Goal: Task Accomplishment & Management: Manage account settings

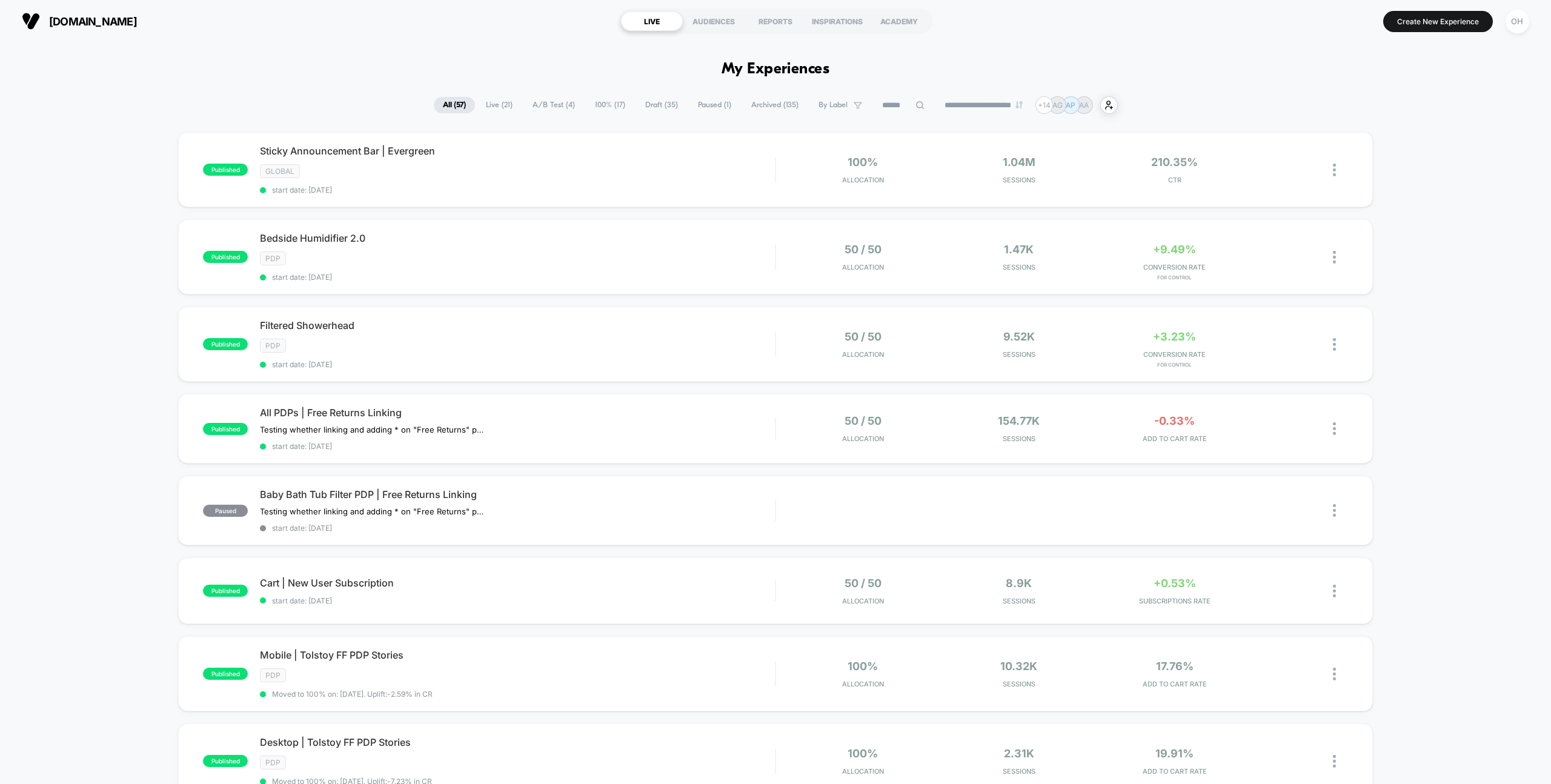
drag, startPoint x: 1317, startPoint y: 73, endPoint x: 1148, endPoint y: 87, distance: 169.6
drag, startPoint x: 1516, startPoint y: 23, endPoint x: 1510, endPoint y: 26, distance: 6.7
click at [1516, 23] on div "OH" at bounding box center [1518, 21] width 23 height 23
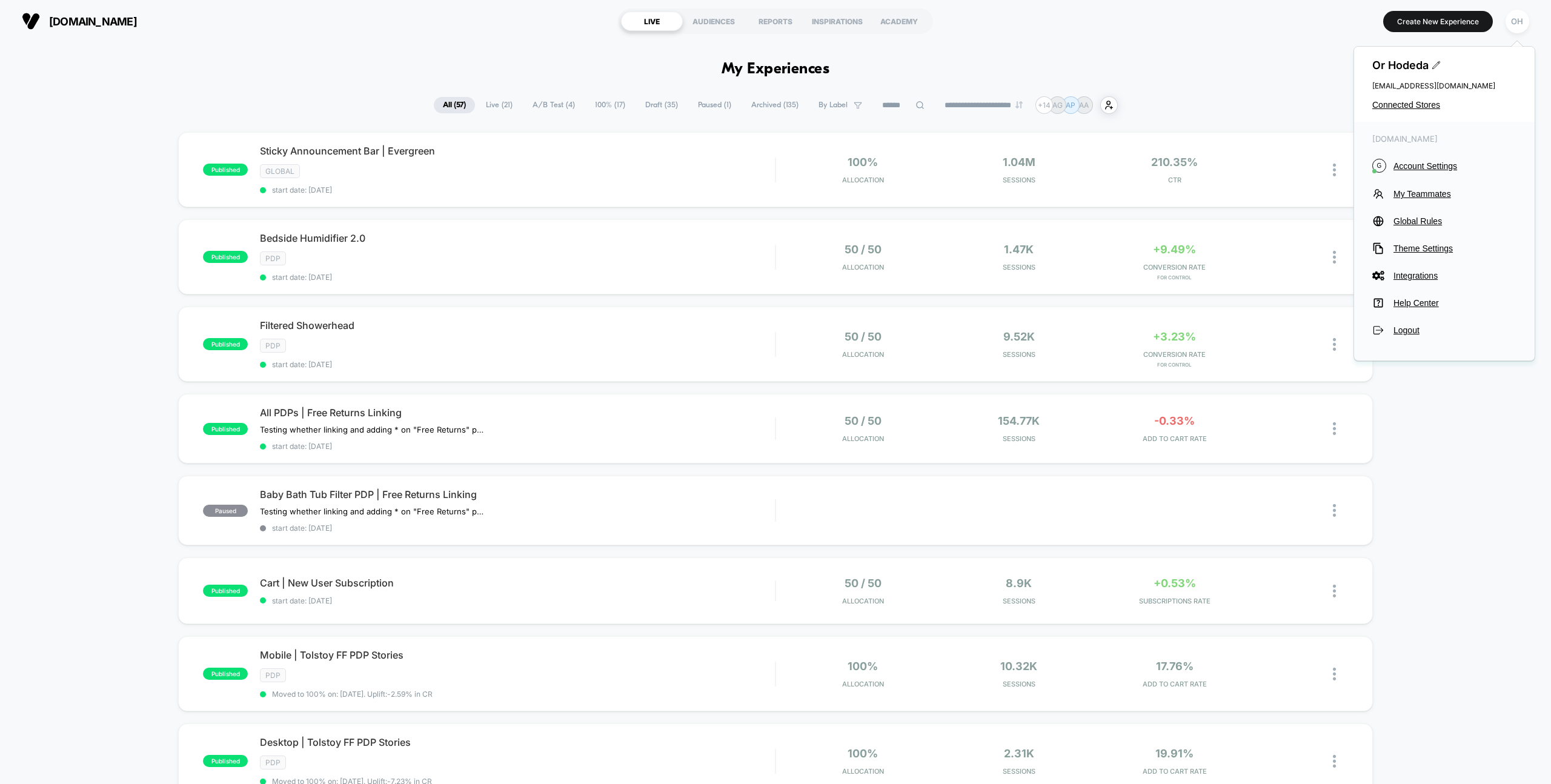
click at [1413, 96] on div "Or Hodeda or@visually.io Connected Stores" at bounding box center [1444, 84] width 180 height 75
click at [1410, 102] on span "Connected Stores" at bounding box center [1444, 105] width 144 height 9
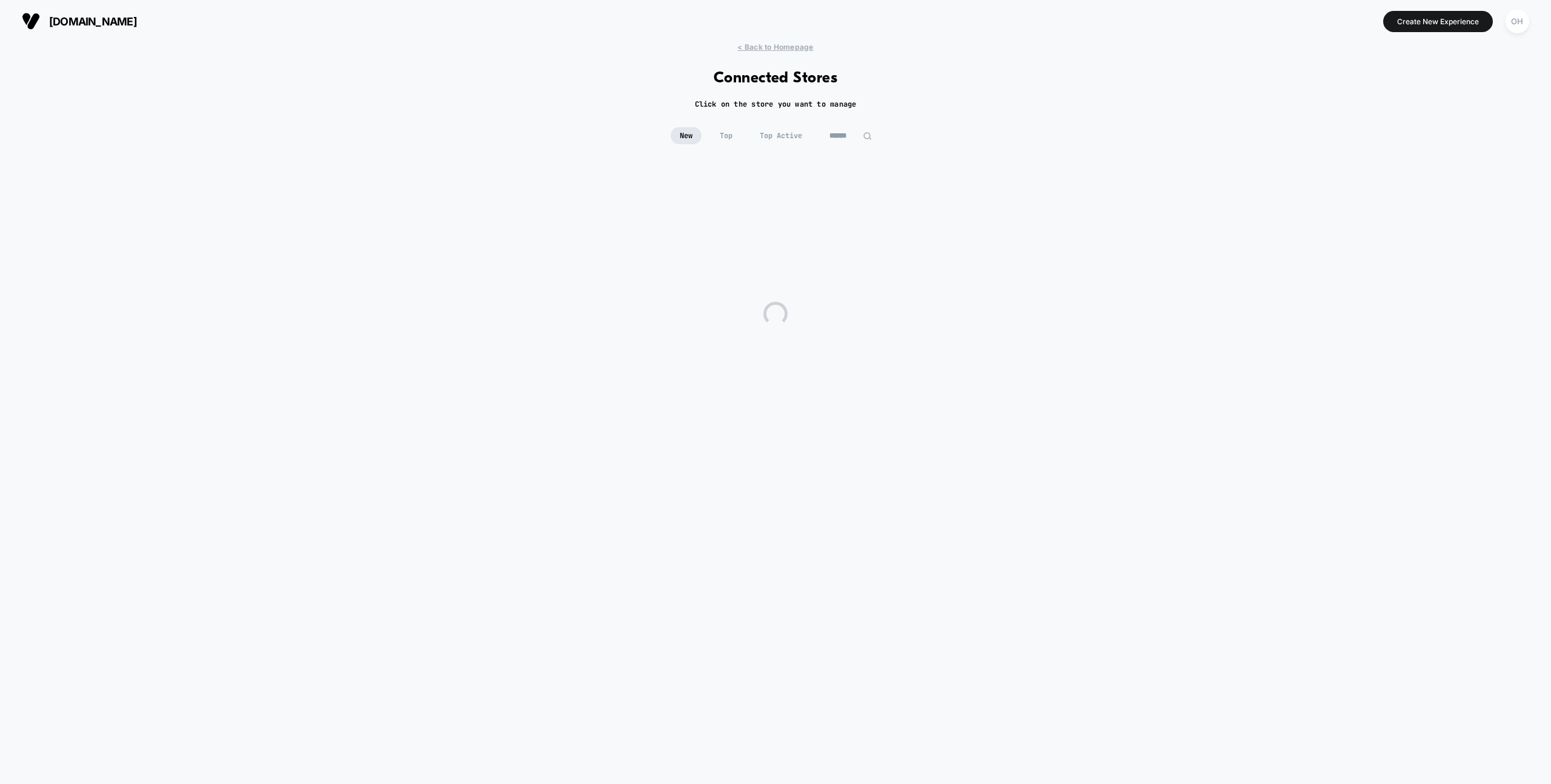
click at [809, 143] on div "New Top Top Active" at bounding box center [776, 136] width 210 height 17
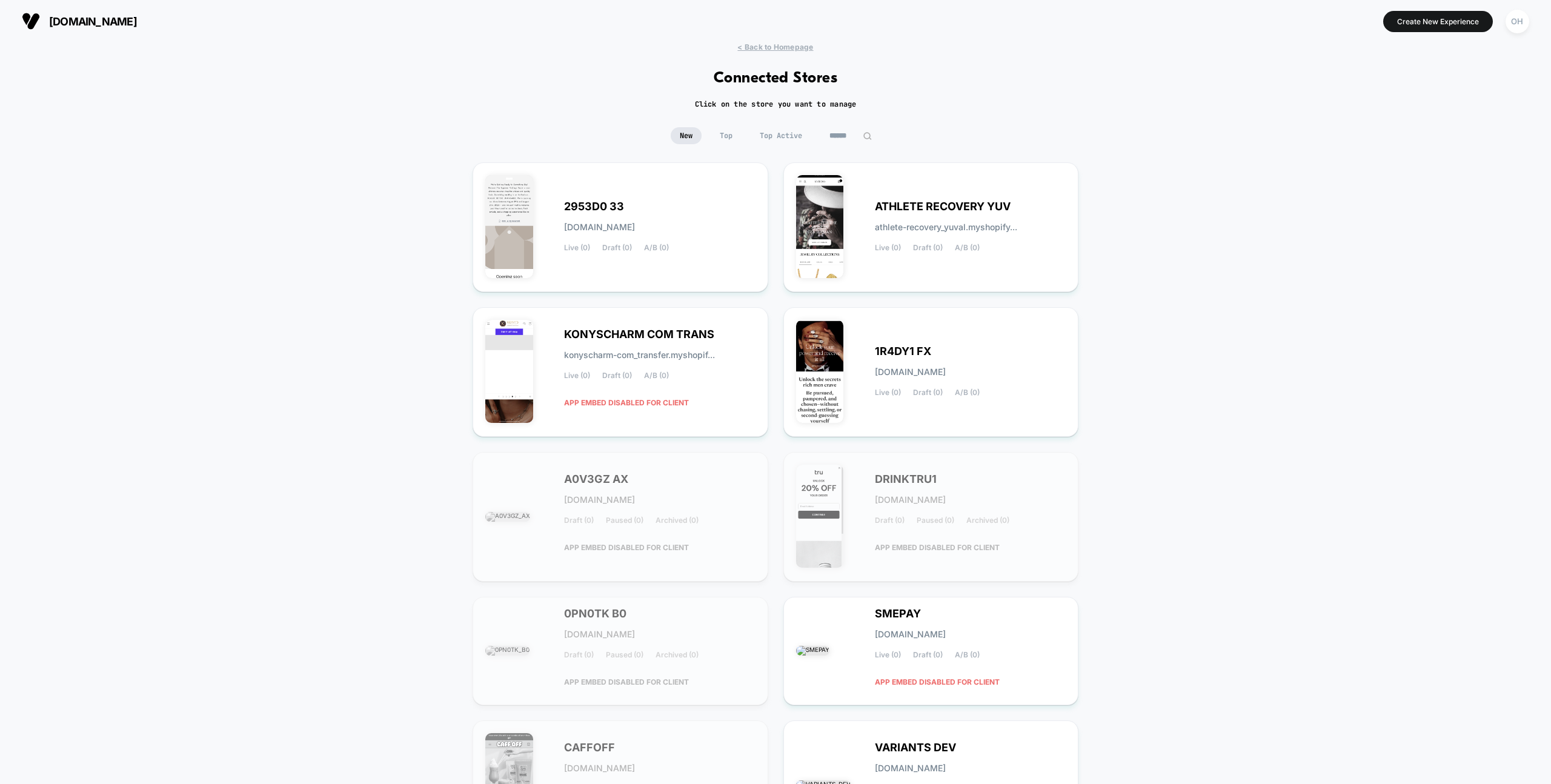
click at [849, 138] on input at bounding box center [851, 136] width 61 height 17
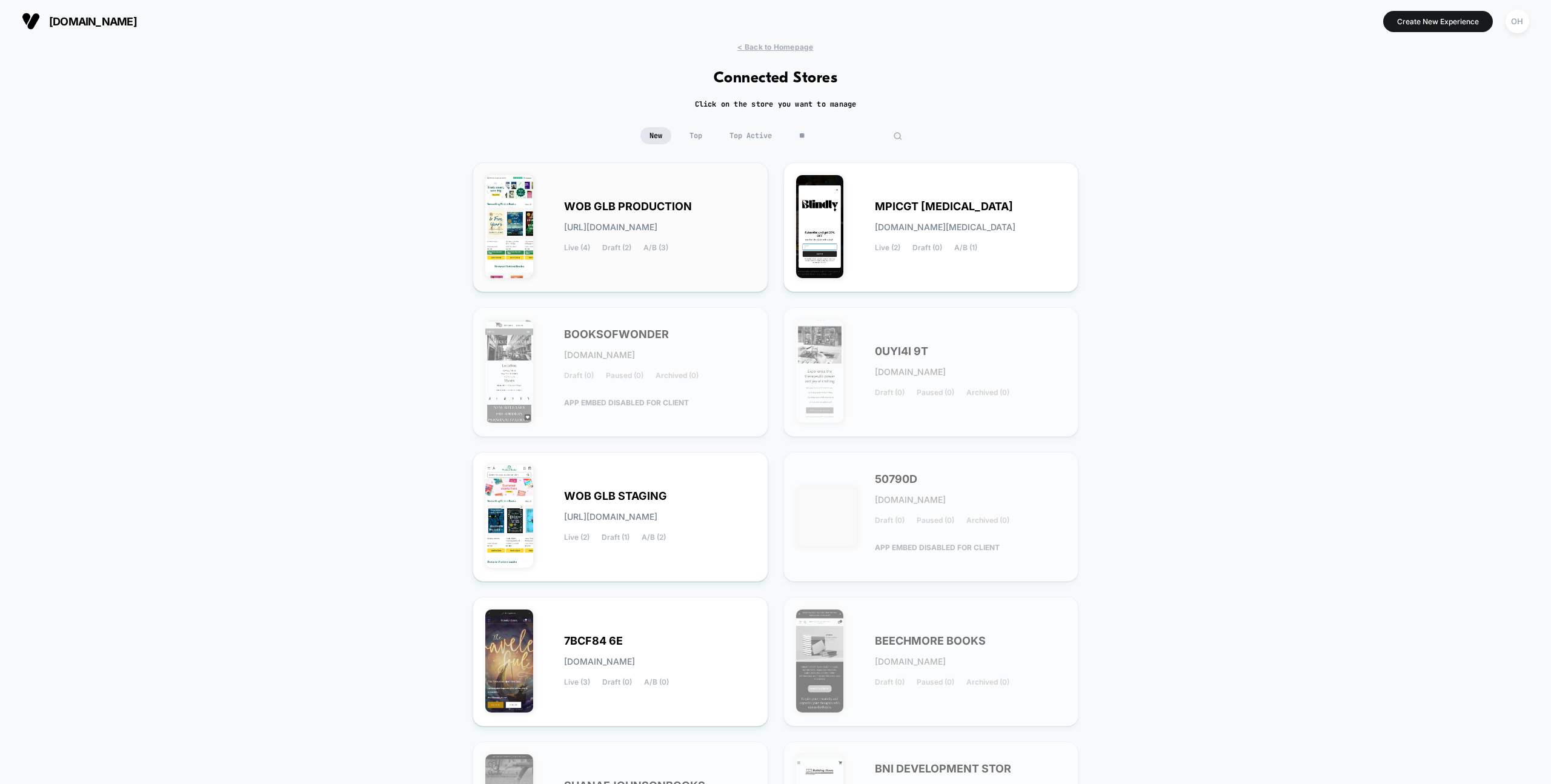
type input "*"
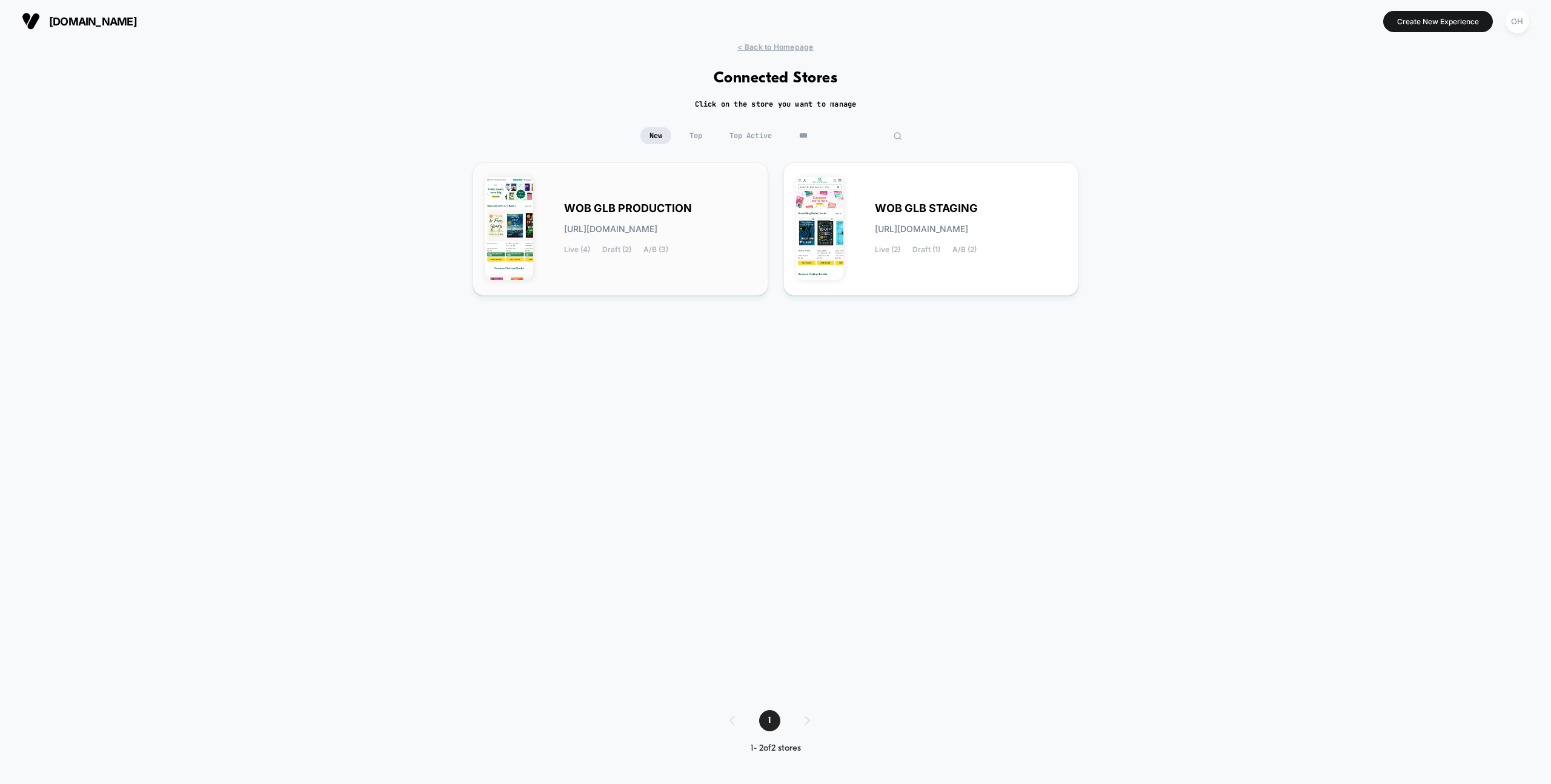
type input "***"
click at [676, 251] on div "WOB GLB PRODUCTION wob-glb_production.myshopify.com Live (4) Draft (2) A/B (3)" at bounding box center [660, 229] width 191 height 50
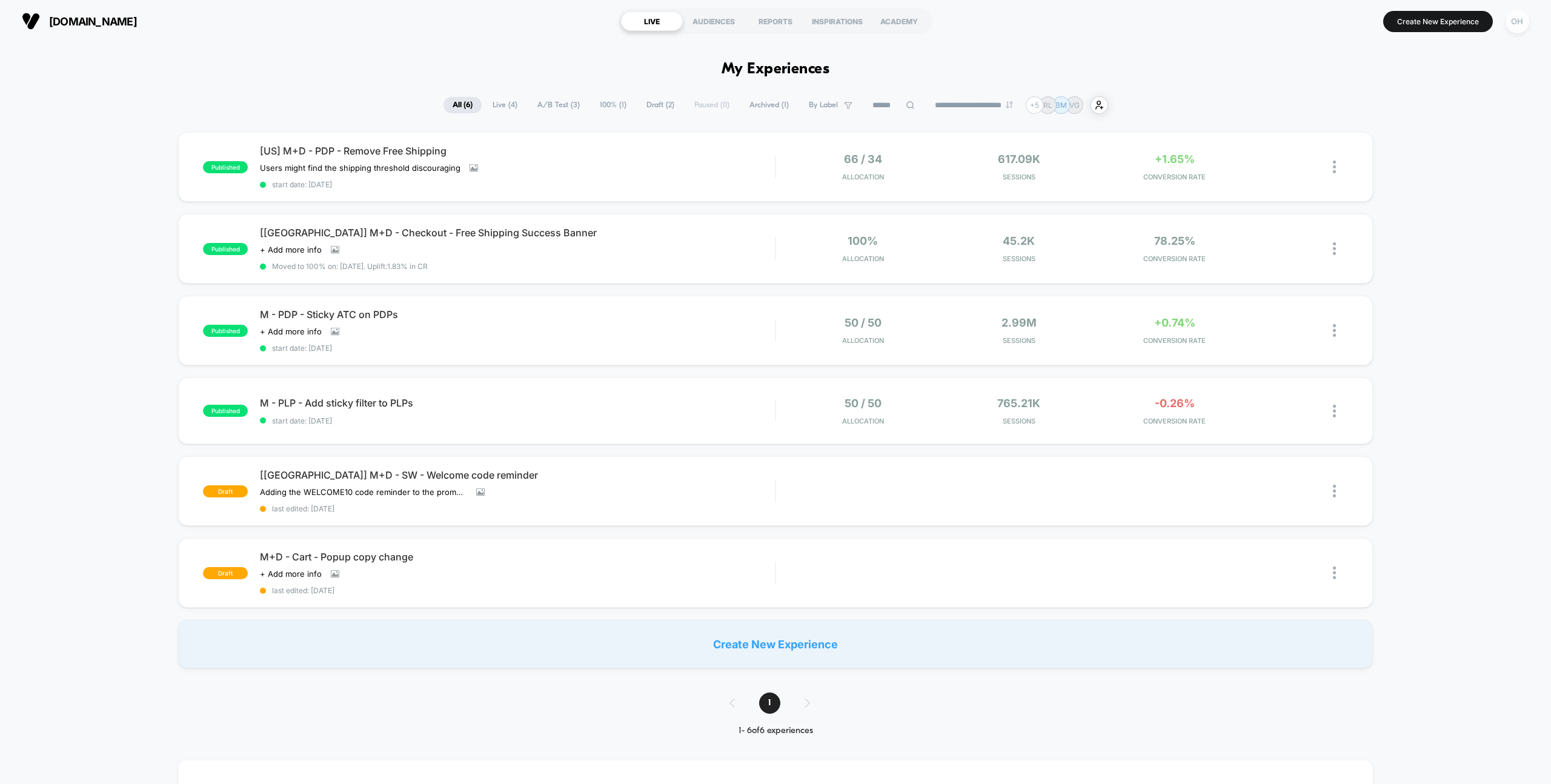
click at [1512, 29] on div "OH" at bounding box center [1518, 21] width 23 height 23
click at [1417, 160] on button "W Account Settings" at bounding box center [1444, 166] width 144 height 14
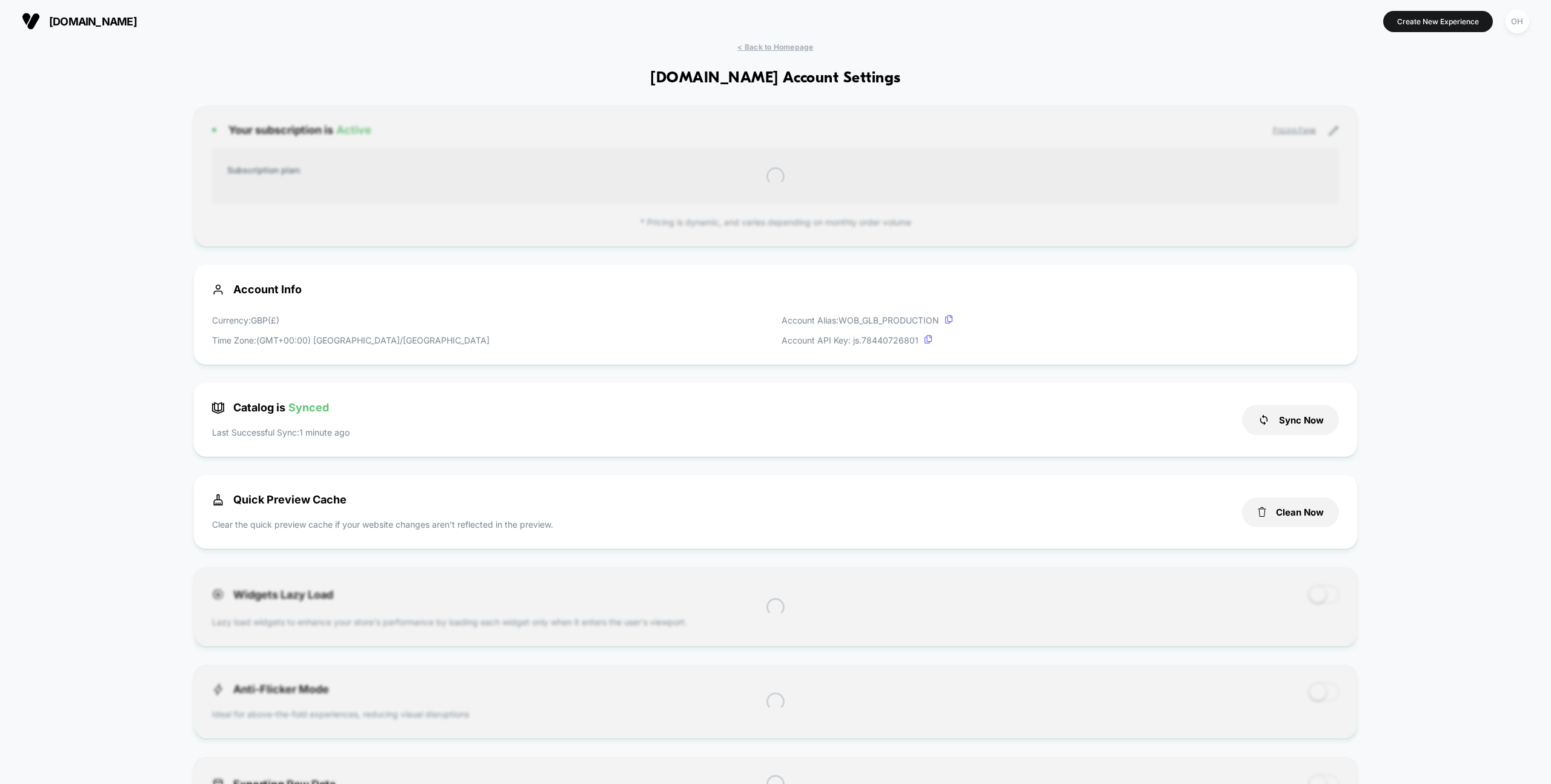
scroll to position [163, 0]
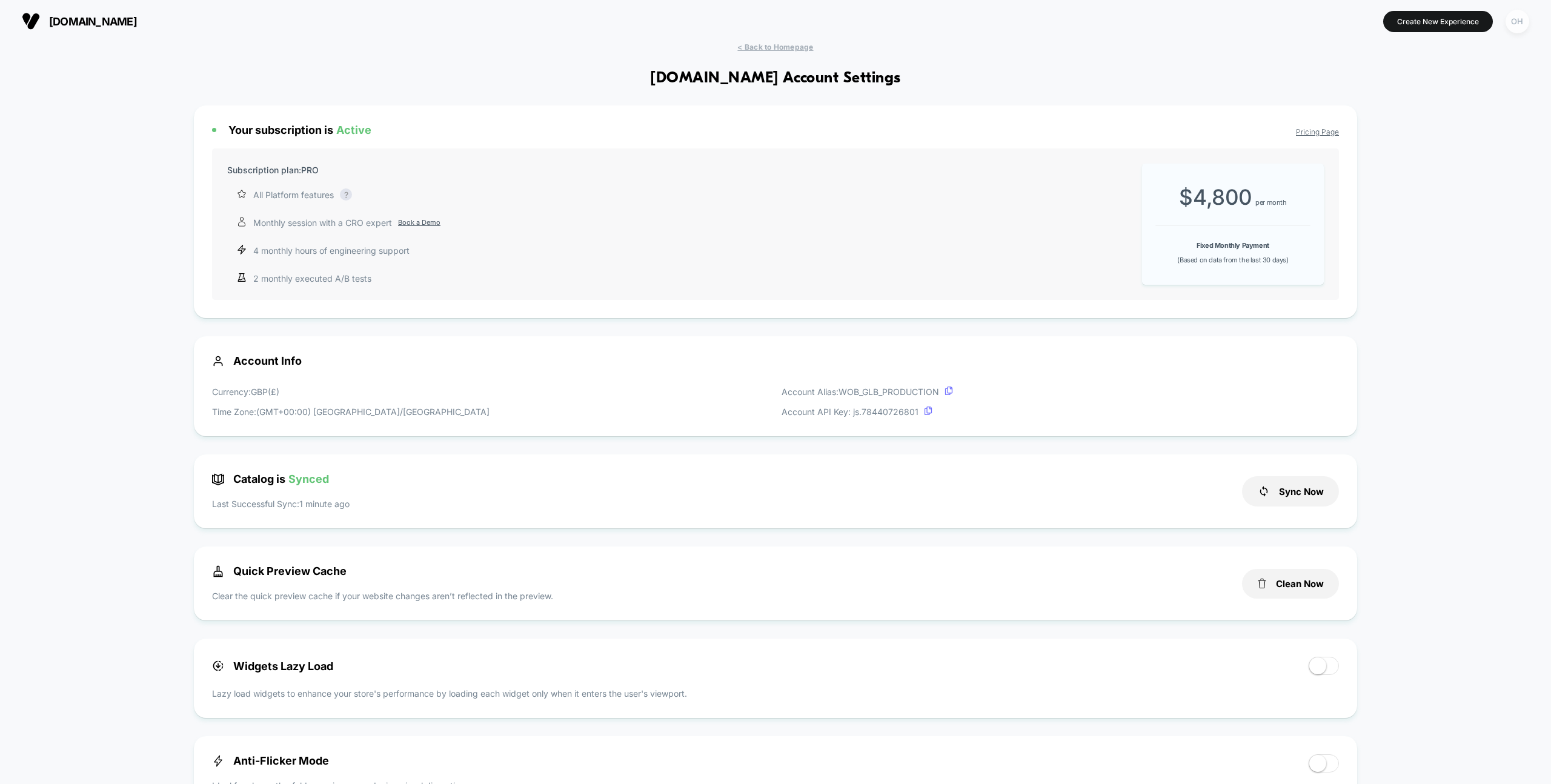
click at [1507, 26] on div "OH" at bounding box center [1518, 21] width 23 height 23
click at [1407, 221] on span "Global Rules" at bounding box center [1455, 221] width 123 height 9
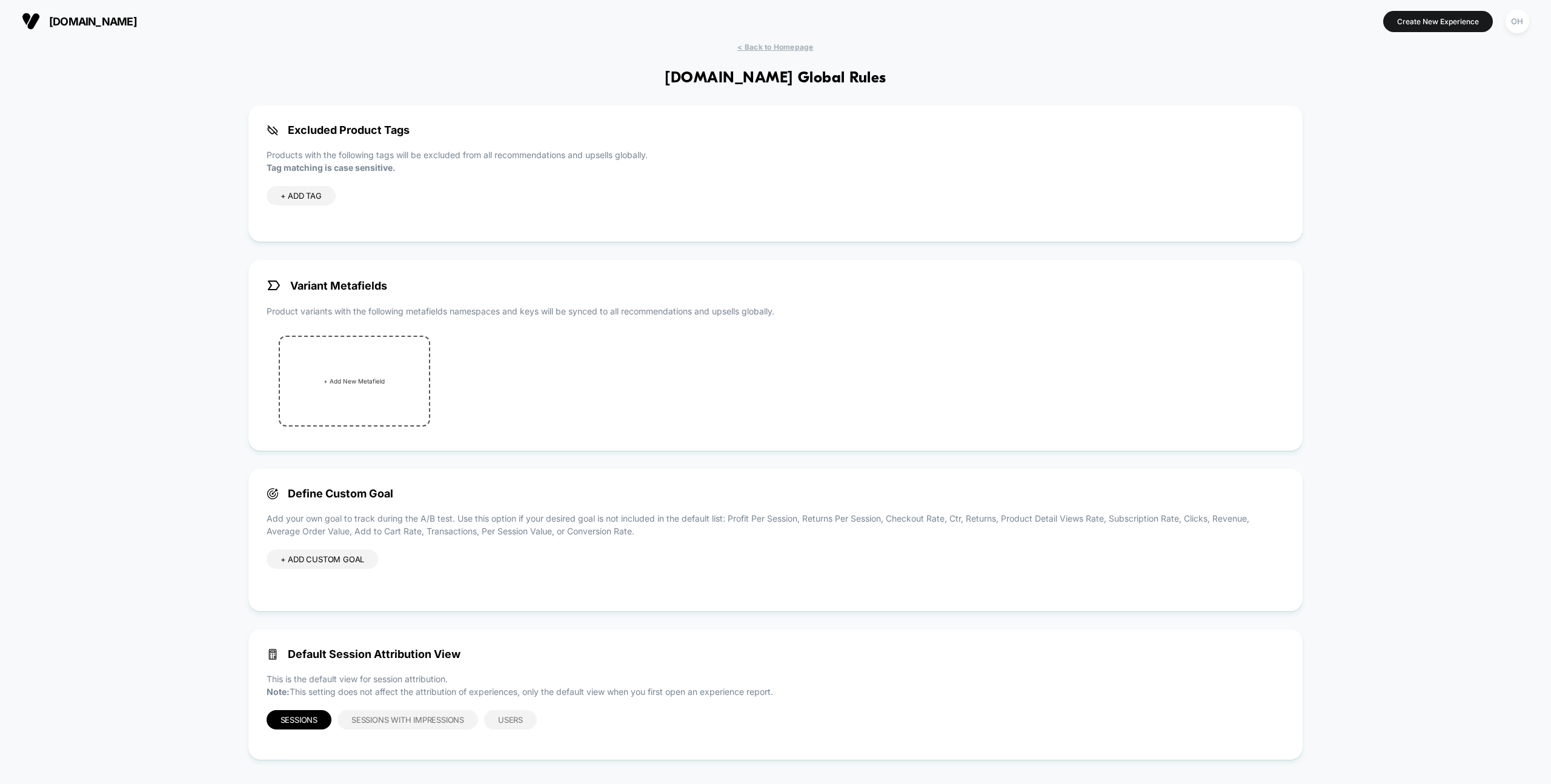
drag, startPoint x: 1506, startPoint y: 23, endPoint x: 1490, endPoint y: 37, distance: 21.3
click at [1506, 23] on div "OH" at bounding box center [1518, 21] width 23 height 23
click at [1407, 108] on span "Connected Stores" at bounding box center [1444, 105] width 144 height 9
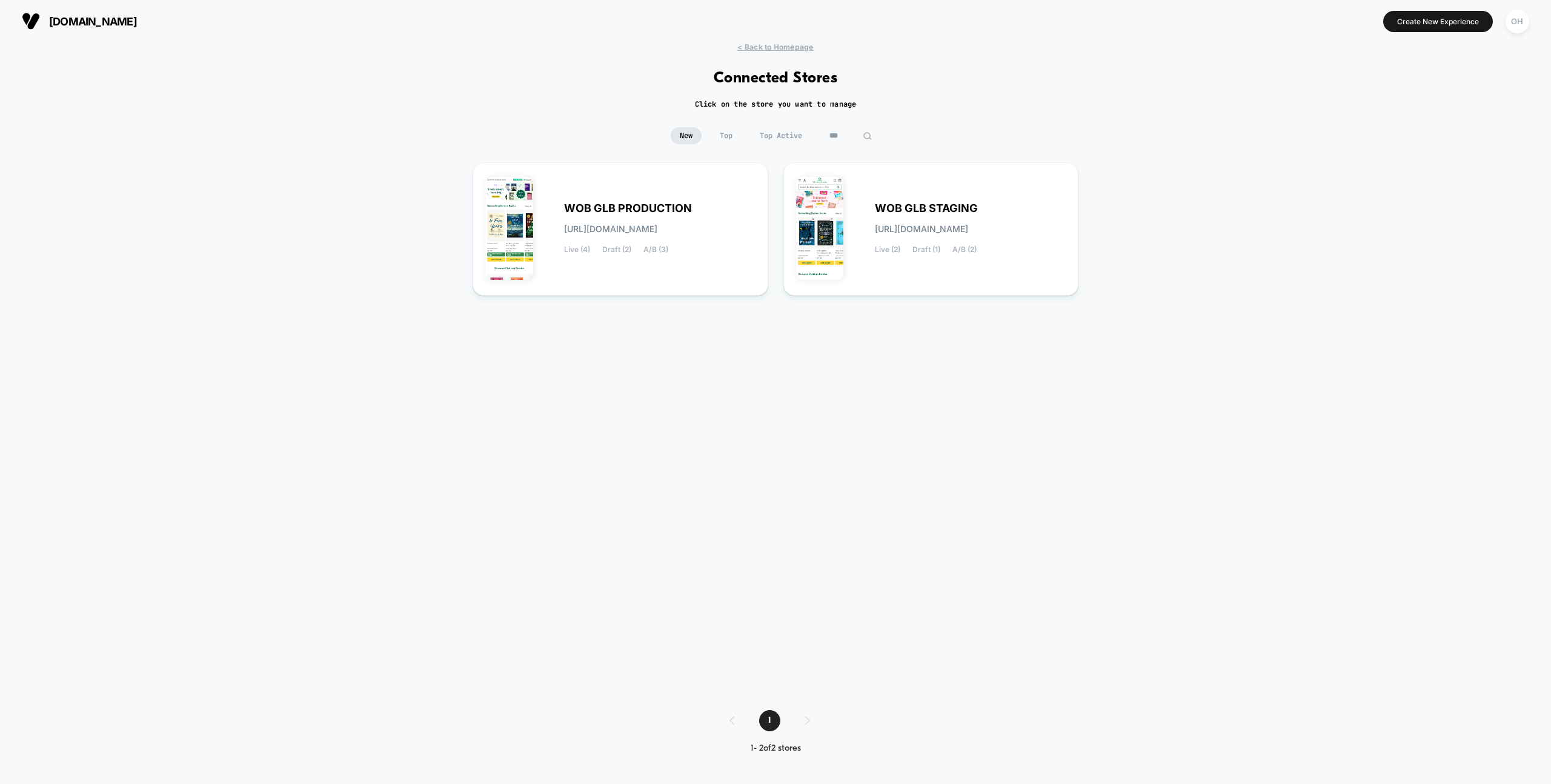
drag, startPoint x: 819, startPoint y: 143, endPoint x: 851, endPoint y: 133, distance: 33.5
click at [819, 143] on div "New Top Top Active ***" at bounding box center [776, 136] width 210 height 17
click at [867, 131] on img at bounding box center [867, 136] width 9 height 9
click at [861, 133] on input "***" at bounding box center [851, 136] width 121 height 17
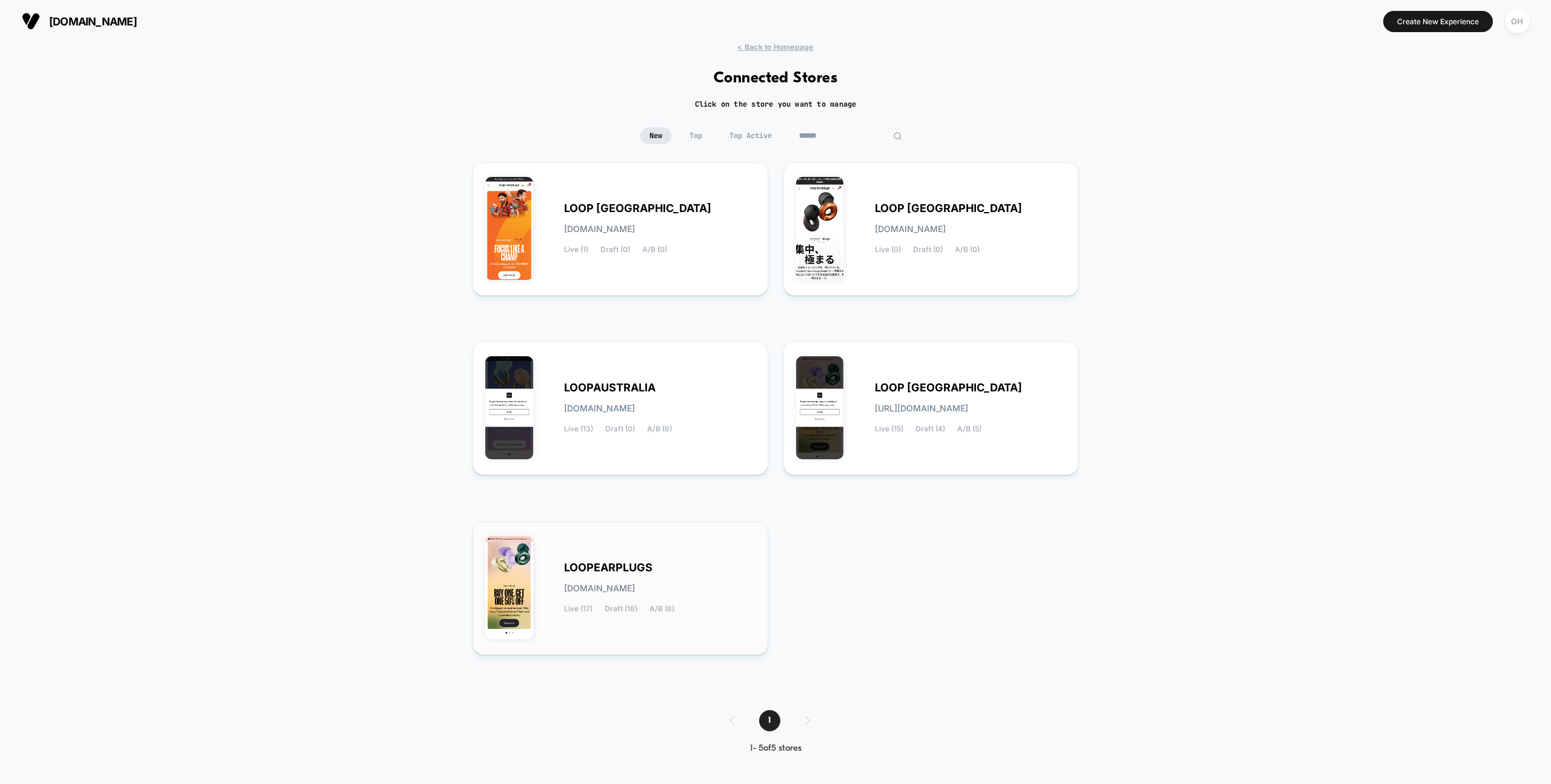
type input "******"
click at [686, 583] on div "LOOPEARPLUGS loopearplugs.myshopify.com Live (17) Draft (18) A/B (8)" at bounding box center [660, 588] width 191 height 50
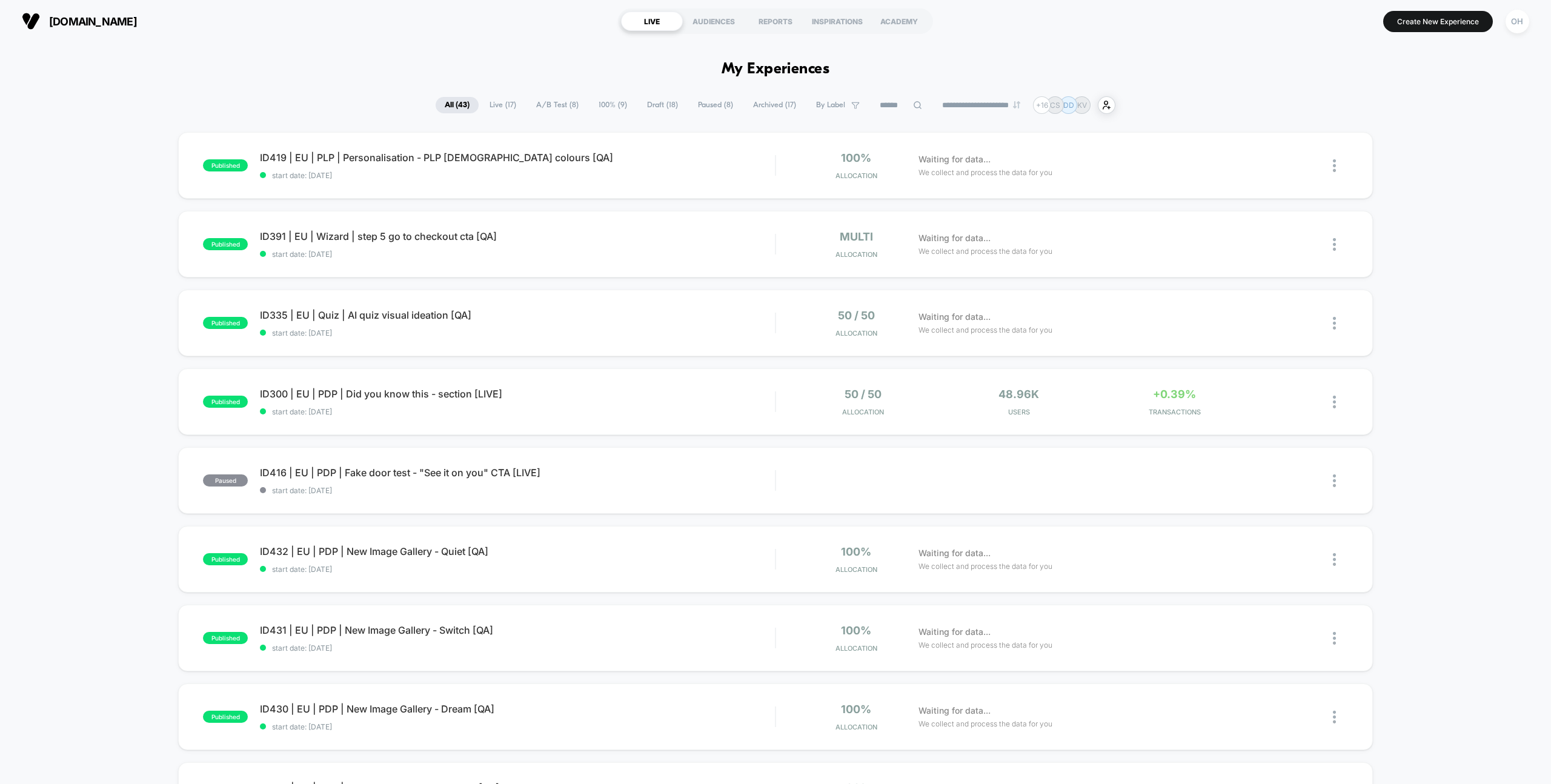
click at [1528, 27] on button "OH" at bounding box center [1518, 22] width 31 height 25
click at [1525, 27] on div "OH" at bounding box center [1518, 21] width 23 height 23
click at [1428, 106] on span "Connected Stores" at bounding box center [1444, 105] width 144 height 9
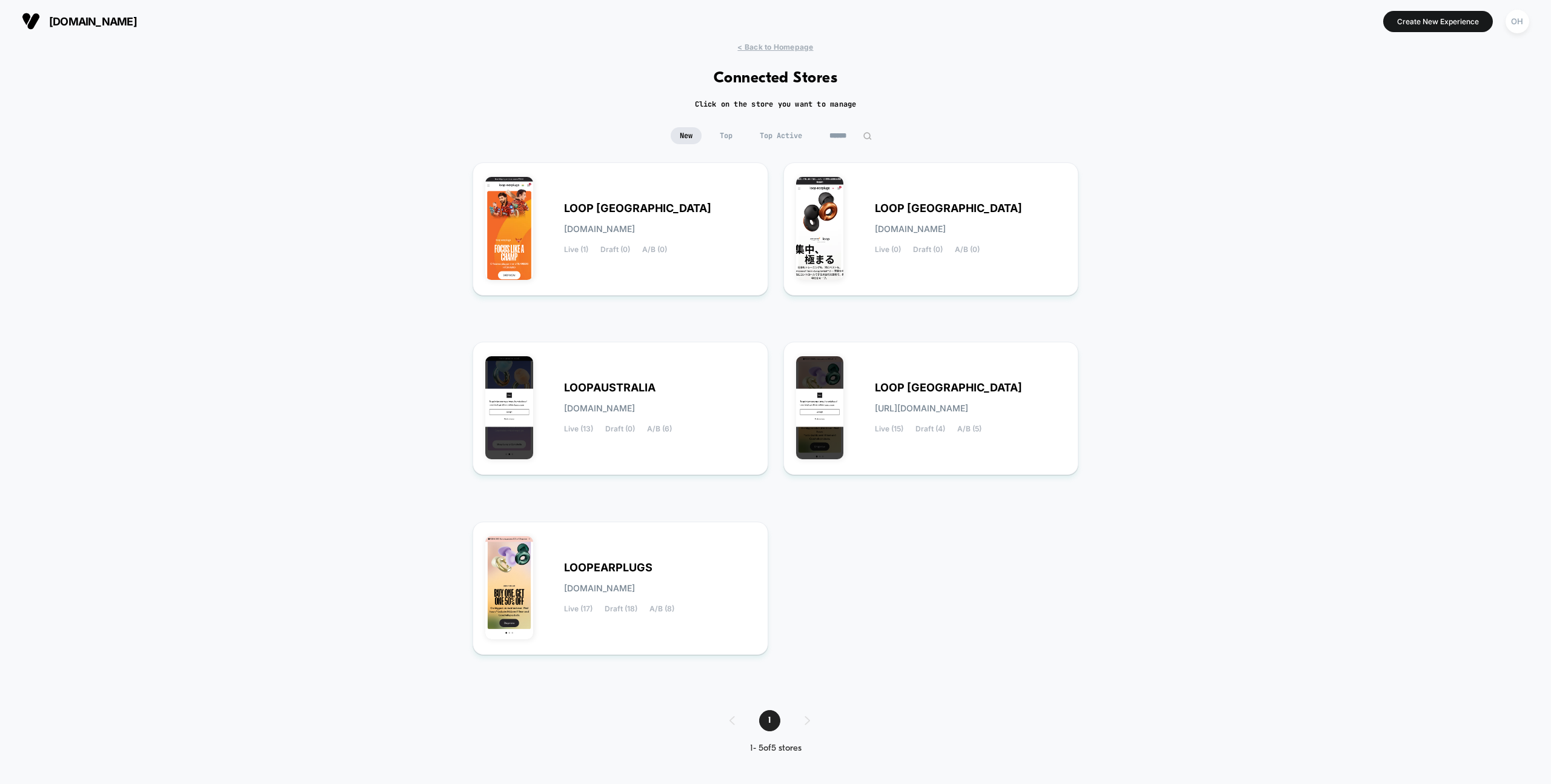
click at [1531, 25] on button "OH" at bounding box center [1518, 22] width 31 height 25
click at [1423, 222] on span "Global Rules" at bounding box center [1455, 221] width 123 height 9
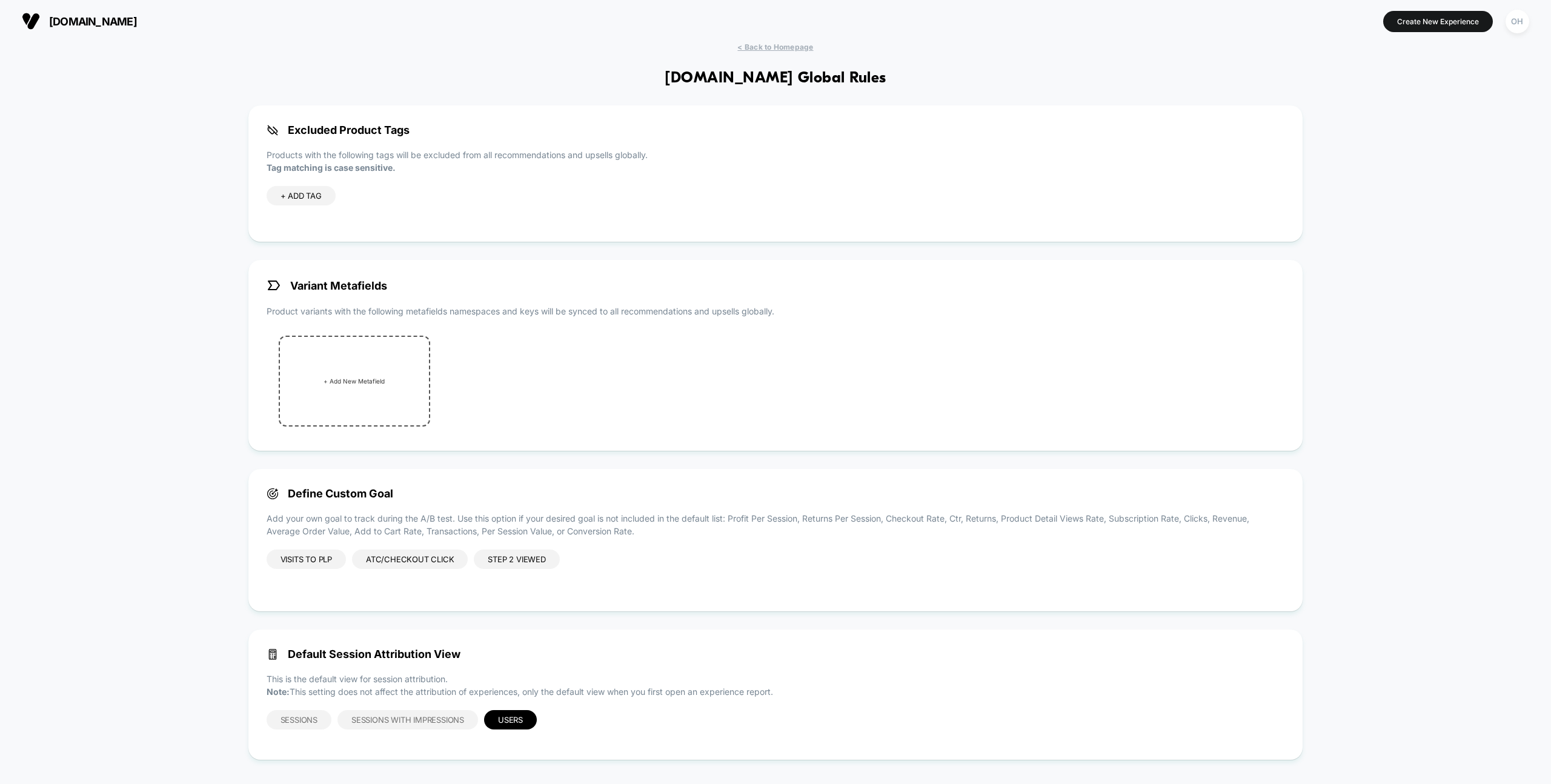
drag, startPoint x: 1522, startPoint y: 22, endPoint x: 1495, endPoint y: 32, distance: 28.8
click at [1522, 22] on div "OH" at bounding box center [1518, 21] width 23 height 23
click at [1402, 105] on span "Connected Stores" at bounding box center [1444, 105] width 144 height 9
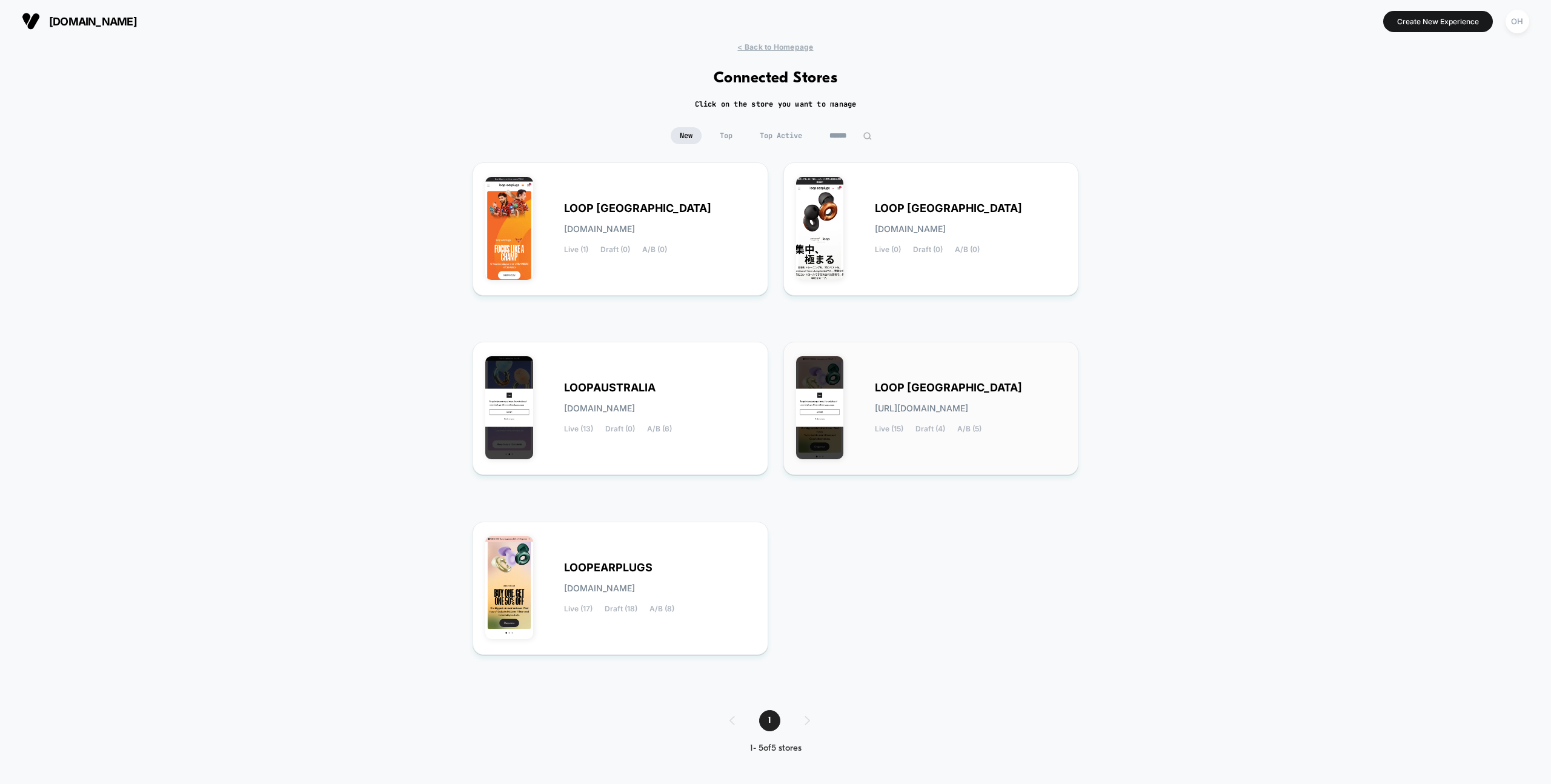
click at [948, 451] on div "LOOP UNITED STATES loop-united_states.myshopify.com Live (15) Draft (4) A/B (5)" at bounding box center [931, 408] width 270 height 108
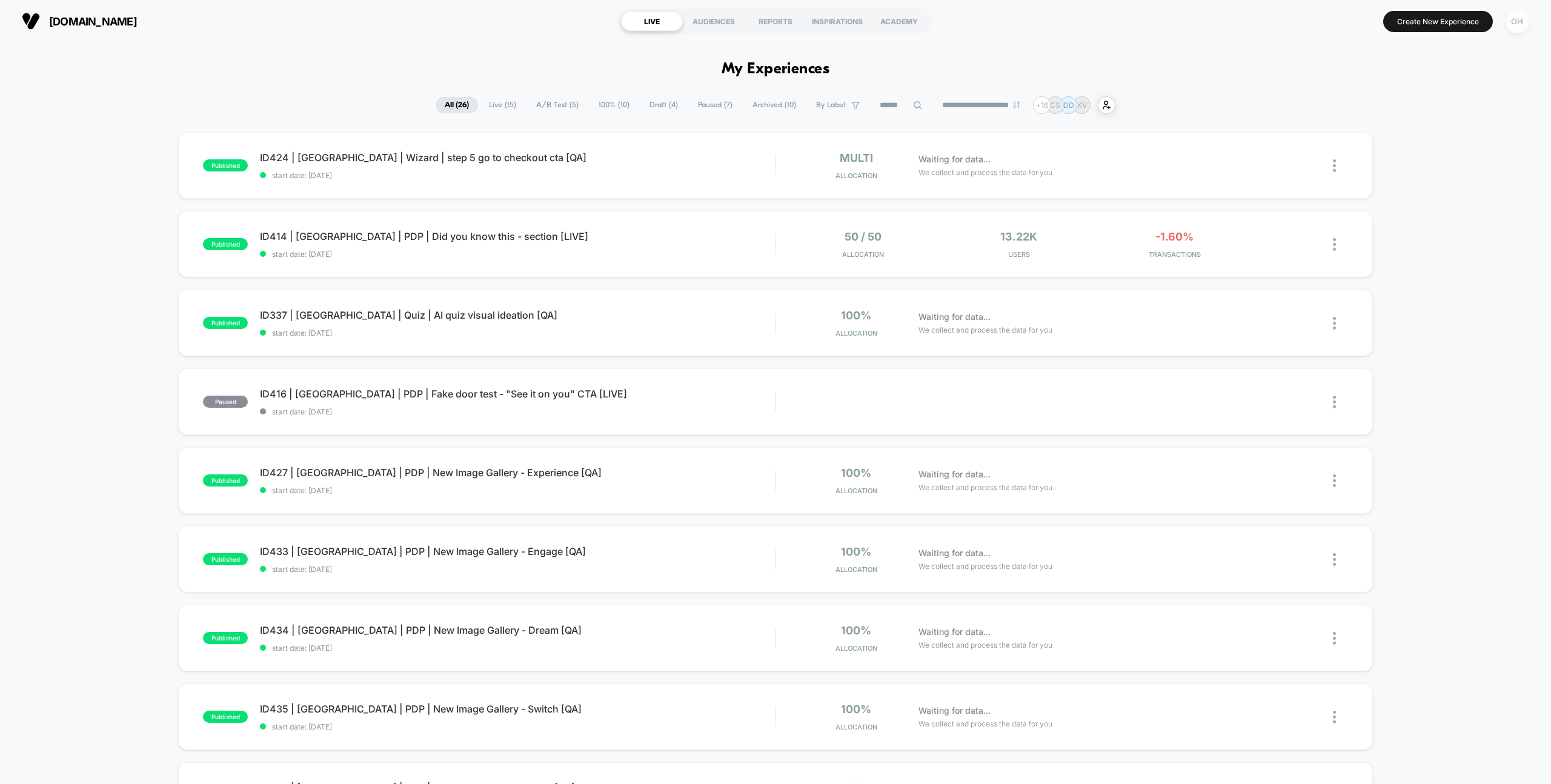
click at [1521, 29] on div "OH" at bounding box center [1518, 21] width 23 height 23
click at [1405, 168] on span "Account Settings" at bounding box center [1455, 166] width 123 height 9
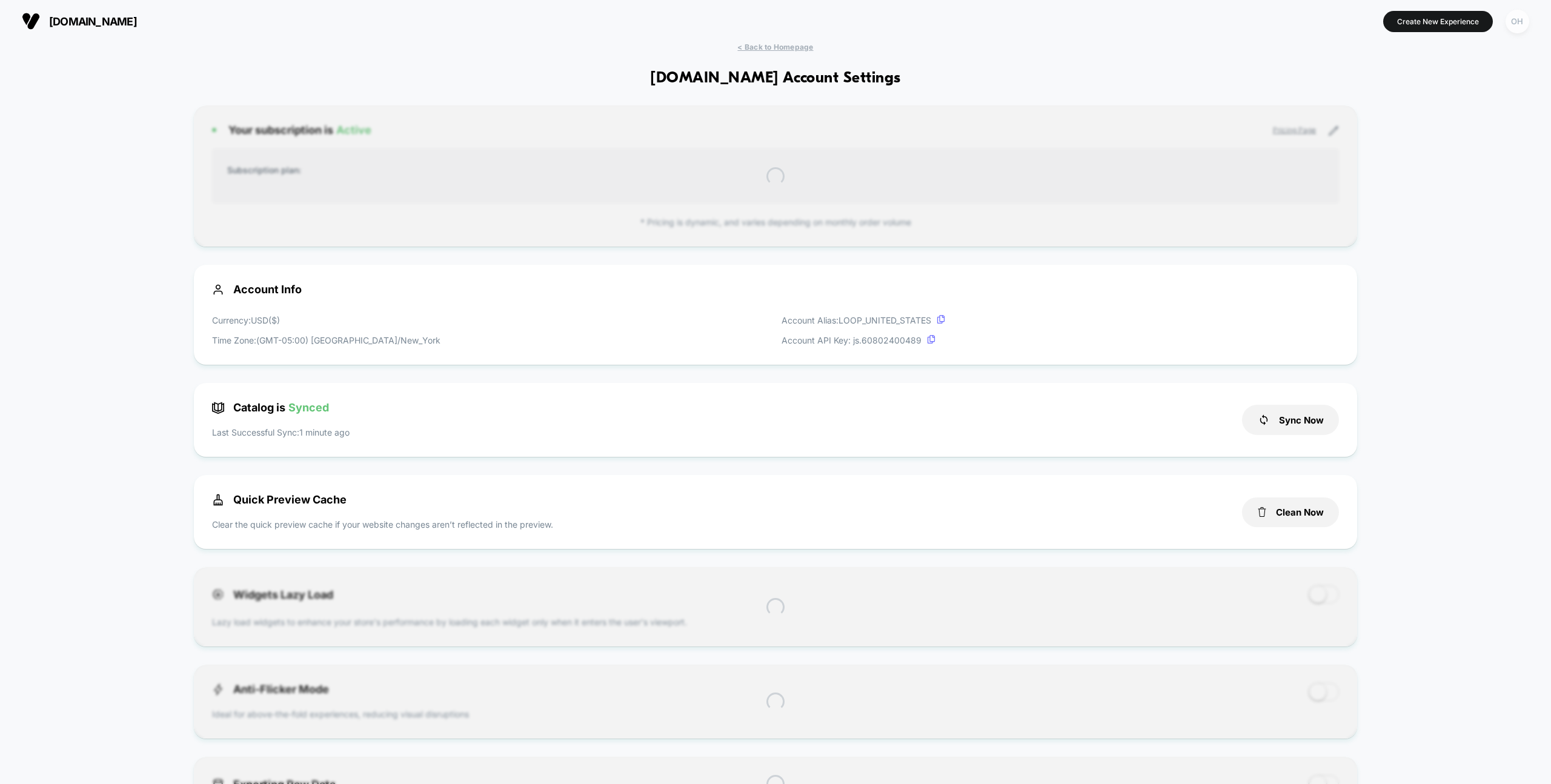
scroll to position [163, 0]
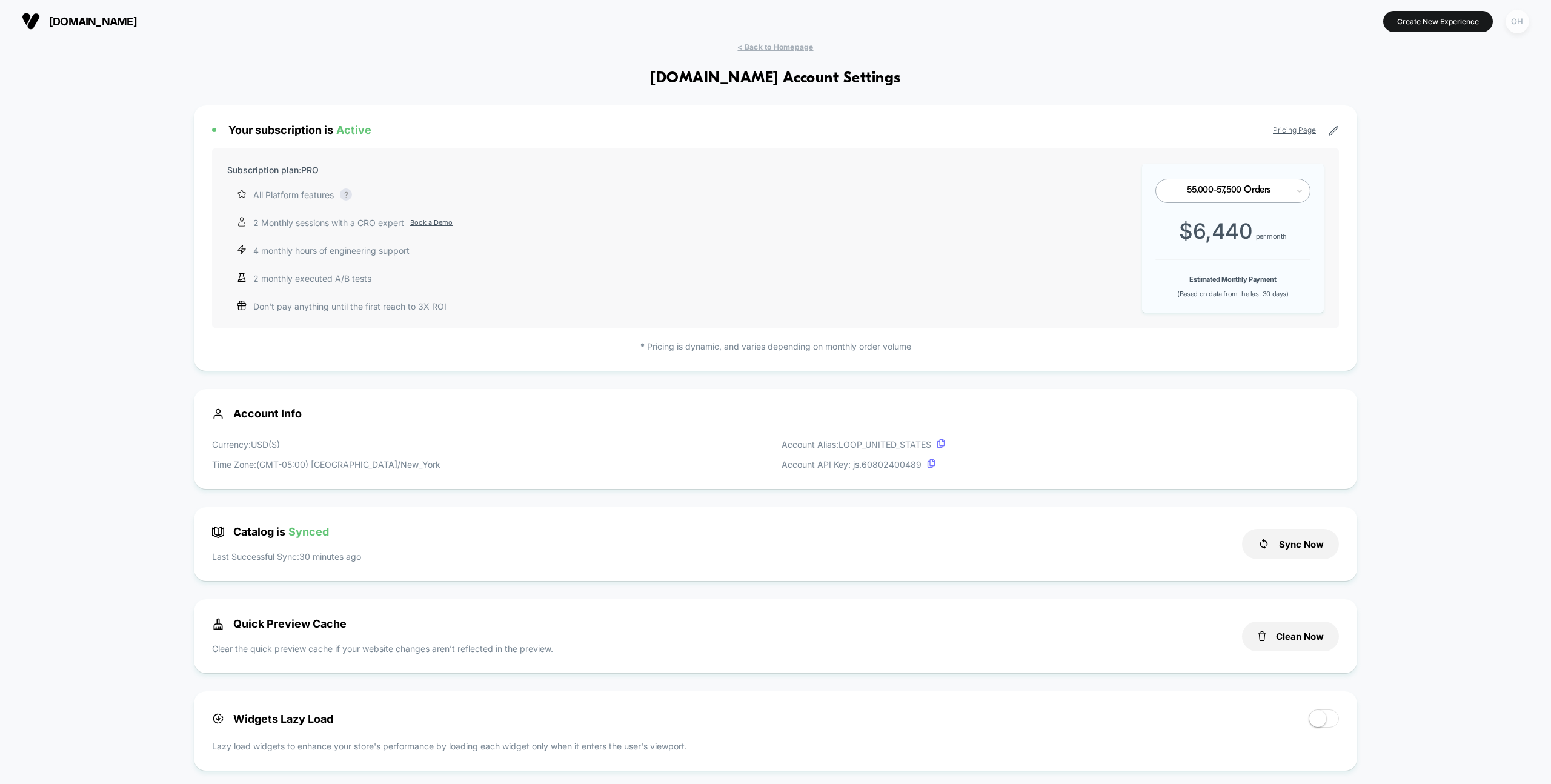
click at [1514, 23] on div "OH" at bounding box center [1518, 21] width 23 height 23
click at [1413, 218] on span "Global Rules" at bounding box center [1455, 221] width 123 height 9
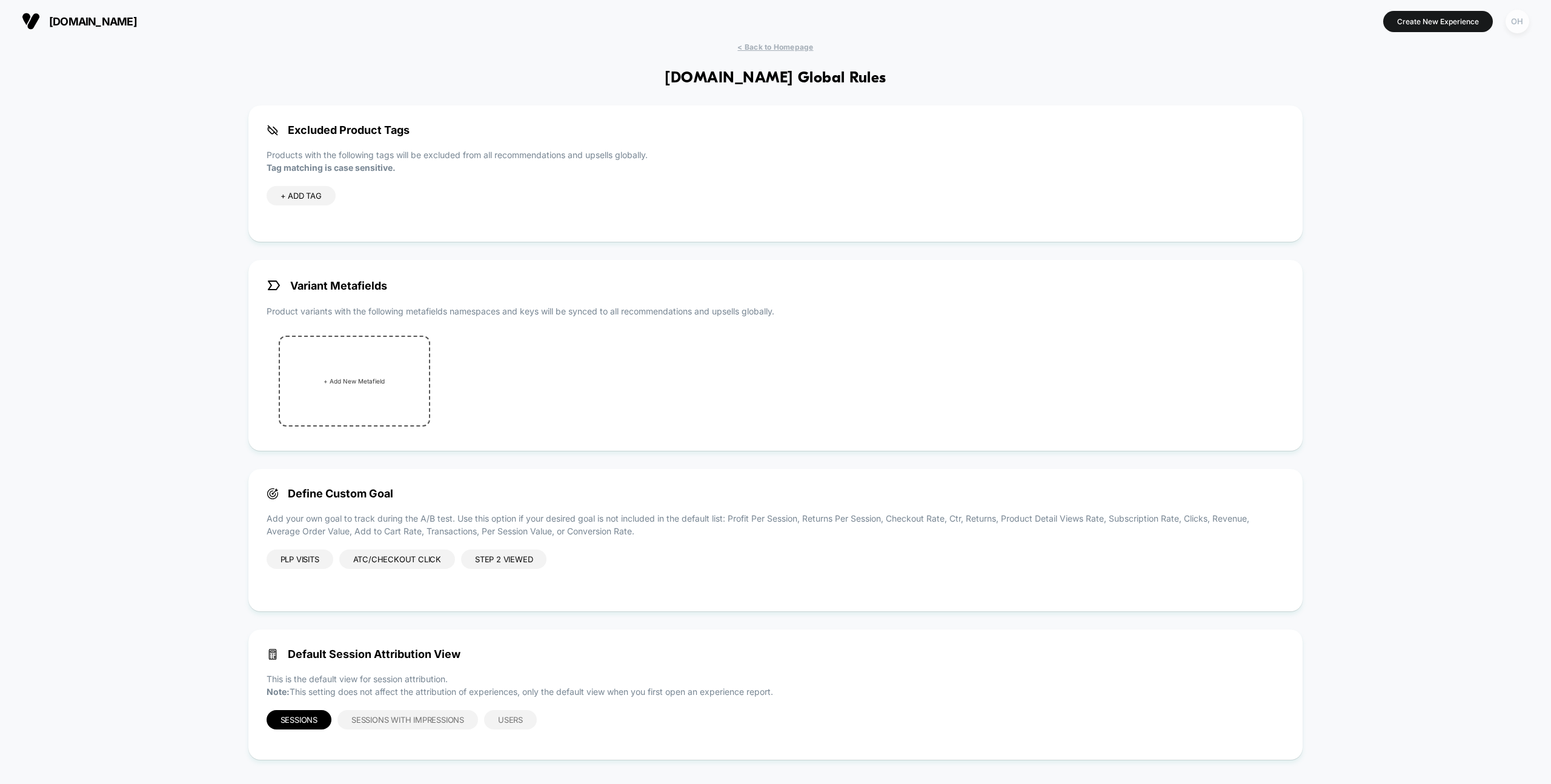
click at [1525, 19] on div "OH" at bounding box center [1518, 21] width 23 height 23
click at [1413, 101] on span "Connected Stores" at bounding box center [1444, 105] width 144 height 9
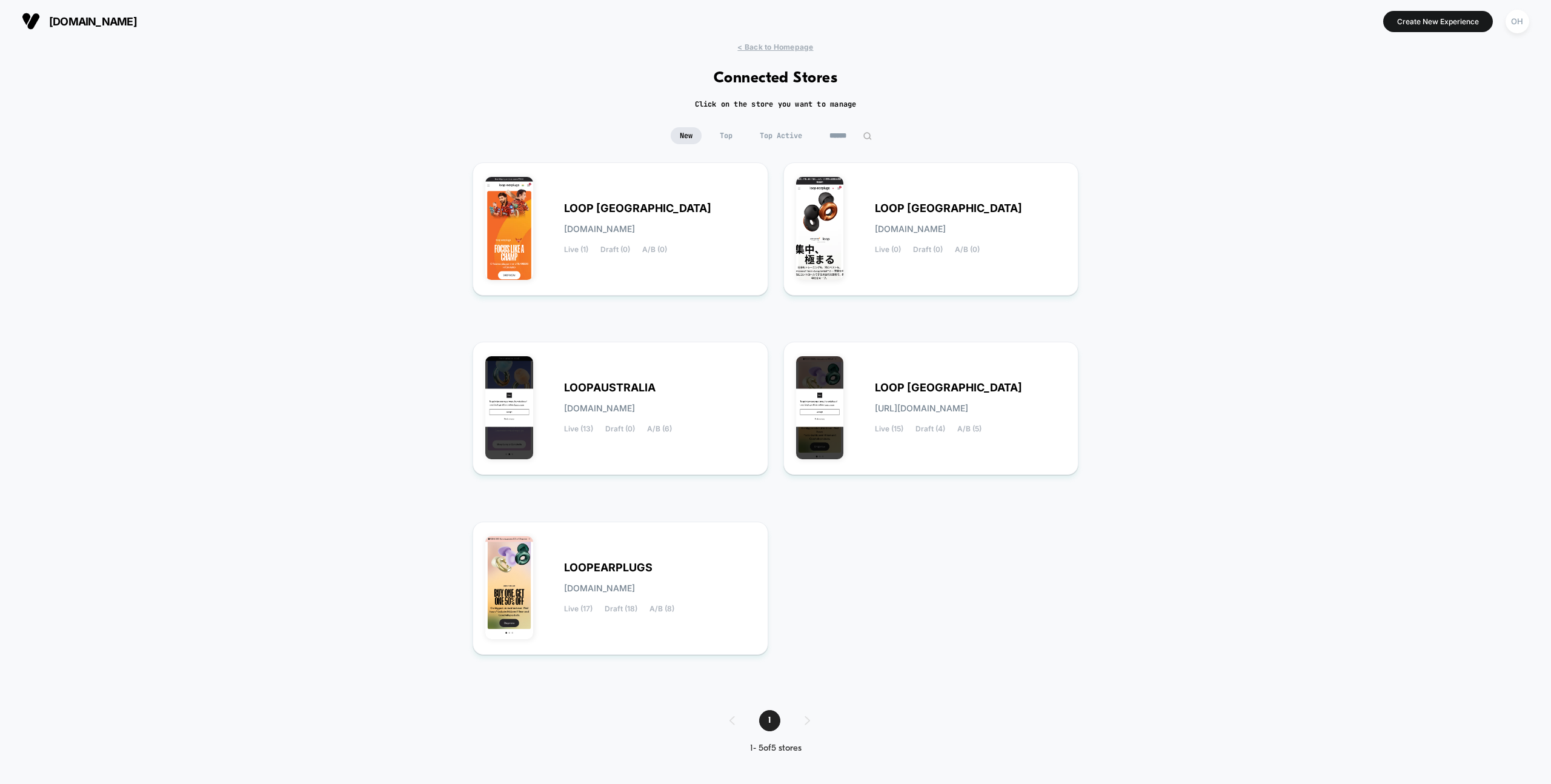
click at [1530, 19] on button "OH" at bounding box center [1518, 22] width 31 height 25
click at [1424, 99] on div "Or Hodeda or@visually.io Connected Stores" at bounding box center [1444, 84] width 180 height 75
click at [1423, 102] on span "Connected Stores" at bounding box center [1444, 105] width 144 height 9
click at [1427, 103] on span "Connected Stores" at bounding box center [1444, 105] width 144 height 9
drag, startPoint x: 842, startPoint y: 135, endPoint x: 859, endPoint y: 135, distance: 17.0
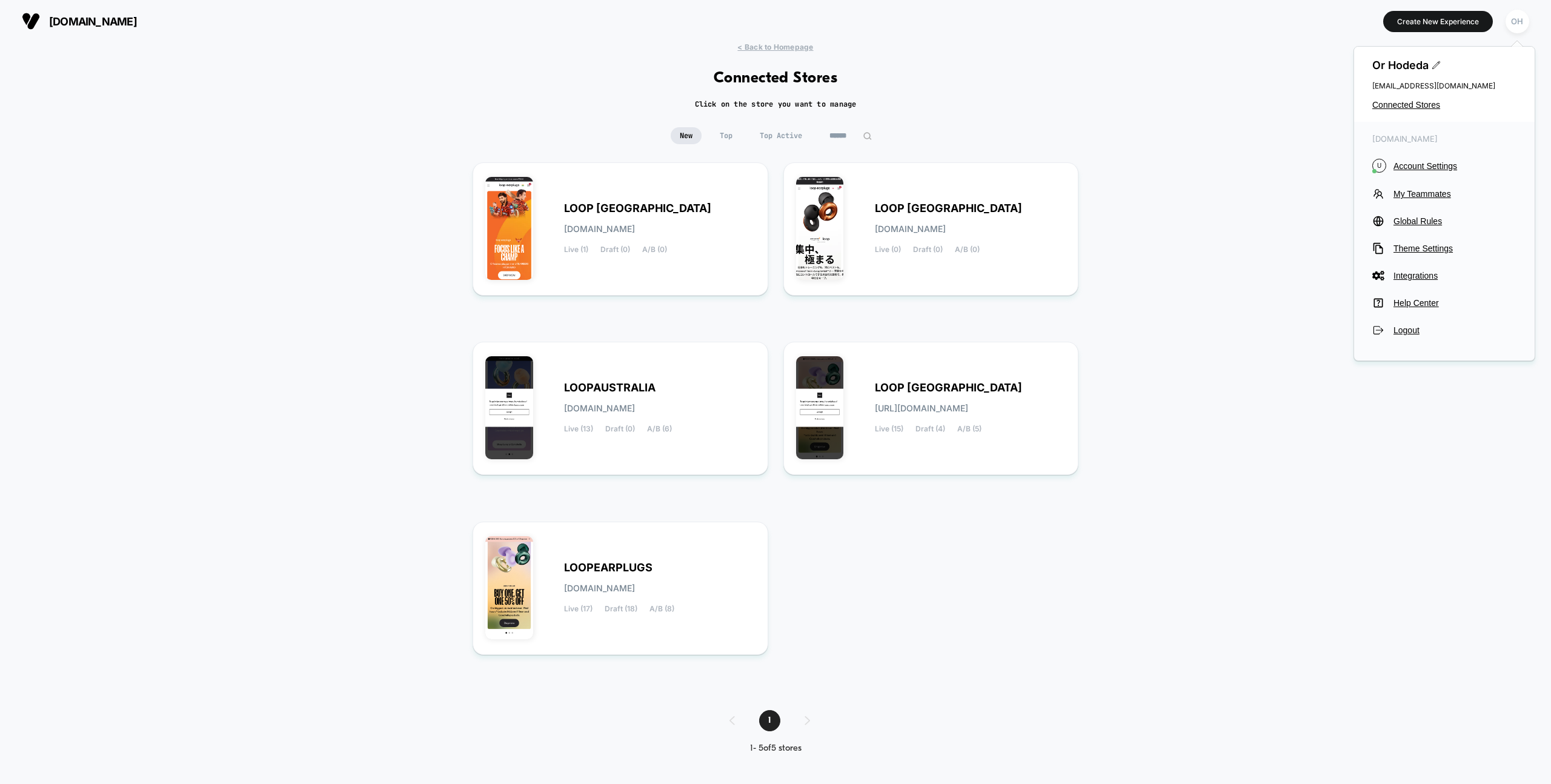
click at [842, 135] on input "******" at bounding box center [851, 136] width 61 height 17
click at [860, 135] on input "******" at bounding box center [851, 136] width 121 height 17
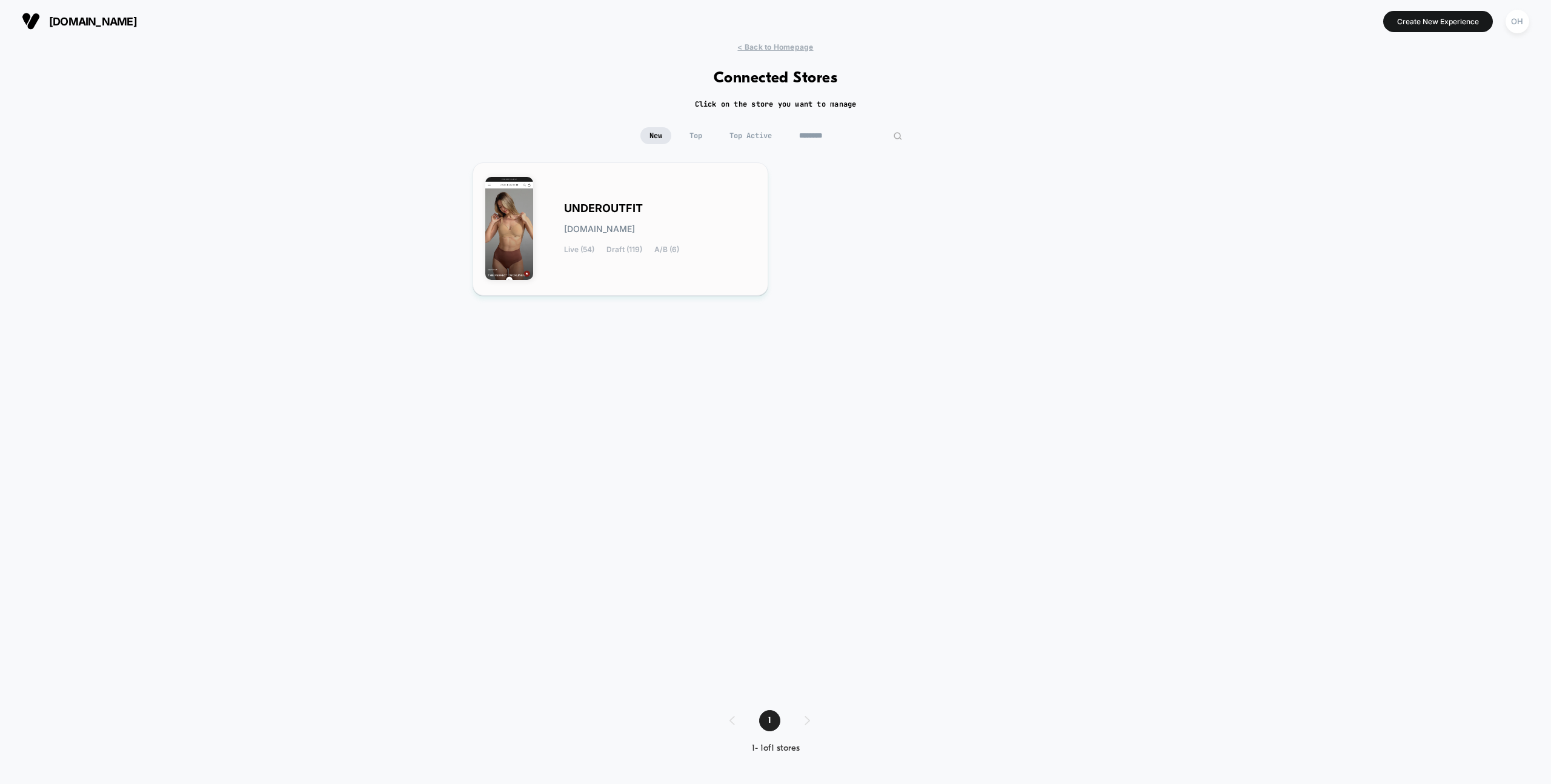
type input "********"
click at [747, 198] on div "UNDEROUTFIT underoutfit.myshopify.com Live (54) Draft (119) A/B (6)" at bounding box center [620, 229] width 270 height 108
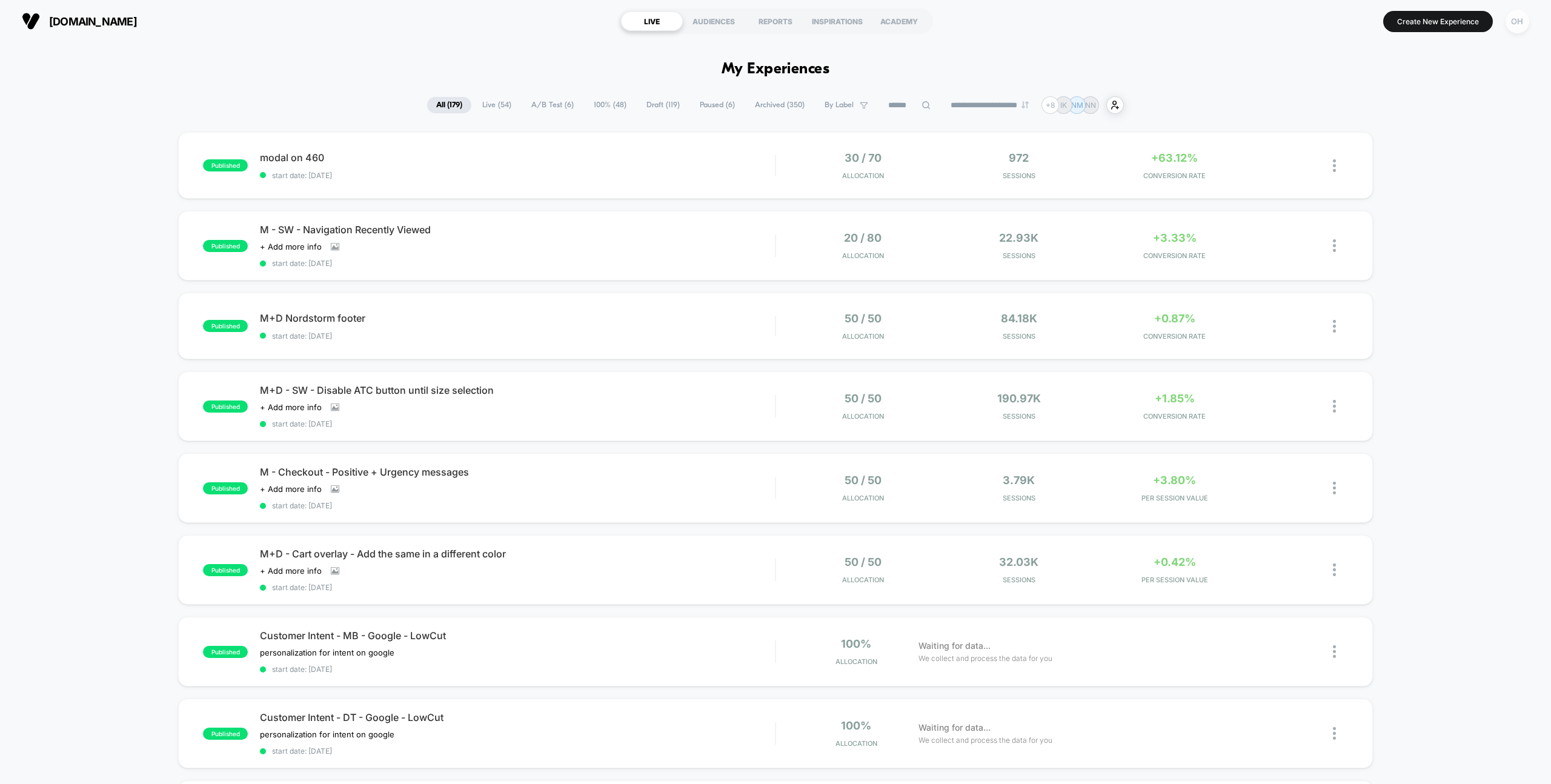
click at [1517, 26] on div "OH" at bounding box center [1518, 21] width 23 height 23
click at [1431, 215] on div "underoutfit.com U Account Settings My Teammates Global Rules Theme Settings Int…" at bounding box center [1444, 235] width 180 height 226
click at [1431, 217] on span "Global Rules" at bounding box center [1455, 221] width 123 height 9
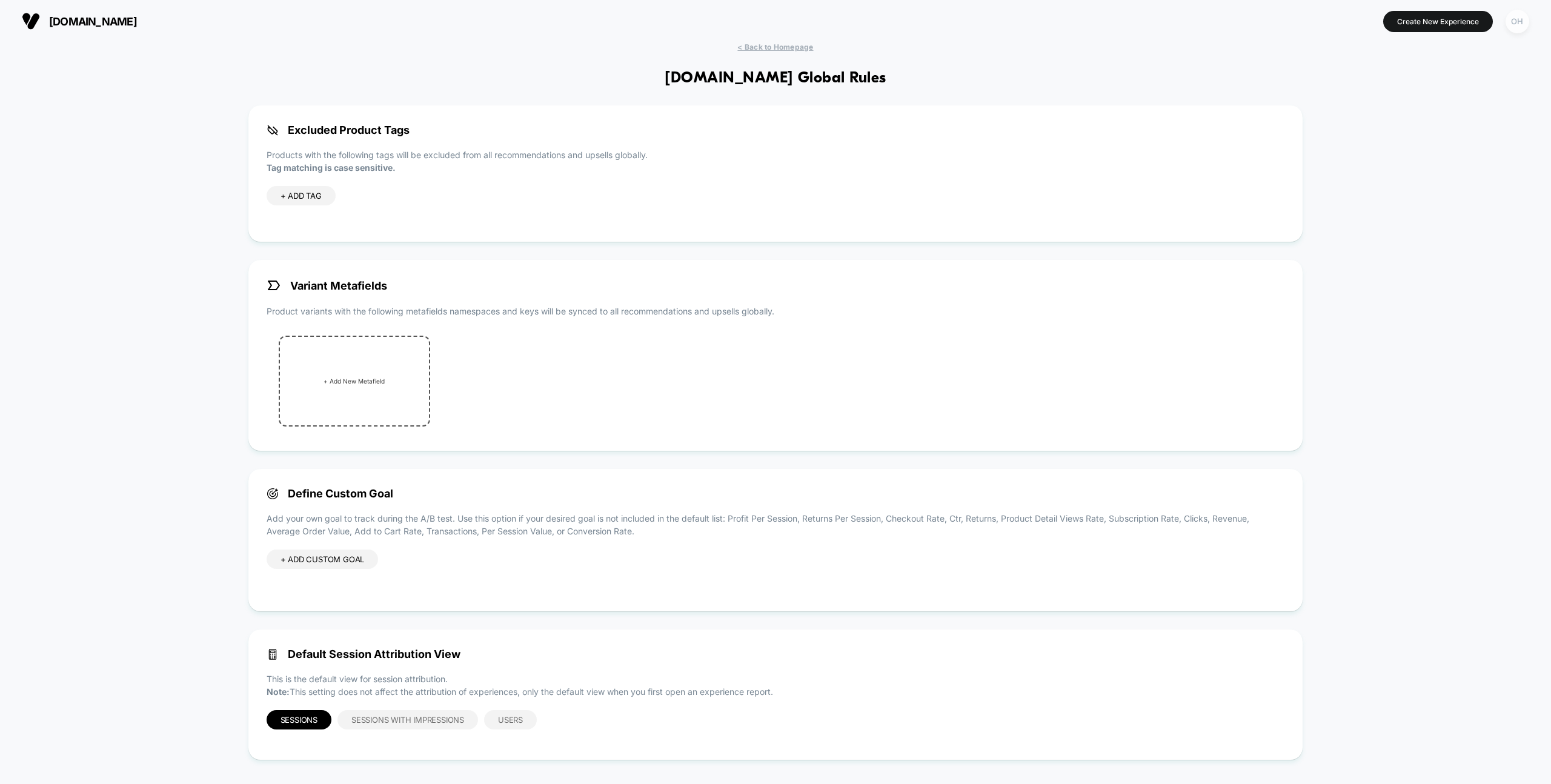
click at [1514, 22] on div "OH" at bounding box center [1518, 21] width 23 height 23
click at [1404, 110] on div "Or Hodeda or@visually.io Connected Stores" at bounding box center [1444, 84] width 180 height 75
click at [1405, 108] on span "Connected Stores" at bounding box center [1444, 105] width 144 height 9
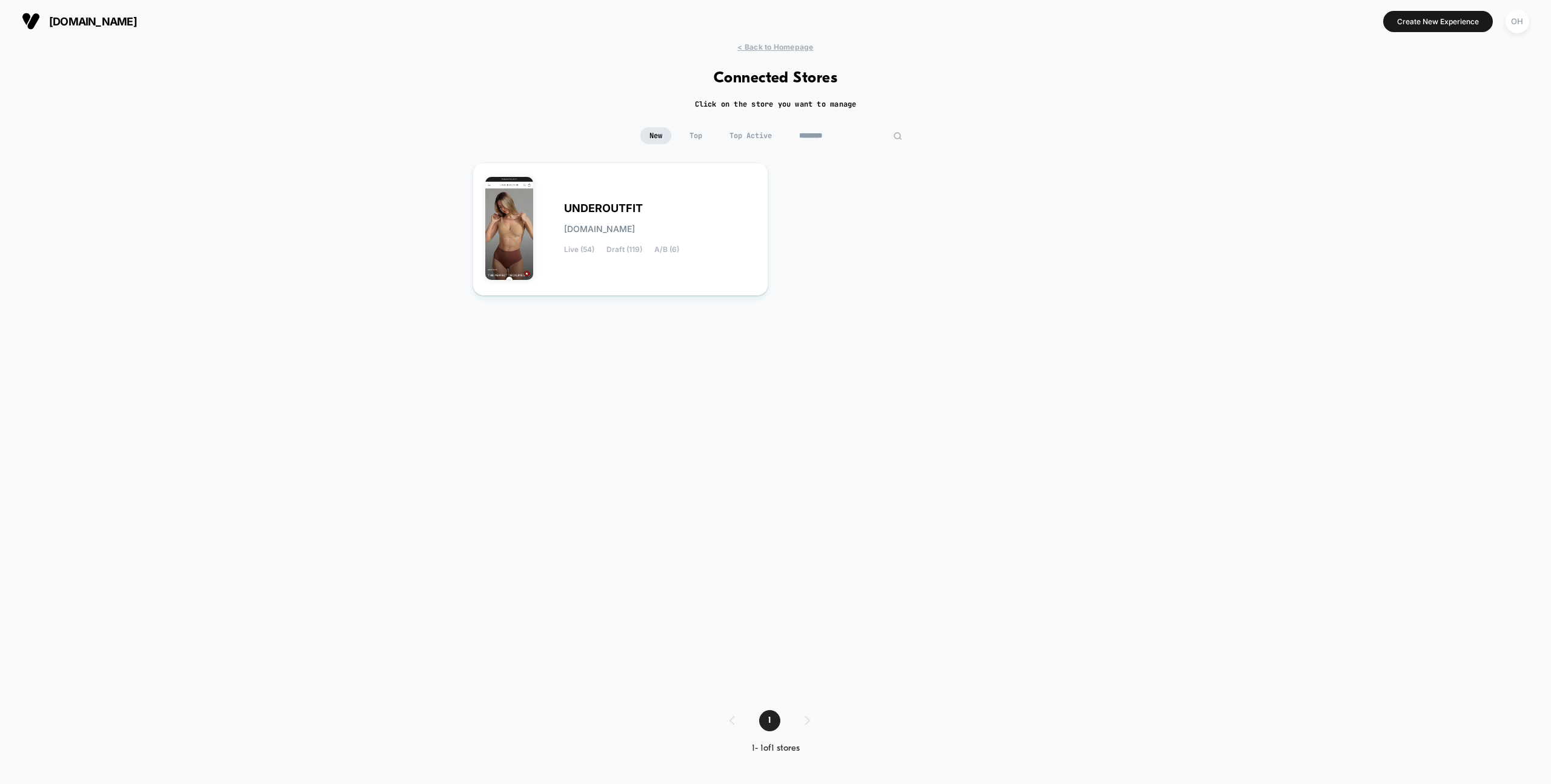
click at [850, 136] on input "********" at bounding box center [851, 136] width 121 height 17
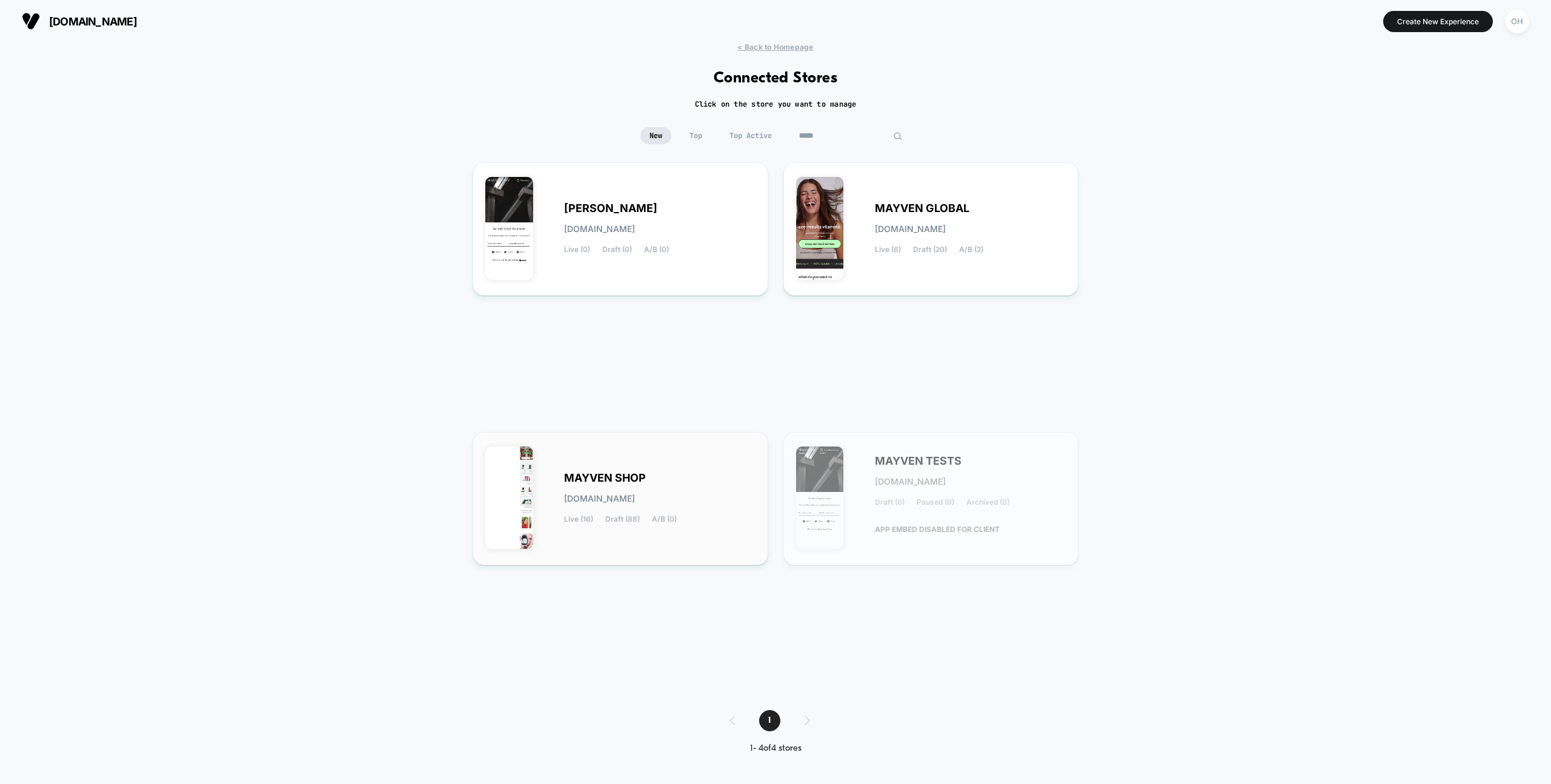
type input "*****"
click at [739, 443] on div "MAYVEN SHOP mayven-shop.myshopify.com Live (16) Draft (88) A/B (0)" at bounding box center [621, 498] width 296 height 133
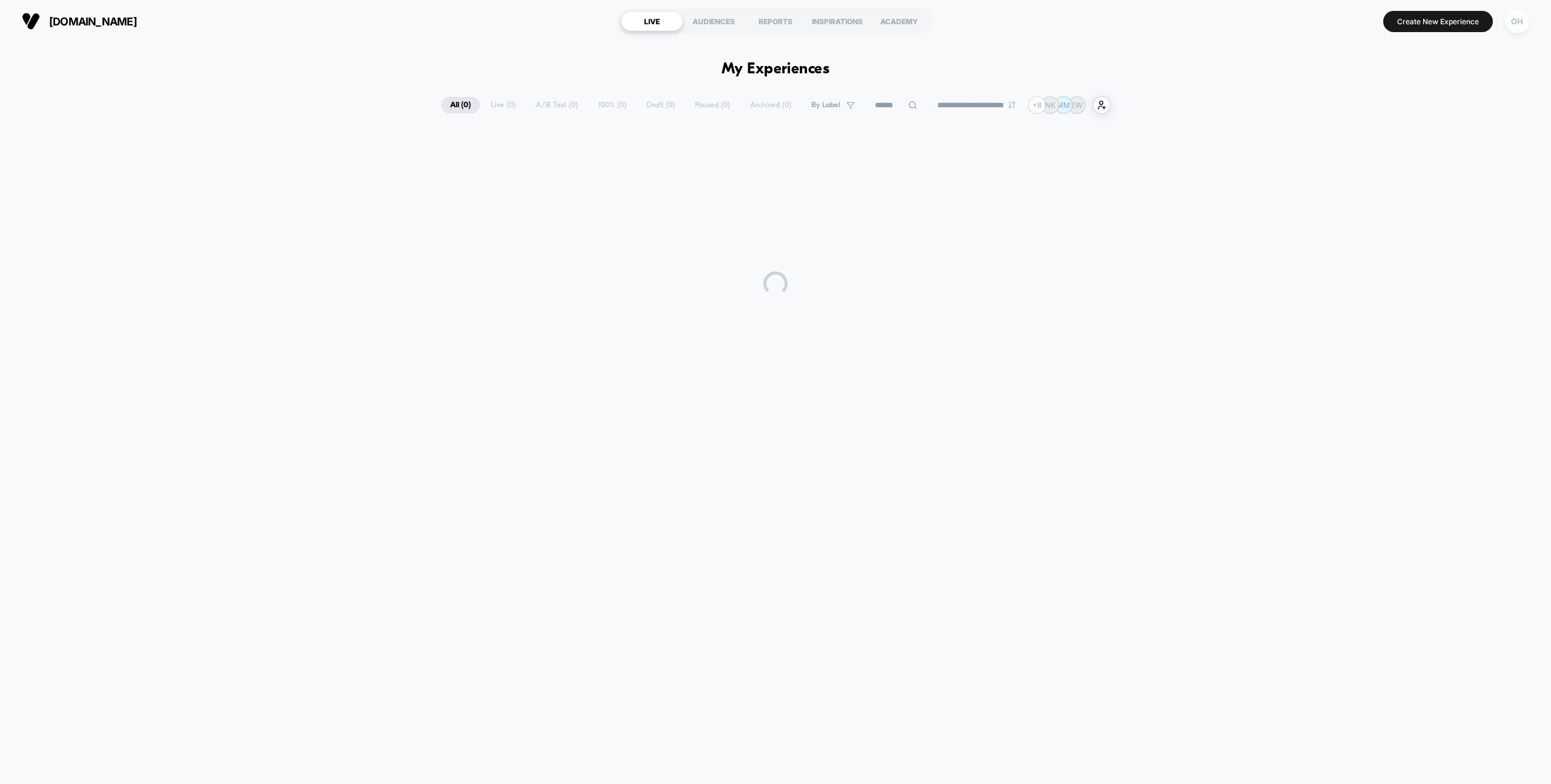
click at [1517, 26] on div "OH" at bounding box center [1518, 21] width 23 height 23
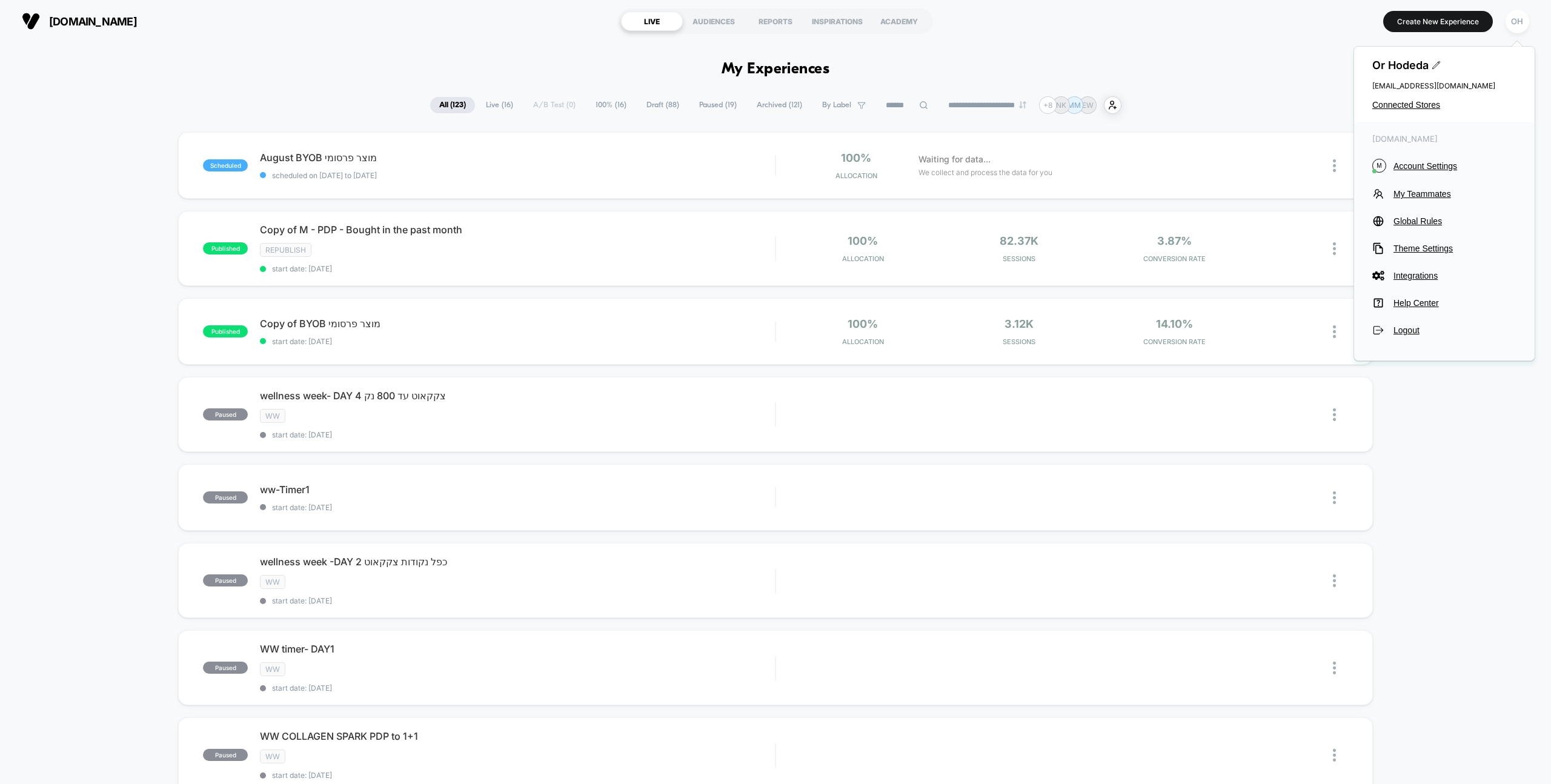
click at [650, 109] on span "Draft ( 88 )" at bounding box center [662, 105] width 51 height 16
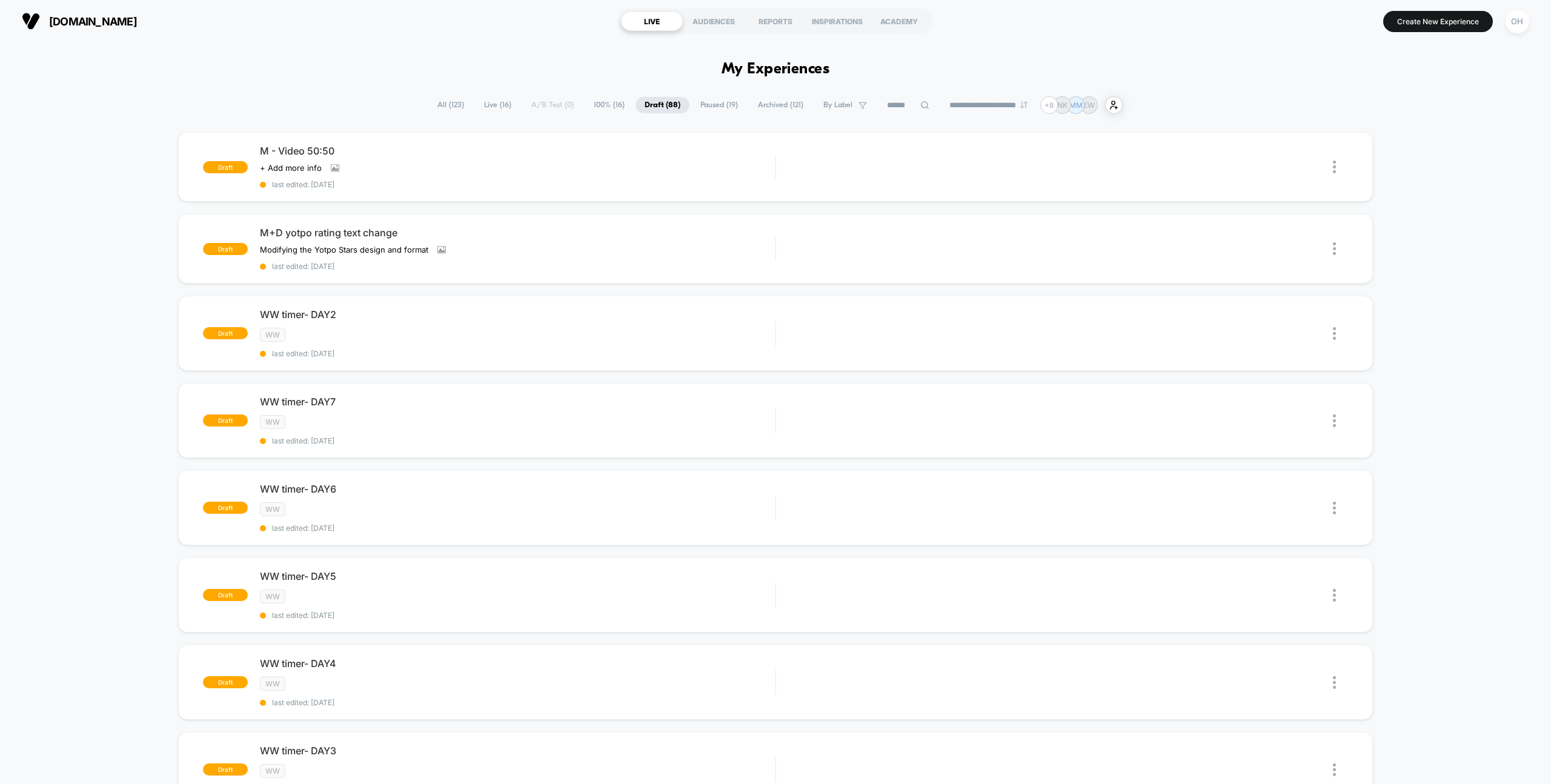
click at [1521, 34] on div "OH" at bounding box center [1518, 21] width 31 height 30
click at [1517, 29] on div "OH" at bounding box center [1518, 21] width 23 height 23
click at [1427, 225] on span "Global Rules" at bounding box center [1455, 221] width 123 height 9
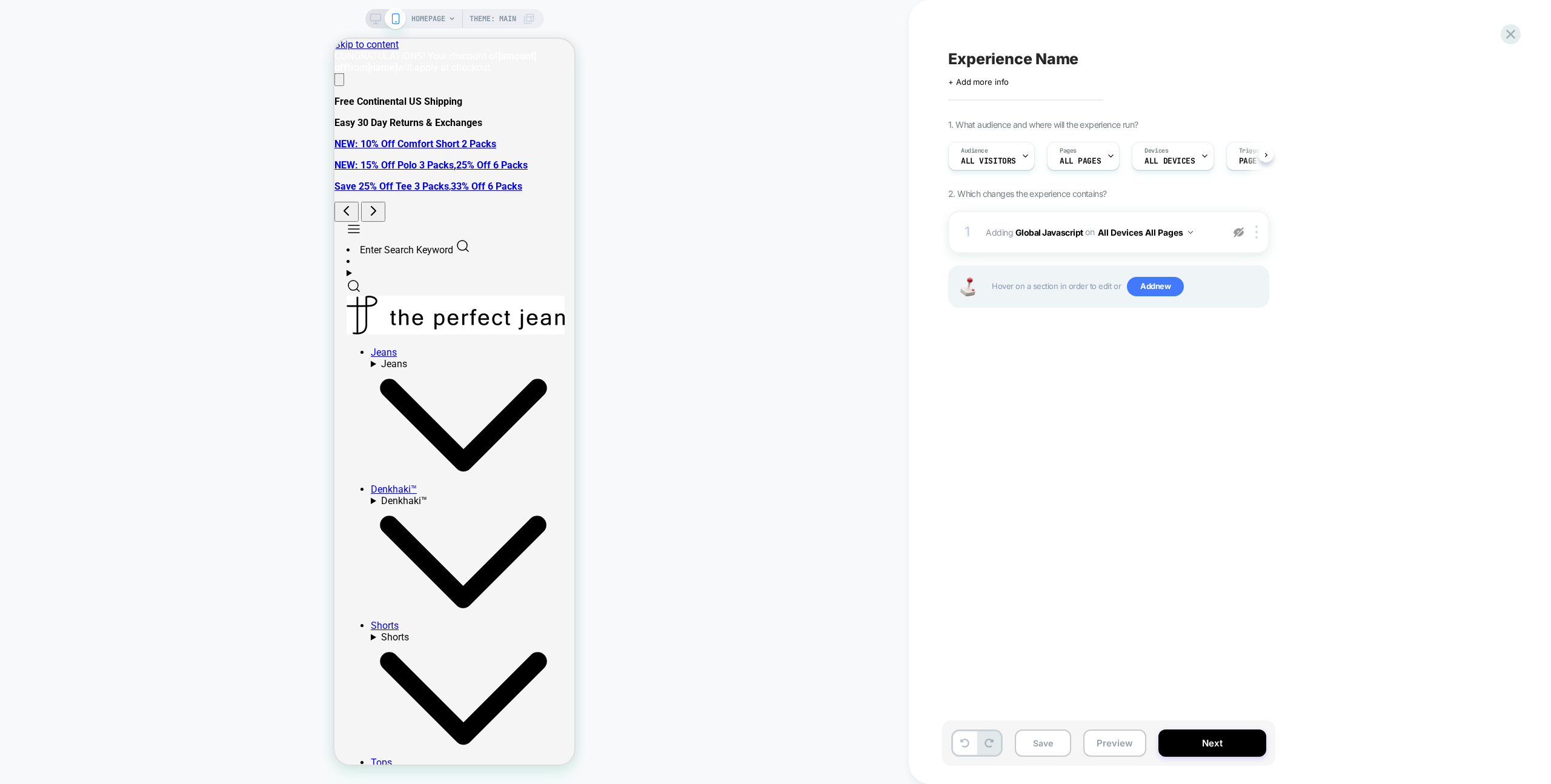
scroll to position [0, 1]
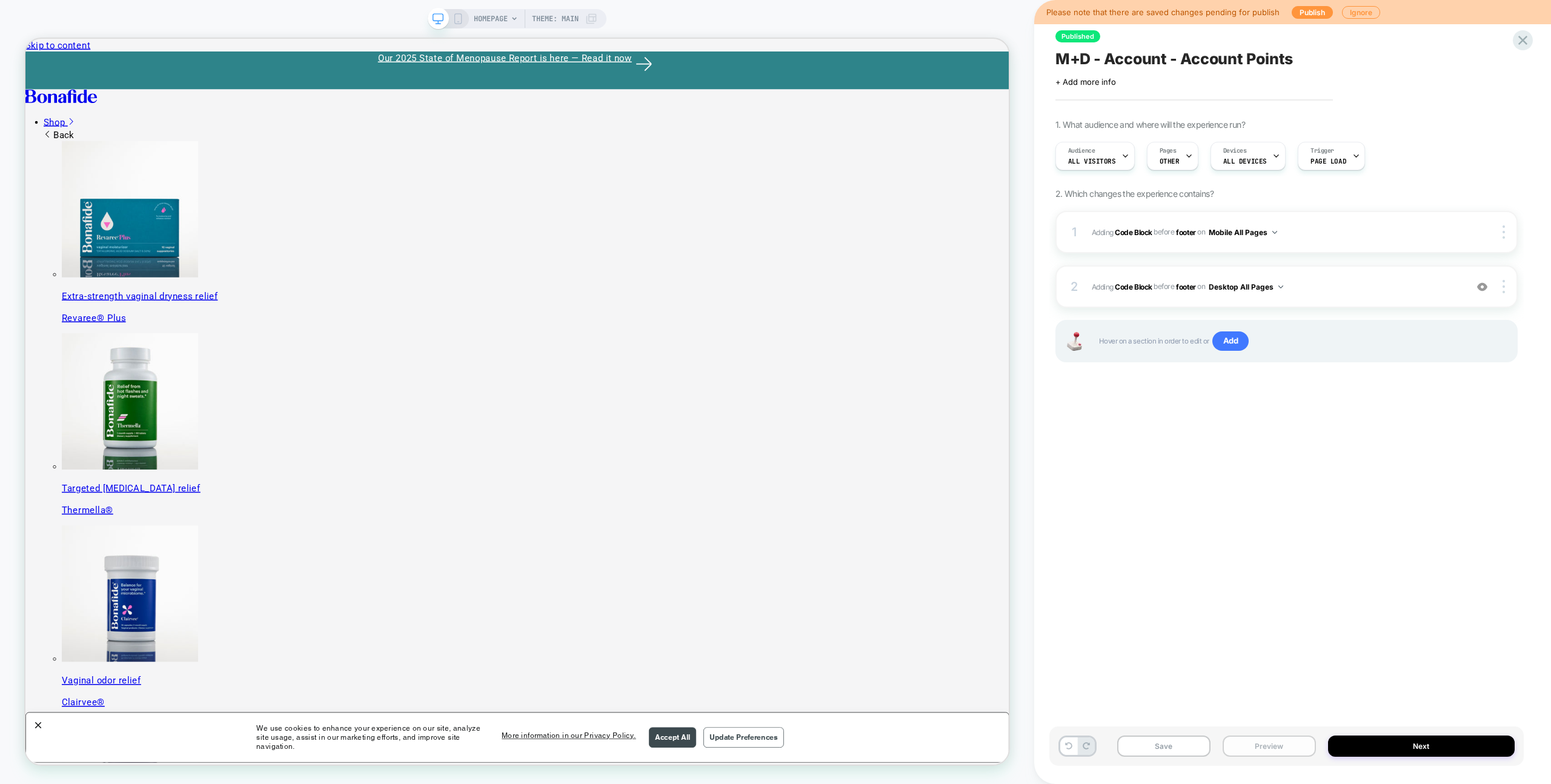
click at [1255, 739] on button "Preview" at bounding box center [1269, 746] width 93 height 21
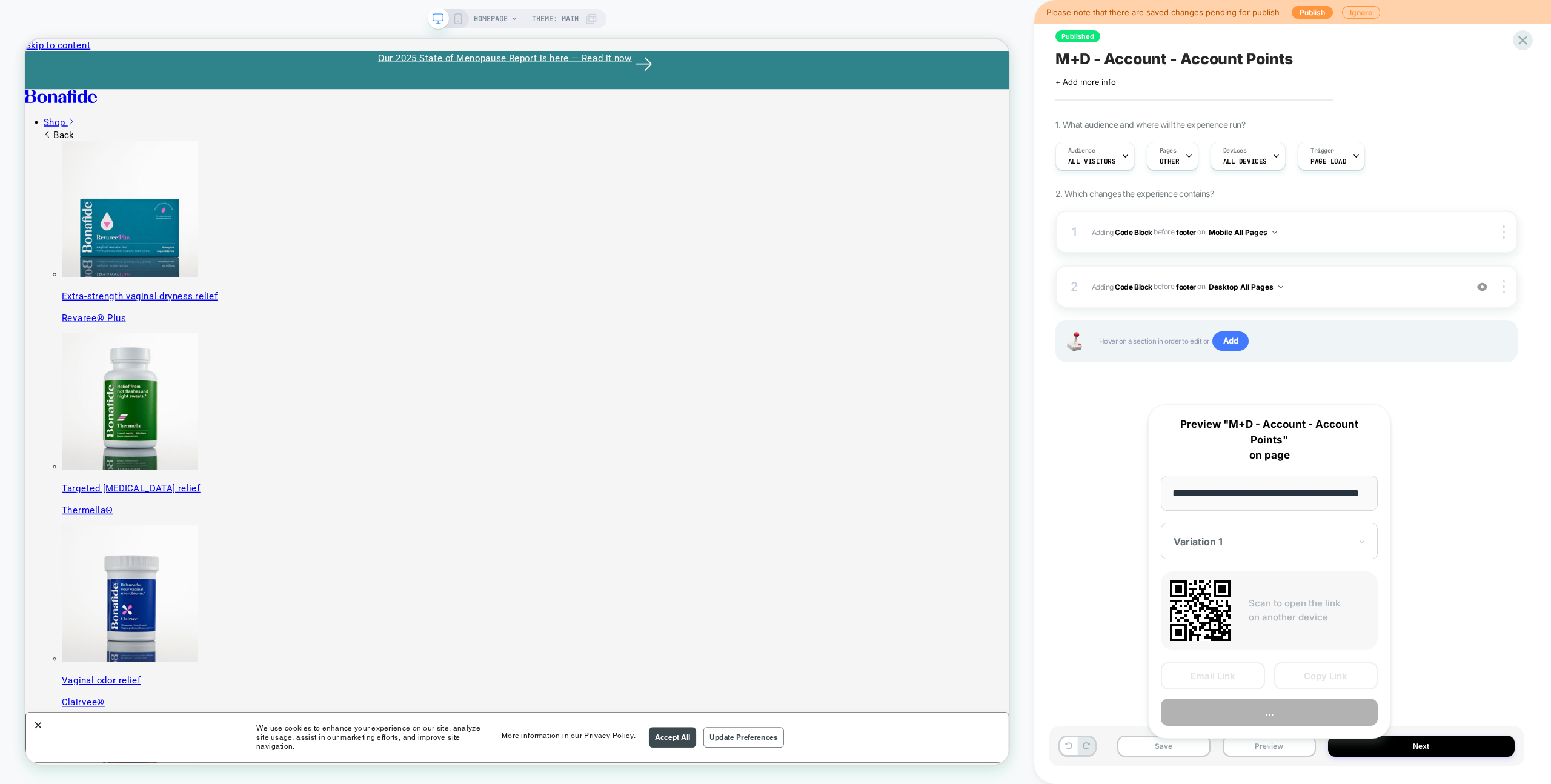
scroll to position [0, 32]
click at [1278, 705] on button "Preview" at bounding box center [1269, 712] width 217 height 27
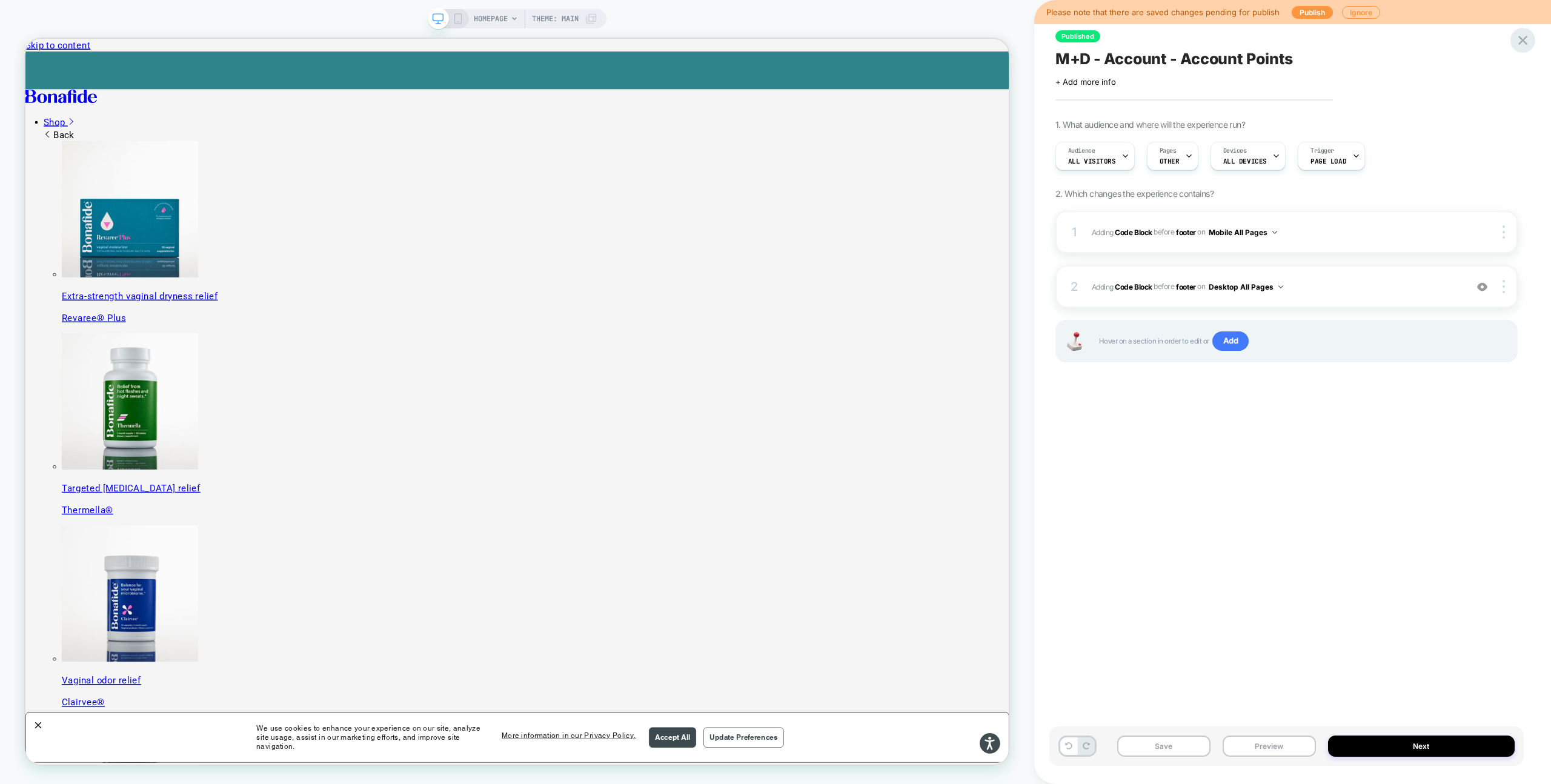
click at [1524, 46] on icon at bounding box center [1522, 40] width 16 height 16
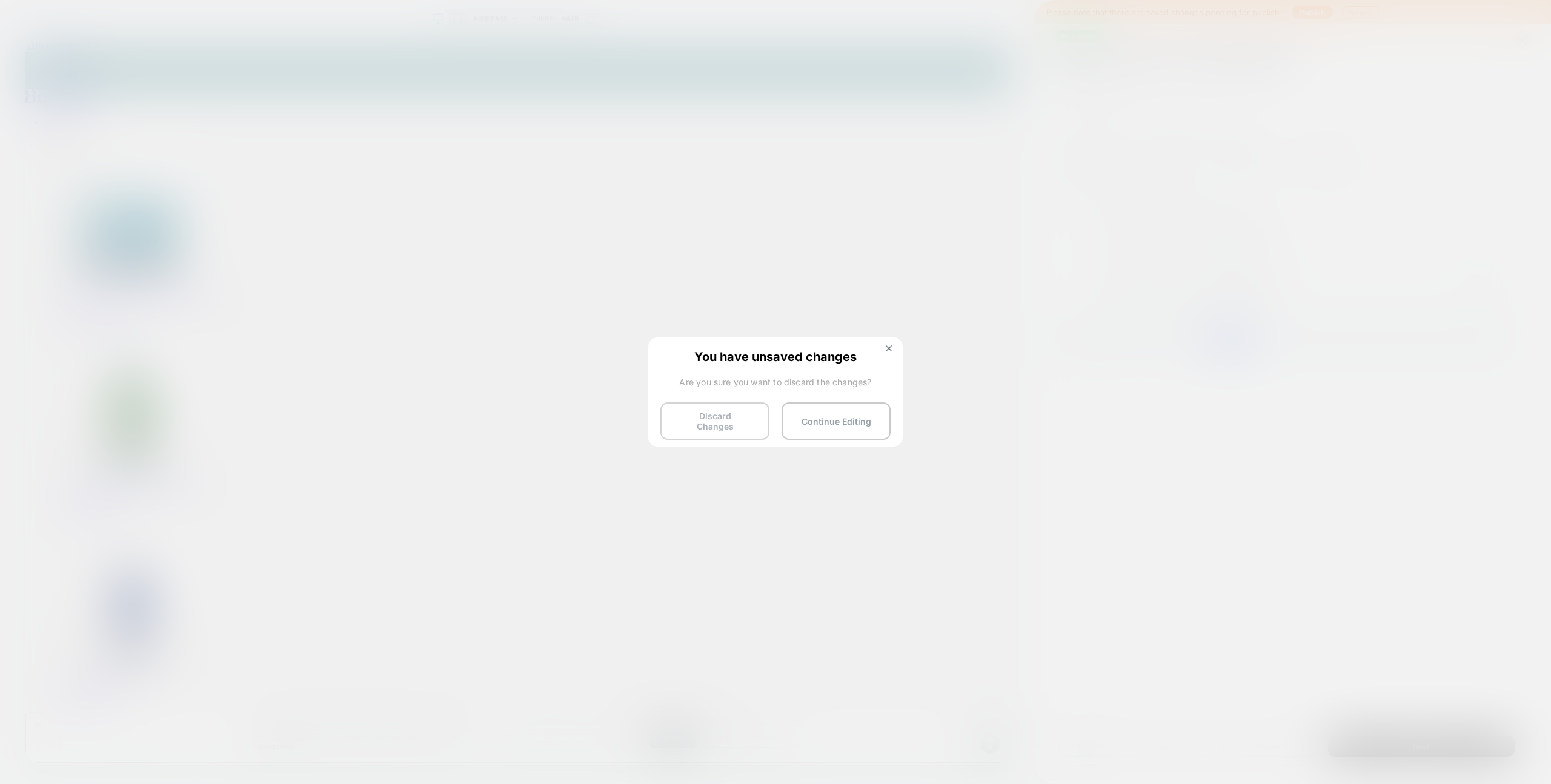
click at [683, 413] on button "Discard Changes" at bounding box center [715, 421] width 109 height 37
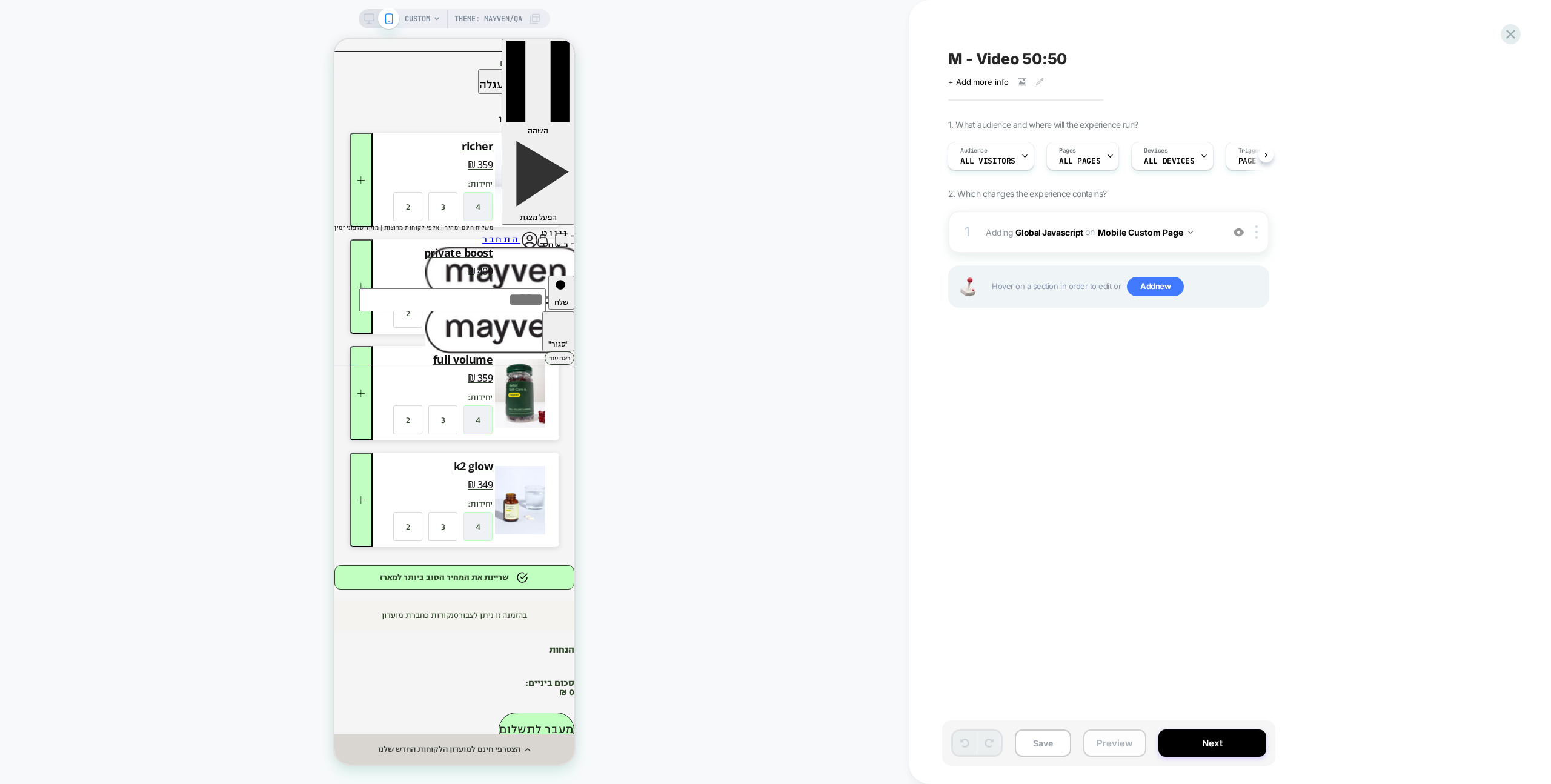
scroll to position [0, 1]
click at [1106, 741] on button "Preview" at bounding box center [1115, 743] width 63 height 27
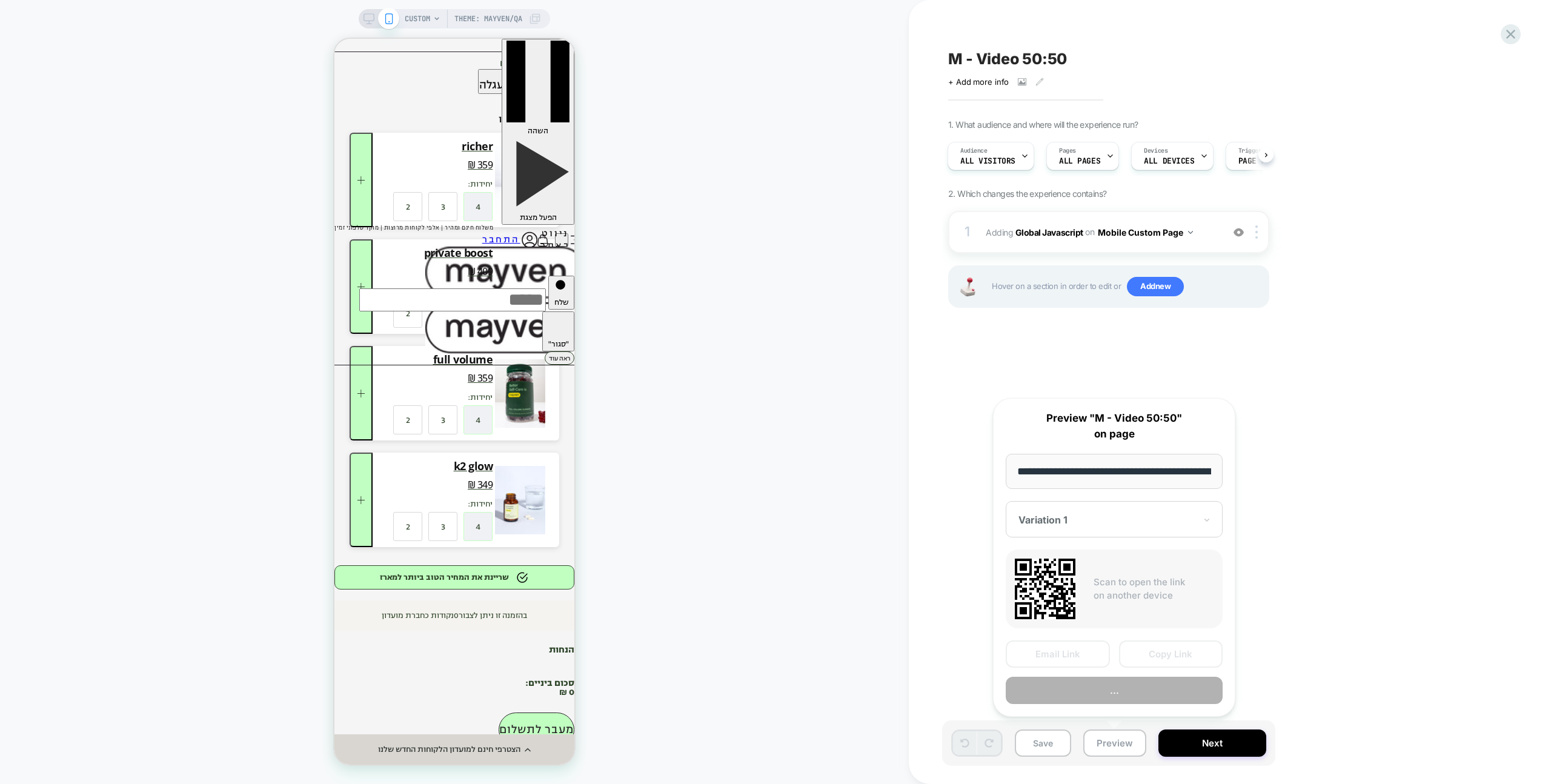
scroll to position [0, 228]
drag, startPoint x: 975, startPoint y: 355, endPoint x: 993, endPoint y: 347, distance: 19.7
click at [977, 355] on div "M - Video 50:50 Click to view images Click to edit experience details + Add mor…" at bounding box center [1169, 392] width 454 height 760
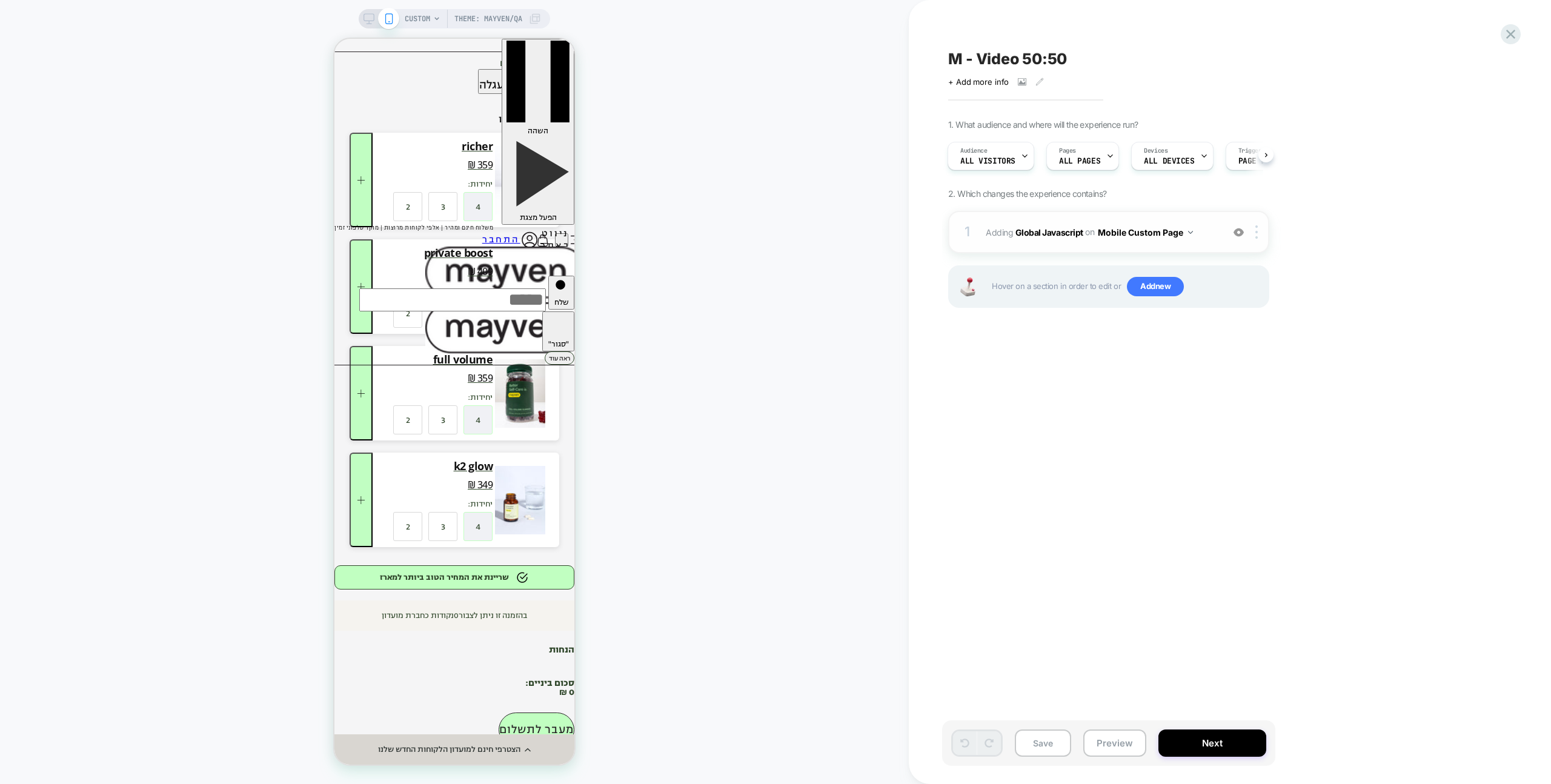
click at [1238, 229] on img at bounding box center [1238, 232] width 10 height 10
drag, startPoint x: 1133, startPoint y: 744, endPoint x: 1136, endPoint y: 731, distance: 13.3
click at [1133, 744] on button "Preview" at bounding box center [1115, 743] width 63 height 27
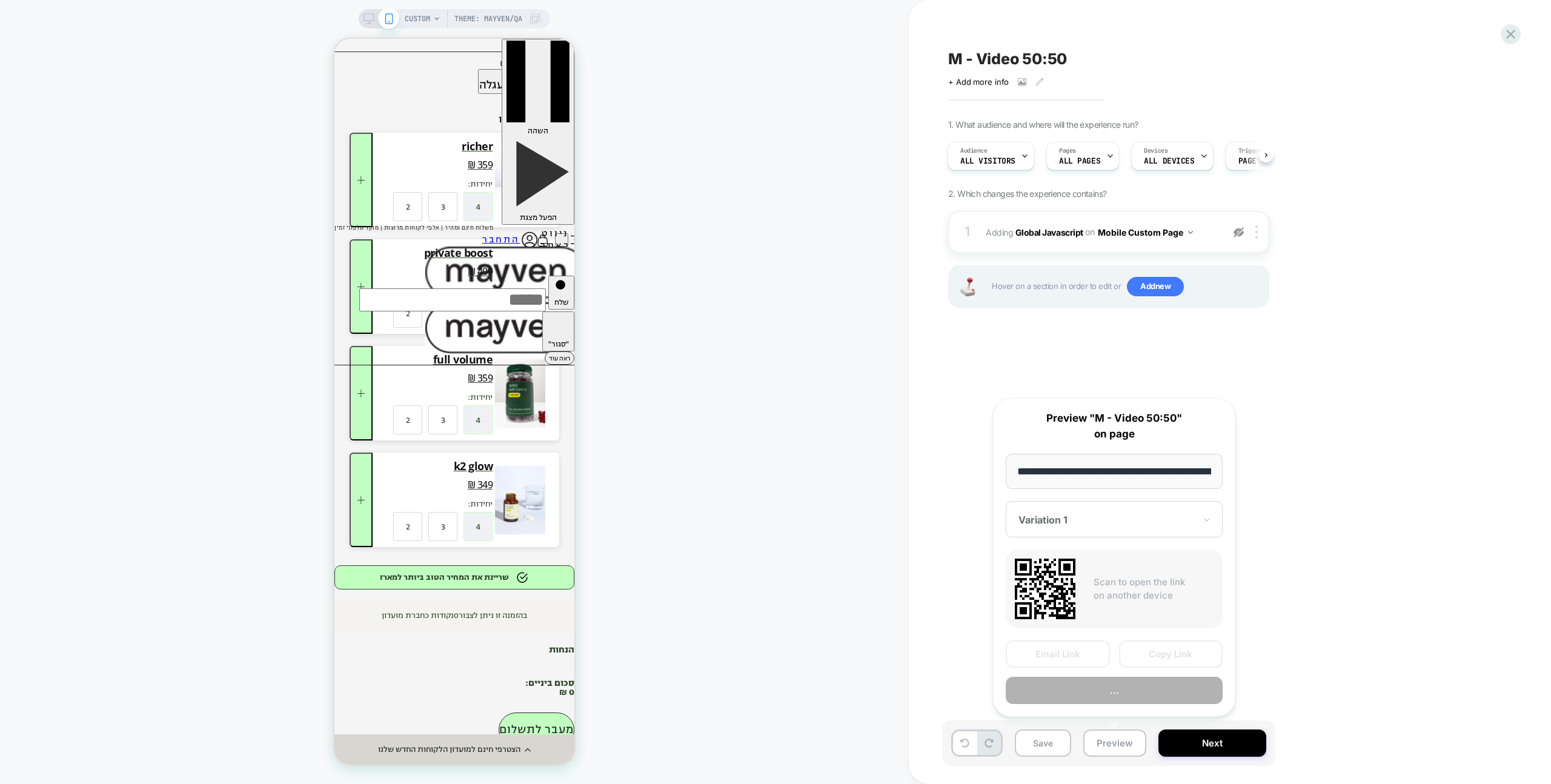
scroll to position [0, 228]
click at [1167, 656] on button "Copy Link" at bounding box center [1171, 654] width 104 height 27
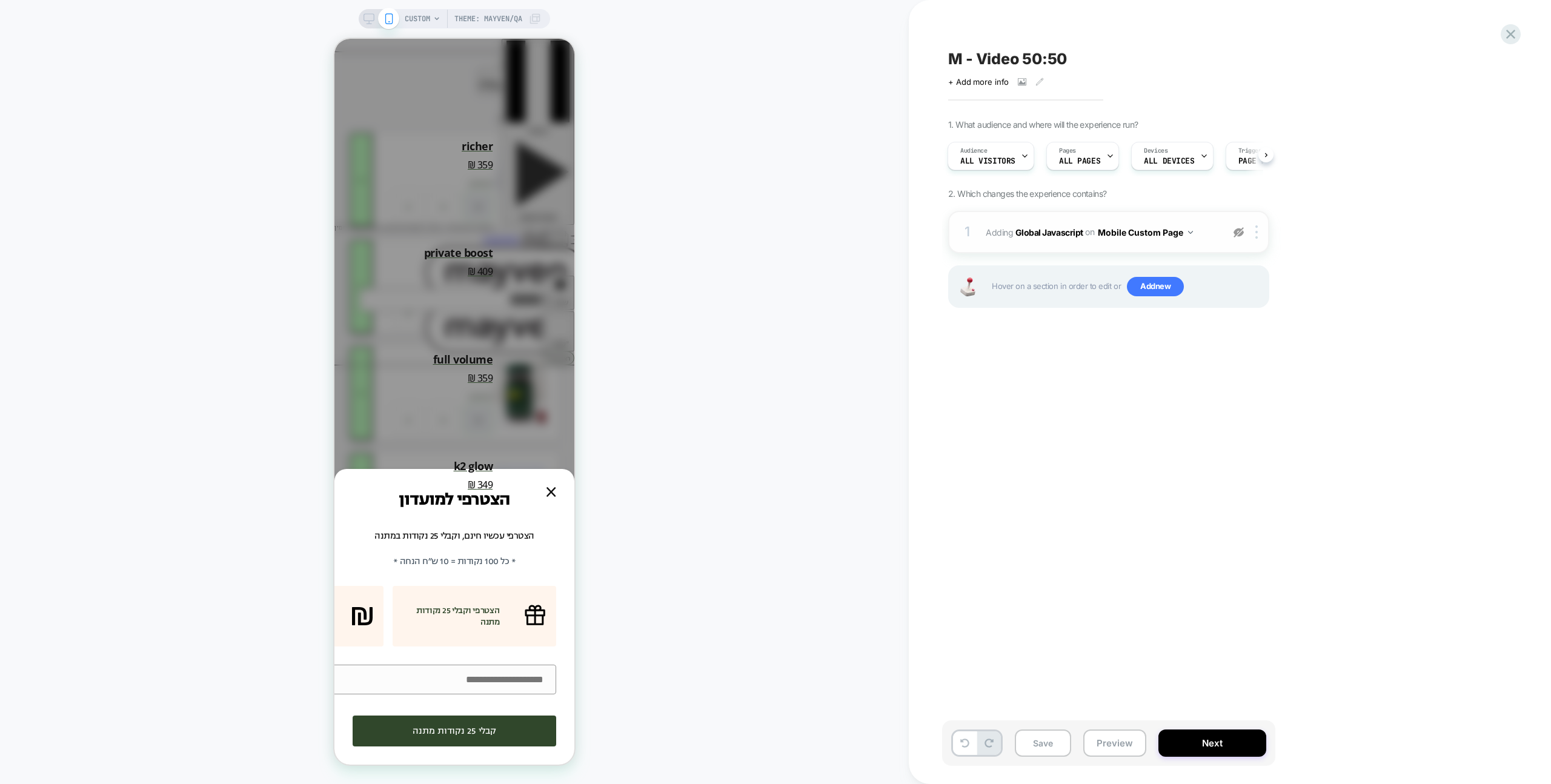
click at [1119, 759] on div "Save Preview Next" at bounding box center [1108, 743] width 333 height 45
drag, startPoint x: 1121, startPoint y: 751, endPoint x: 1129, endPoint y: 743, distance: 11.3
click at [1121, 751] on button "Preview" at bounding box center [1115, 743] width 63 height 27
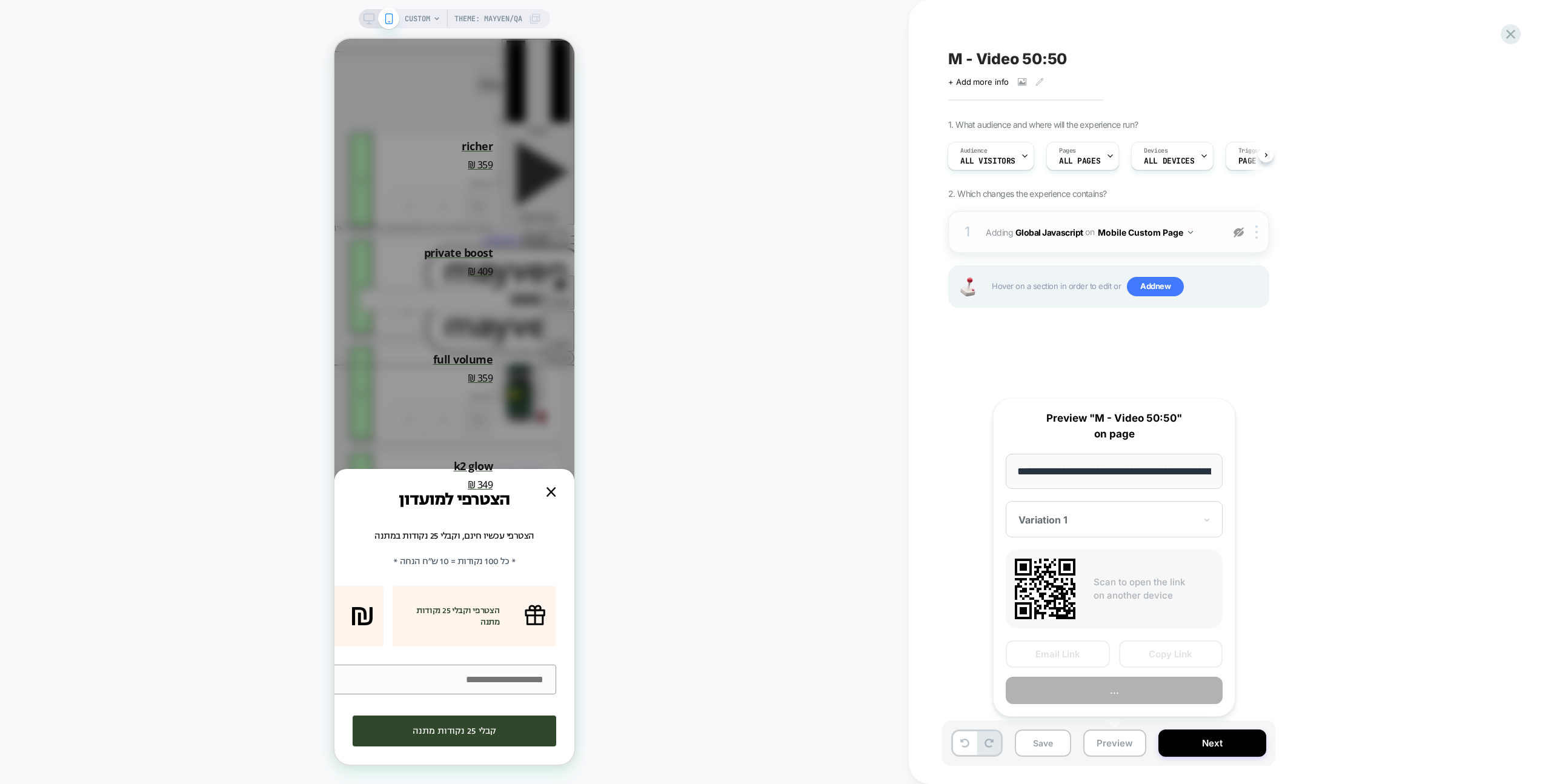
scroll to position [0, 228]
click at [1182, 660] on button "Copy Link" at bounding box center [1171, 654] width 104 height 27
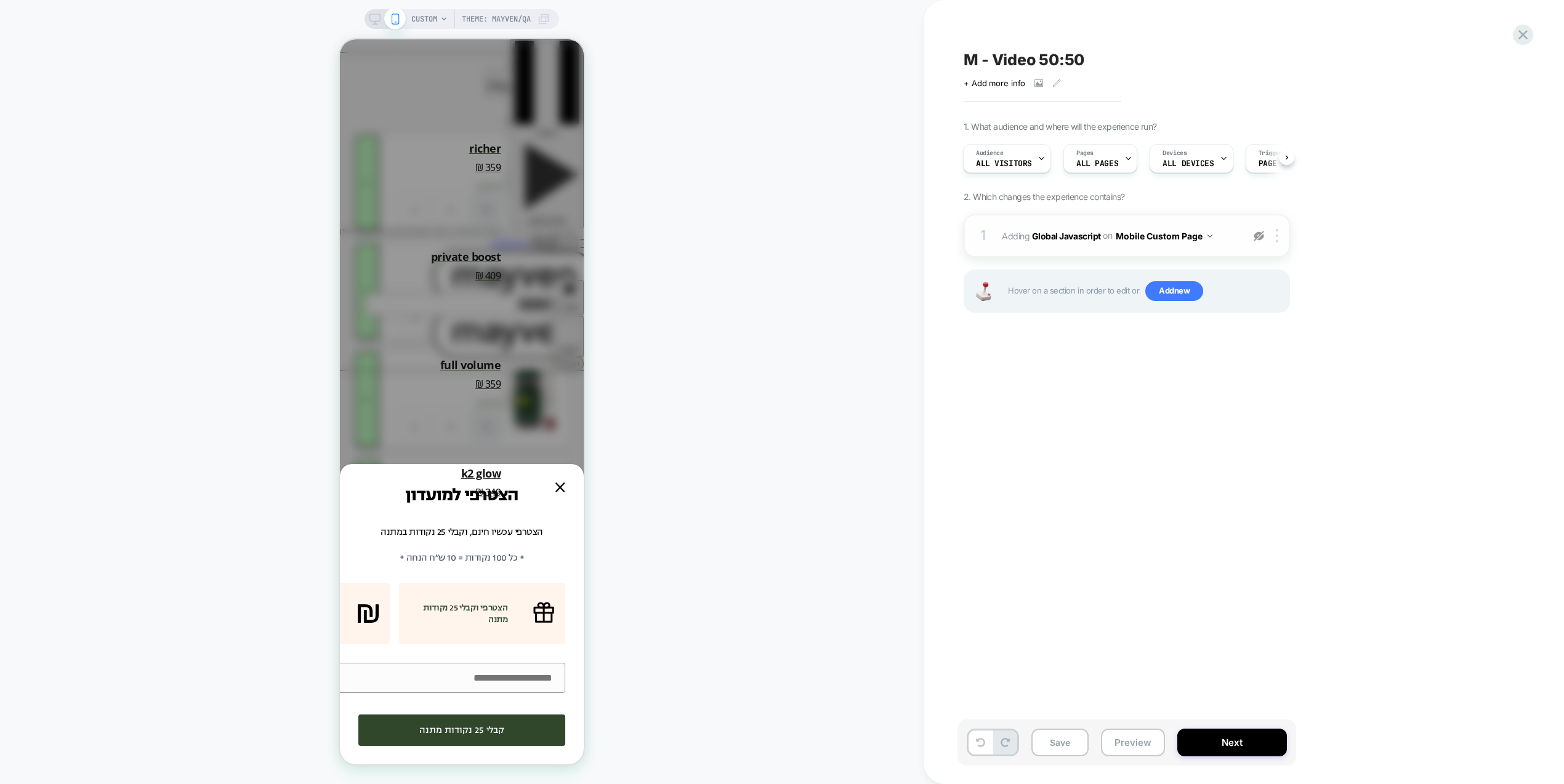
scroll to position [0, 1]
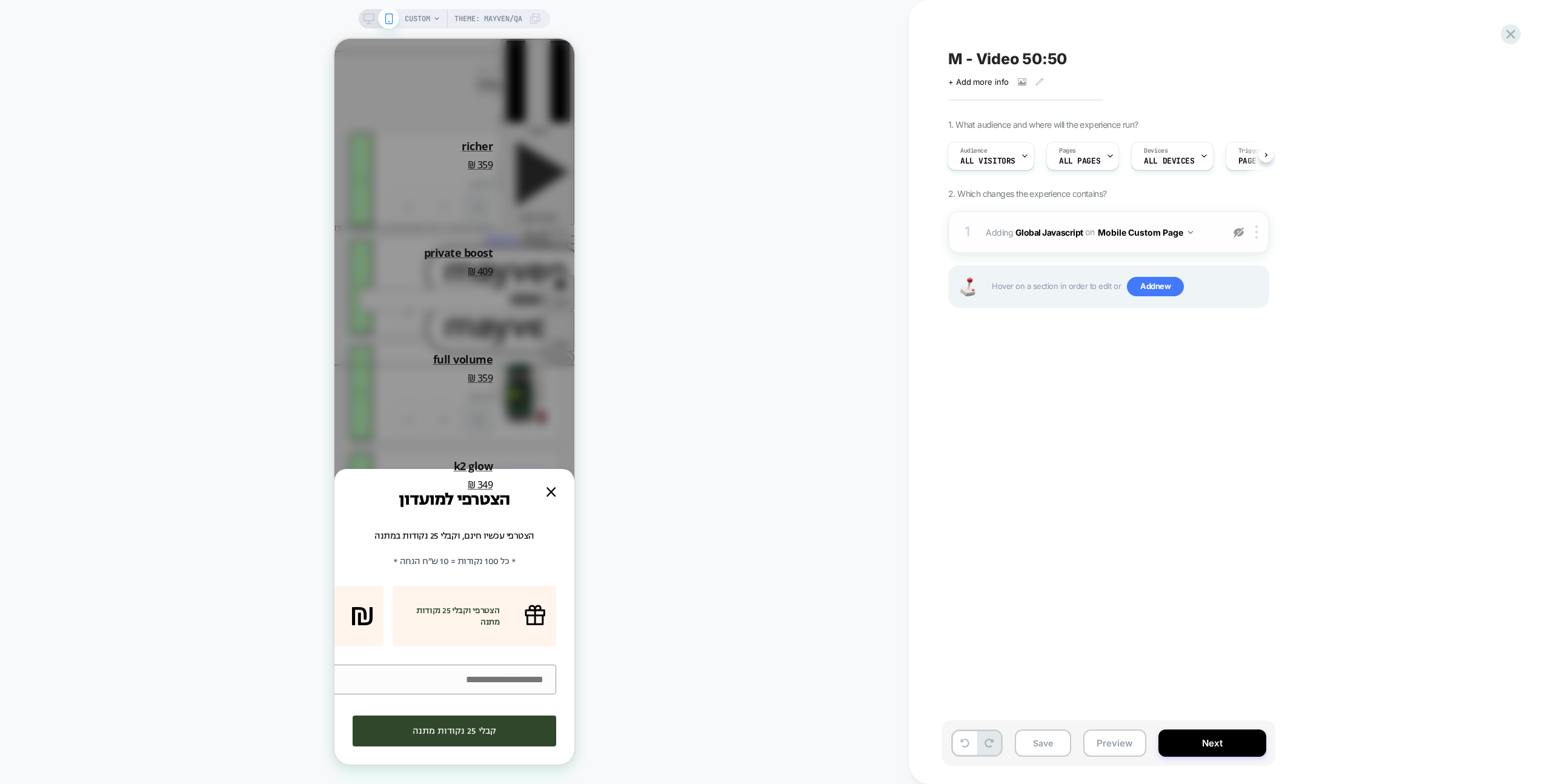
click at [1350, 598] on div "M - Video 50:50 Click to view images Click to edit experience details + Add mor…" at bounding box center [1169, 392] width 454 height 760
drag, startPoint x: 1289, startPoint y: 350, endPoint x: 1257, endPoint y: 337, distance: 34.5
click at [1289, 350] on div "M - Video 50:50 Click to view images Click to edit experience details + Add mor…" at bounding box center [1169, 392] width 454 height 760
click at [1101, 739] on button "Preview" at bounding box center [1115, 743] width 63 height 27
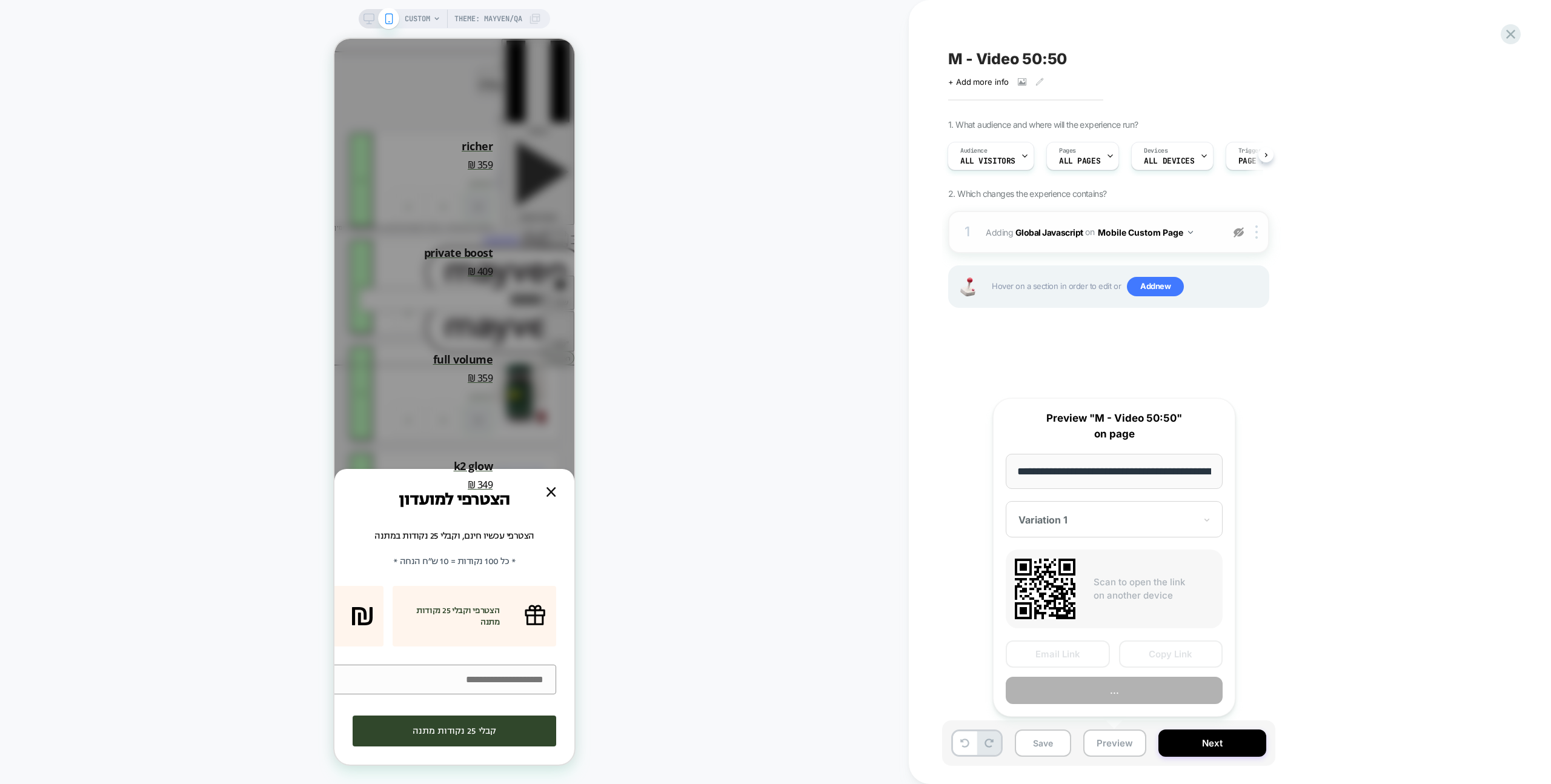
scroll to position [0, 228]
click at [1176, 646] on button "Copy Link" at bounding box center [1171, 654] width 104 height 27
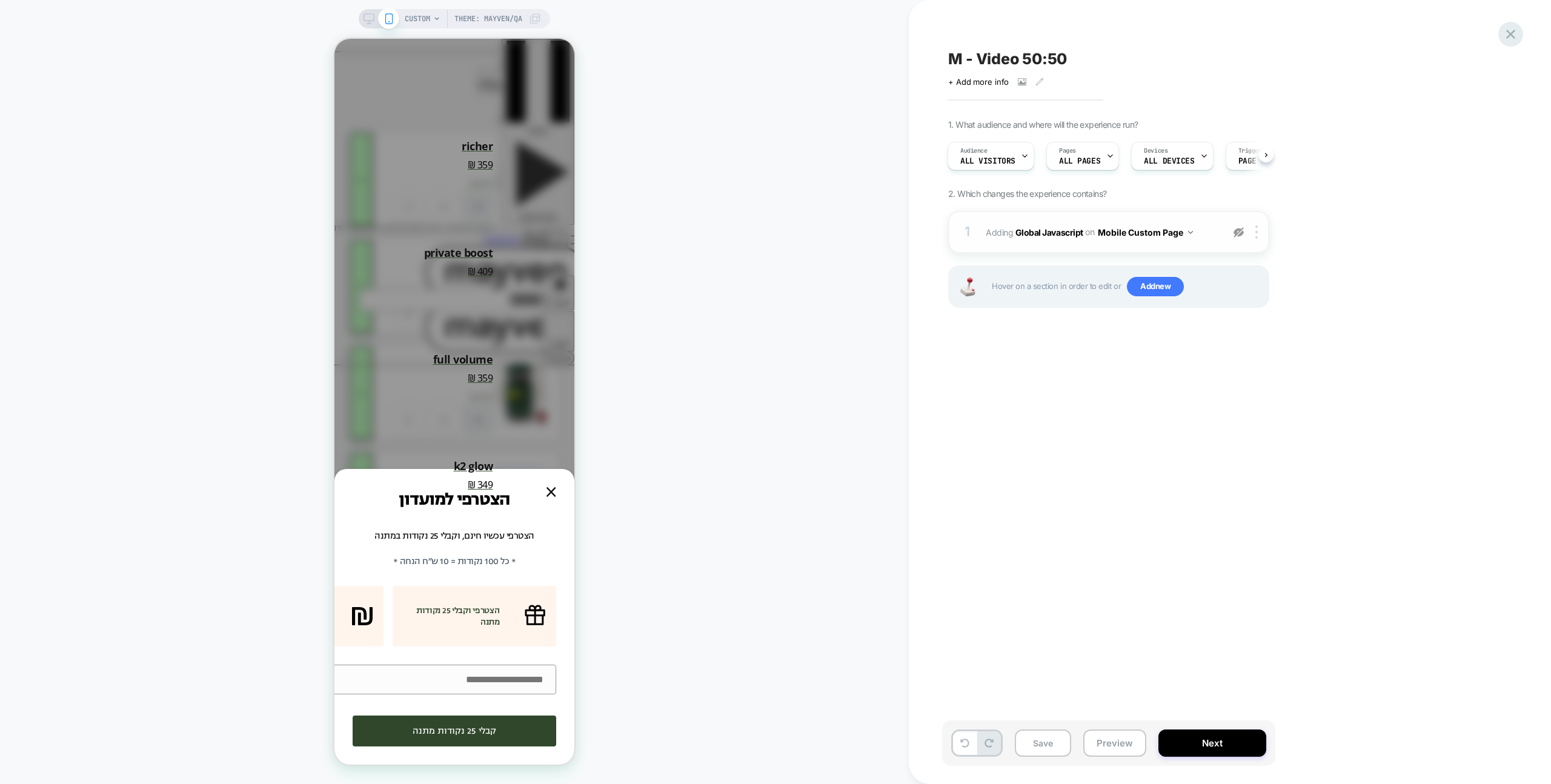
click at [1510, 36] on icon at bounding box center [1511, 33] width 16 height 16
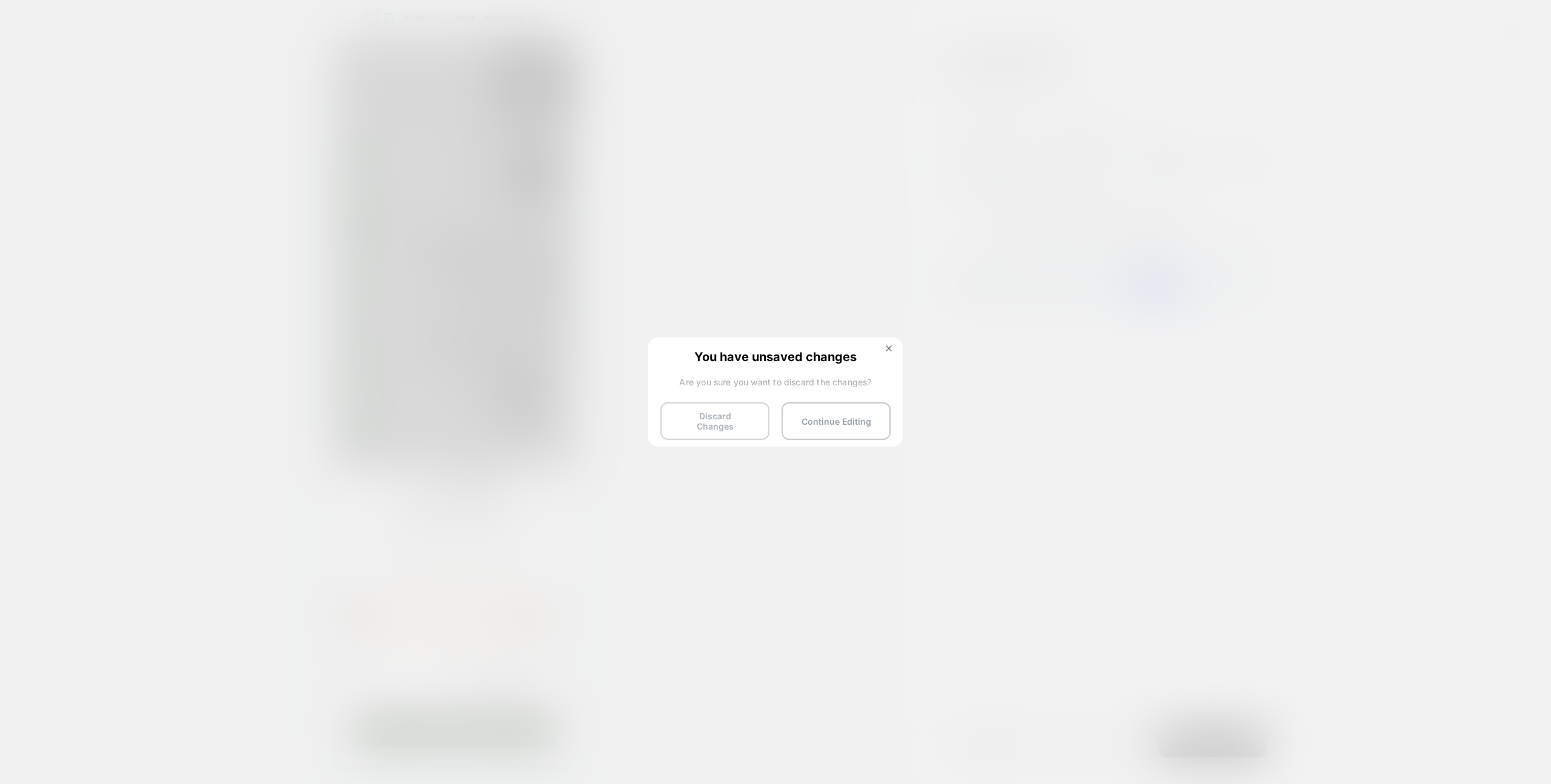
click at [734, 404] on button "Discard Changes" at bounding box center [715, 421] width 109 height 37
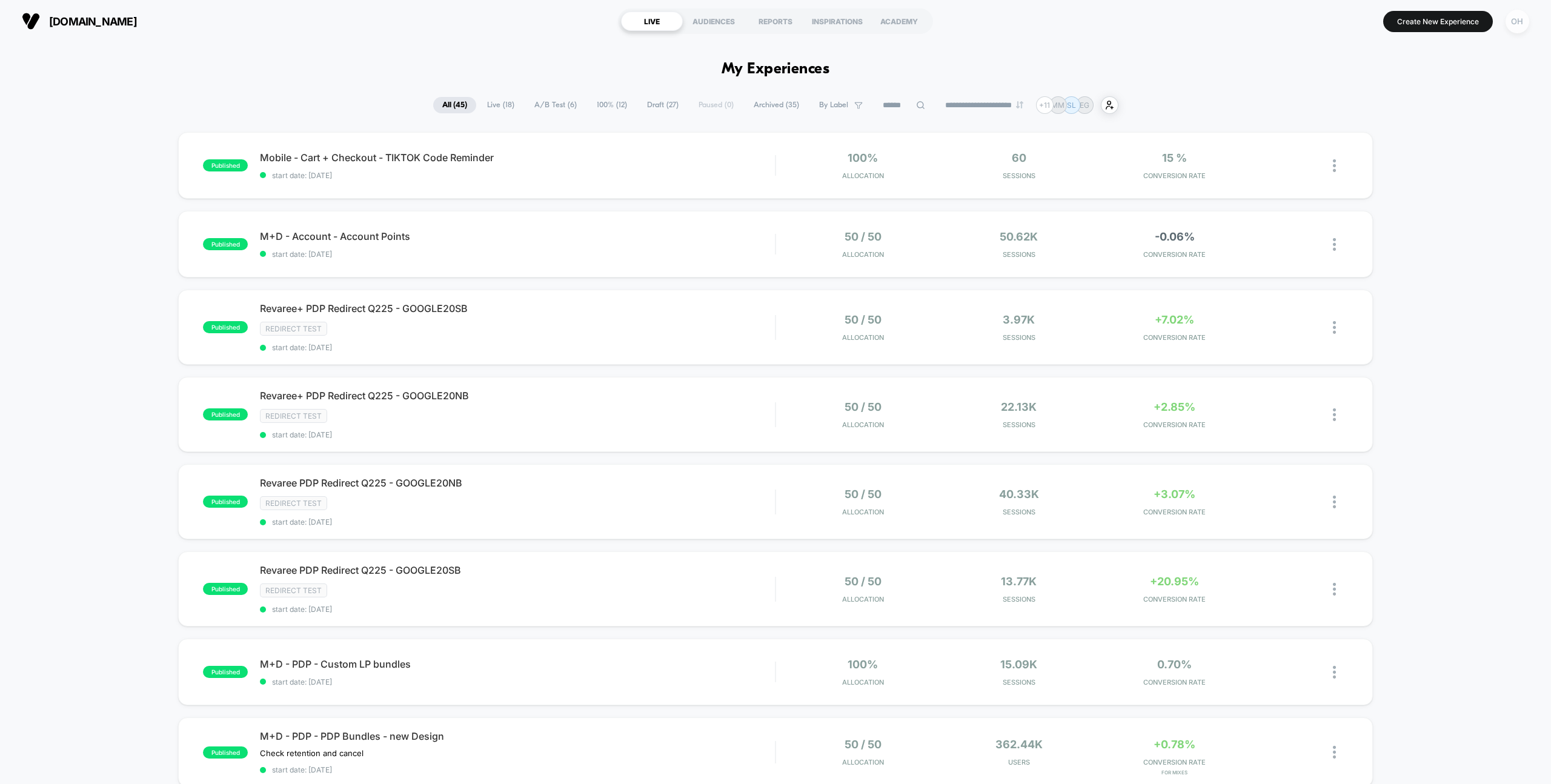
click at [1525, 20] on div "OH" at bounding box center [1518, 21] width 23 height 23
click at [1418, 103] on span "Connected Stores" at bounding box center [1444, 105] width 144 height 9
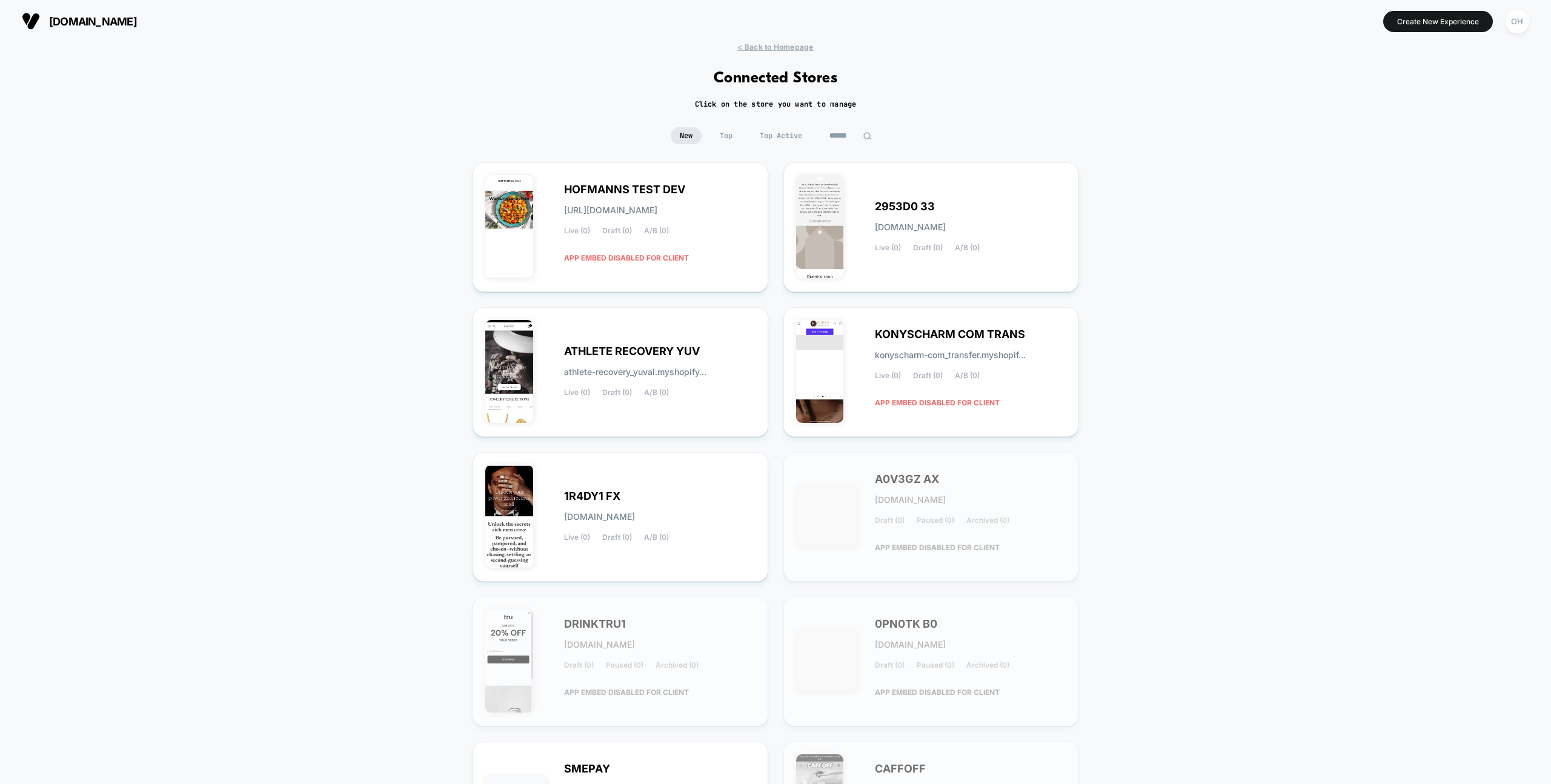
click at [850, 141] on input at bounding box center [851, 136] width 61 height 17
click at [849, 140] on input at bounding box center [851, 136] width 121 height 17
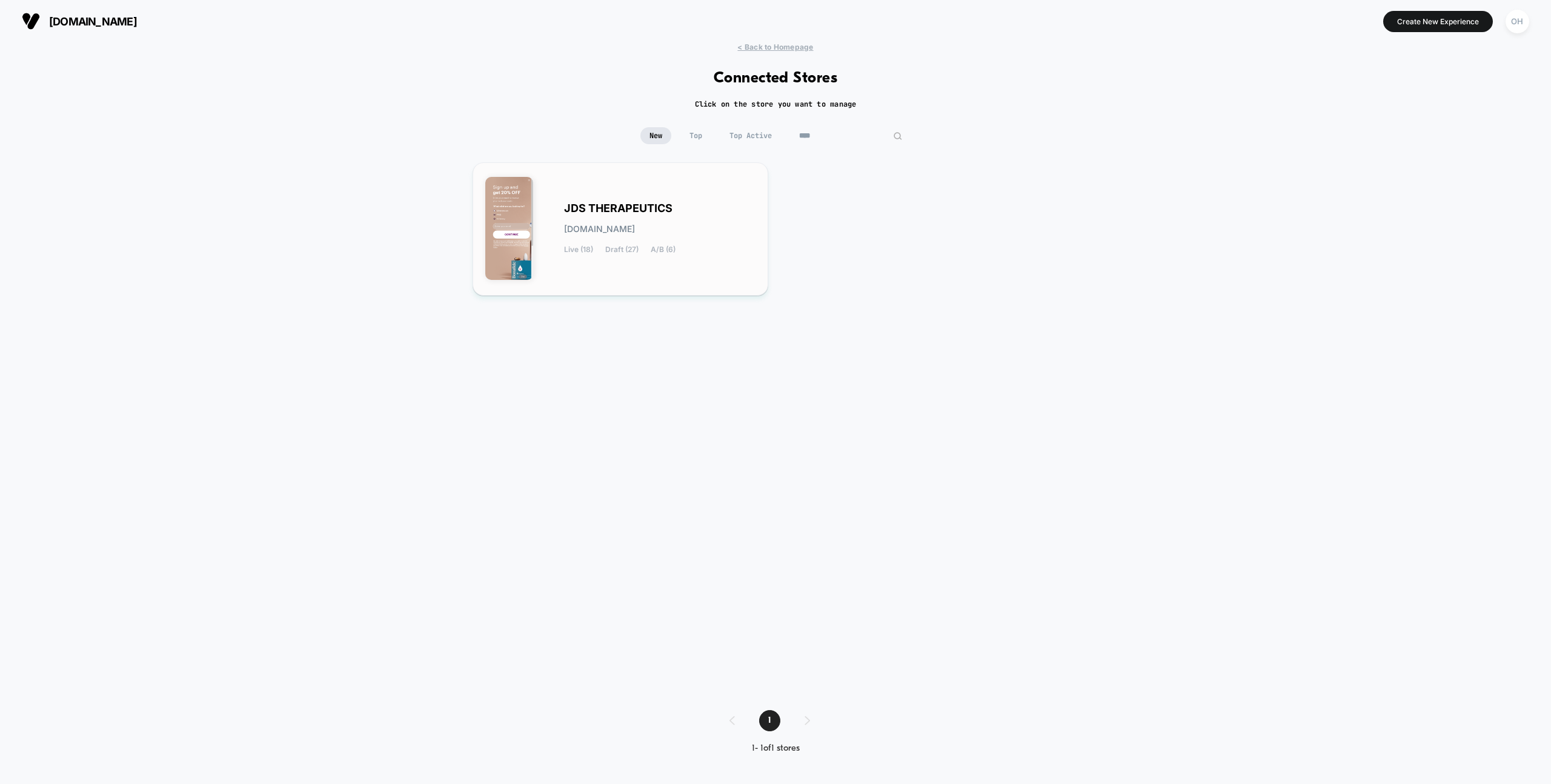
type input "****"
click at [635, 233] on span "[DOMAIN_NAME]" at bounding box center [599, 229] width 71 height 9
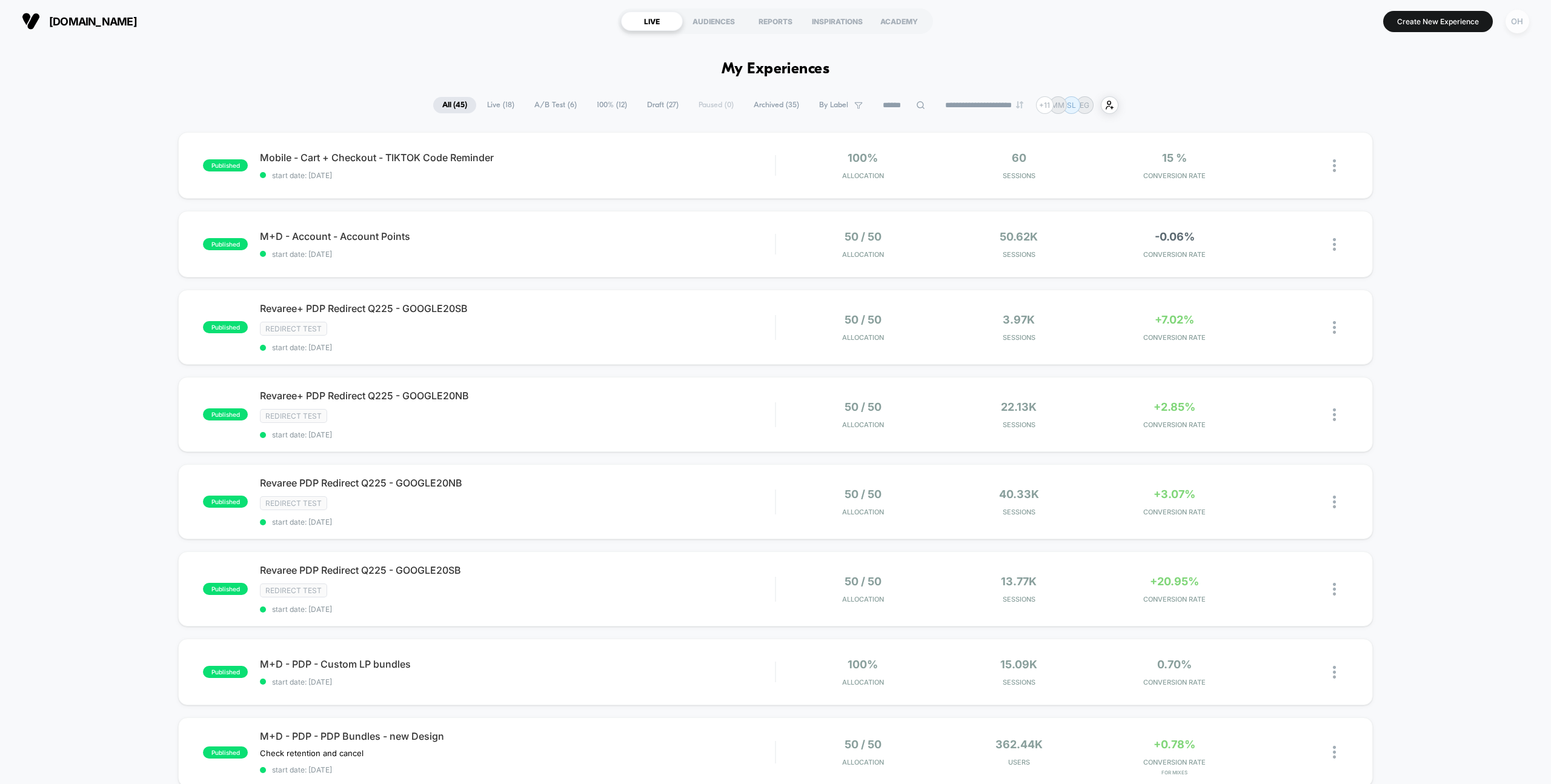
click at [1517, 26] on div "OH" at bounding box center [1518, 21] width 23 height 23
click at [1408, 221] on span "Global Rules" at bounding box center [1455, 221] width 123 height 9
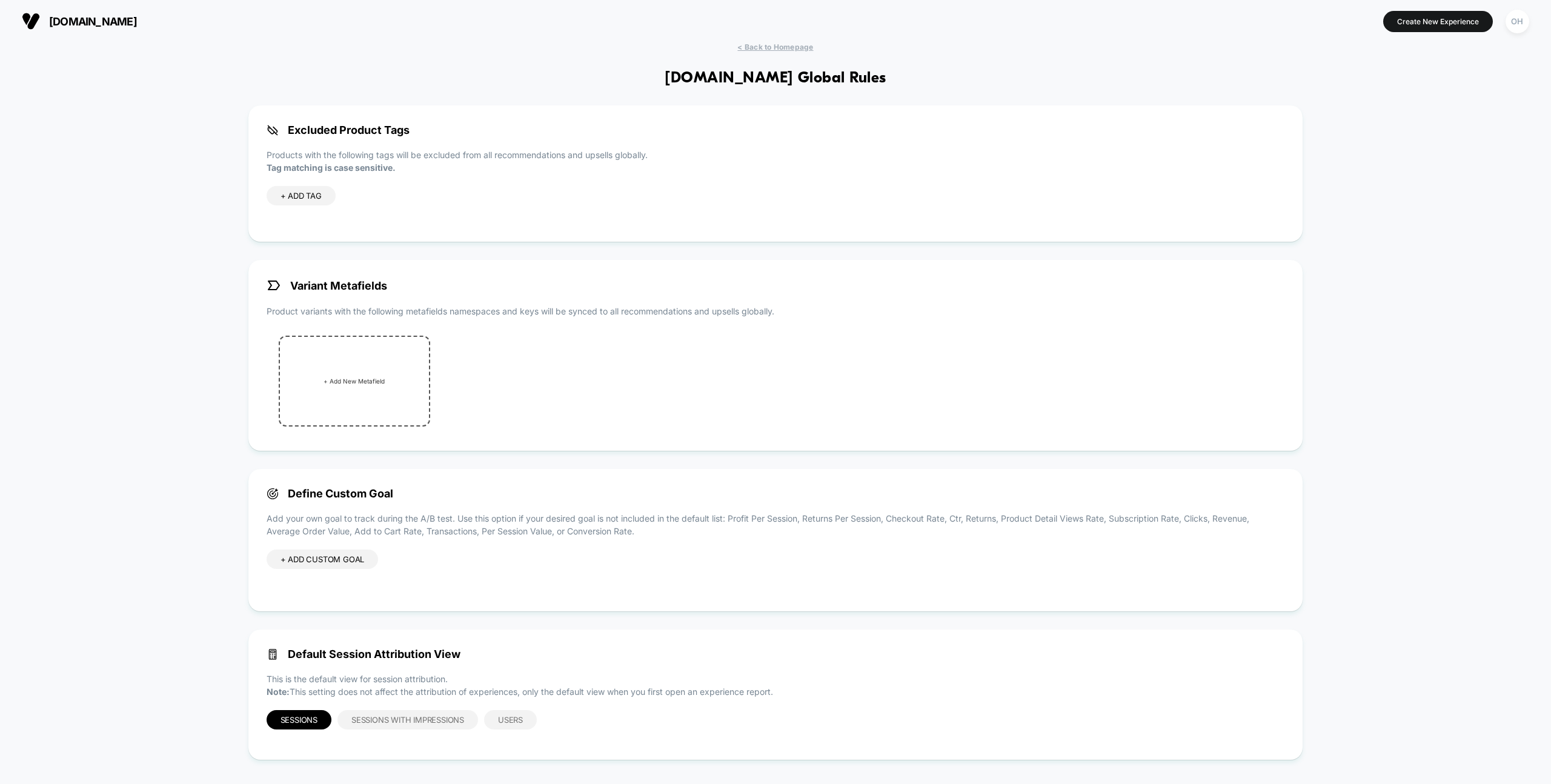
click at [1533, 14] on div "[DOMAIN_NAME] Create New Experience OH" at bounding box center [776, 21] width 1551 height 43
click at [1528, 16] on div "OH" at bounding box center [1518, 21] width 23 height 23
click at [1420, 105] on span "Connected Stores" at bounding box center [1444, 105] width 144 height 9
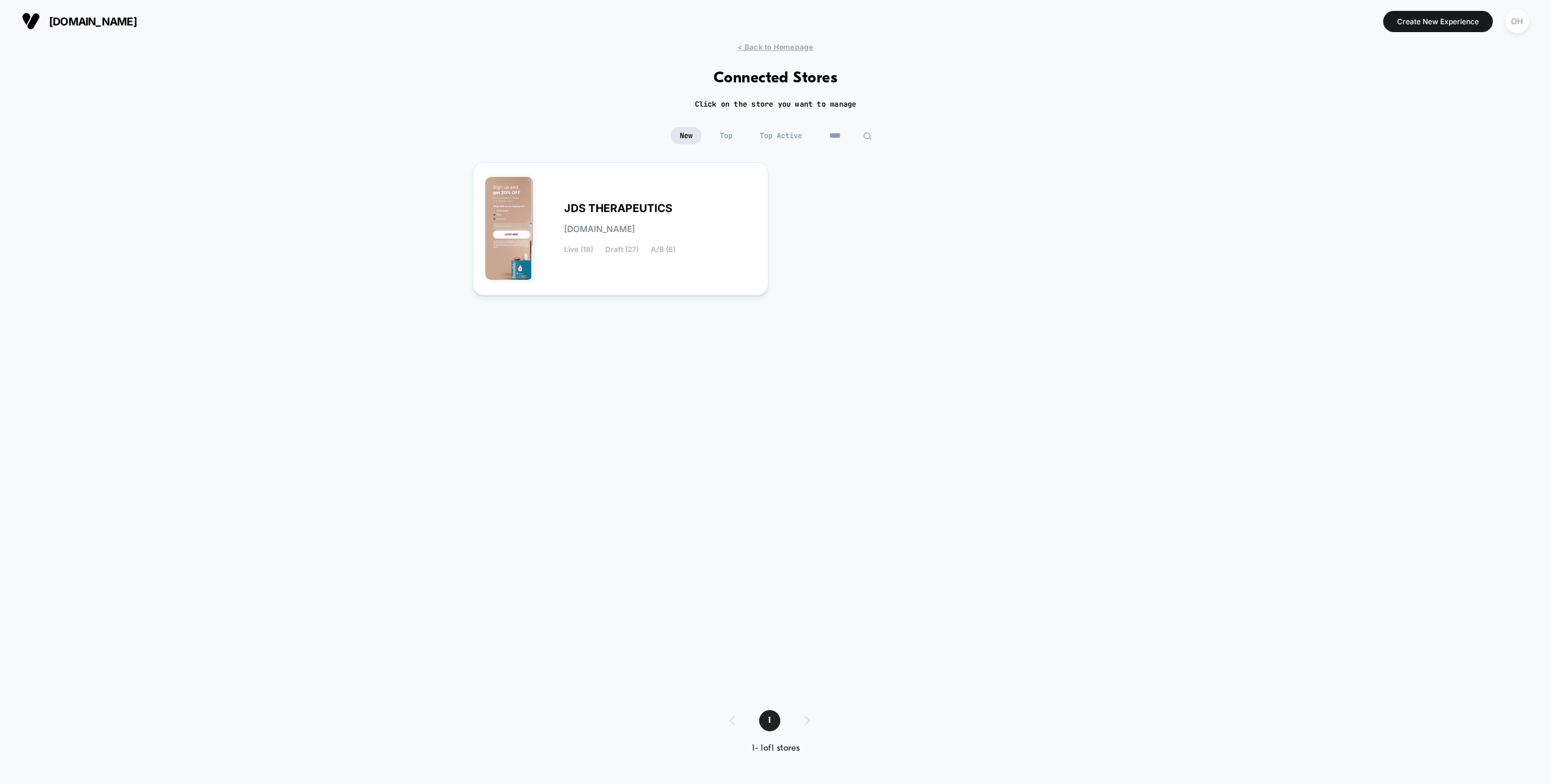
click at [864, 131] on img at bounding box center [867, 136] width 9 height 9
click at [861, 132] on input "****" at bounding box center [851, 136] width 61 height 17
type input "*****"
click at [585, 207] on span "CHINMOUNTS" at bounding box center [602, 208] width 77 height 9
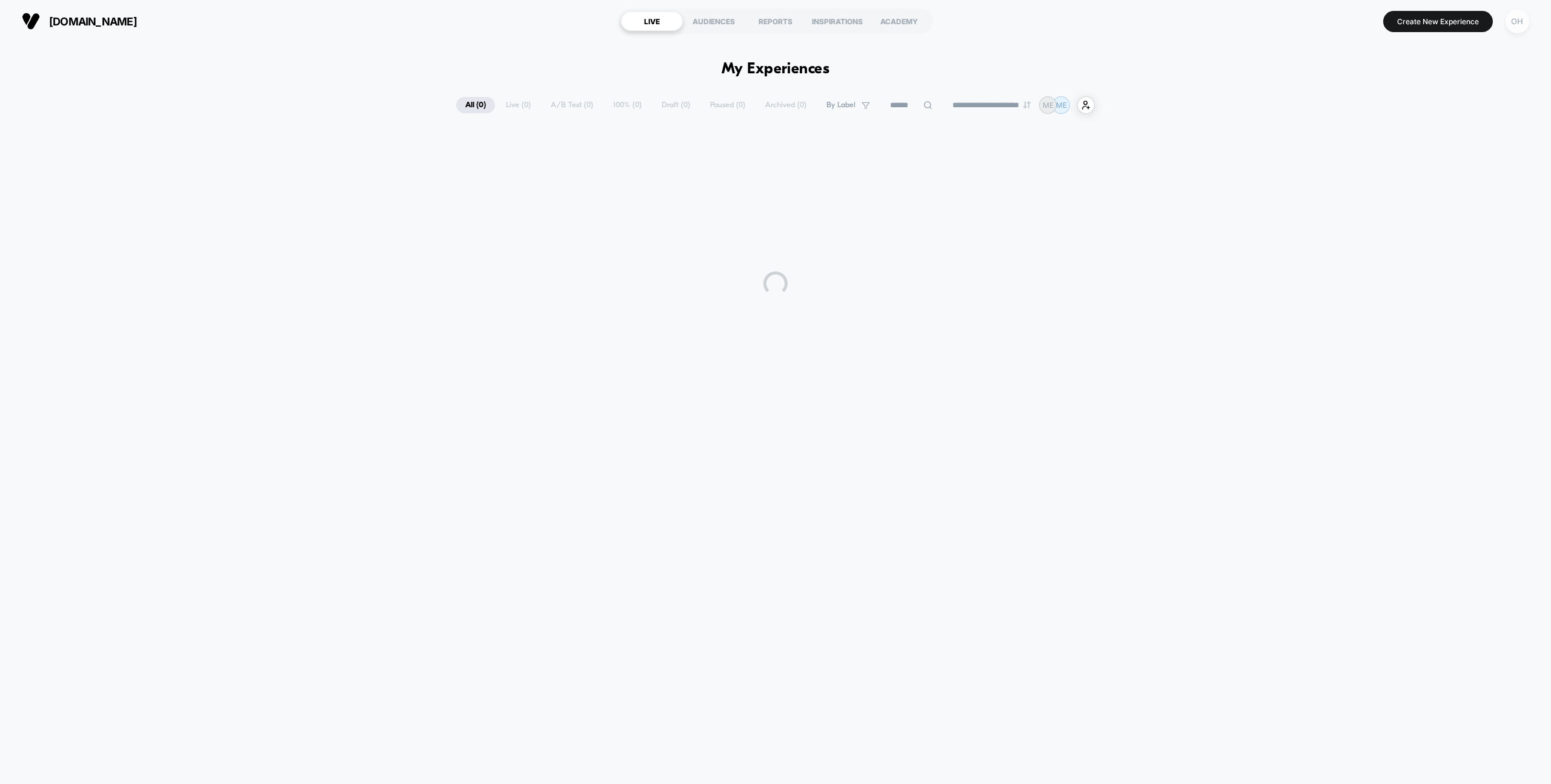
click at [1516, 26] on div "OH" at bounding box center [1518, 21] width 23 height 23
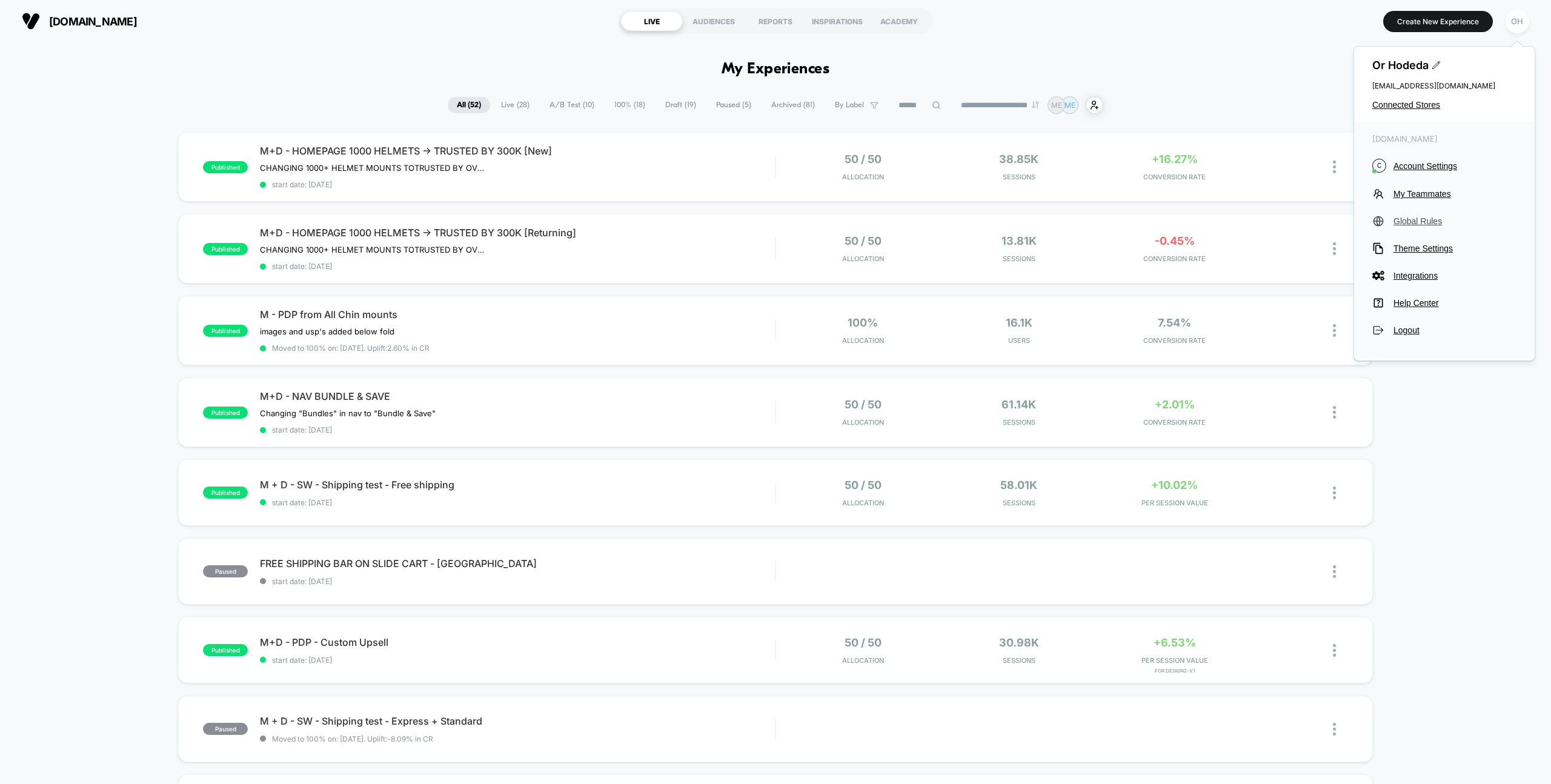
click at [1405, 220] on span "Global Rules" at bounding box center [1455, 221] width 123 height 9
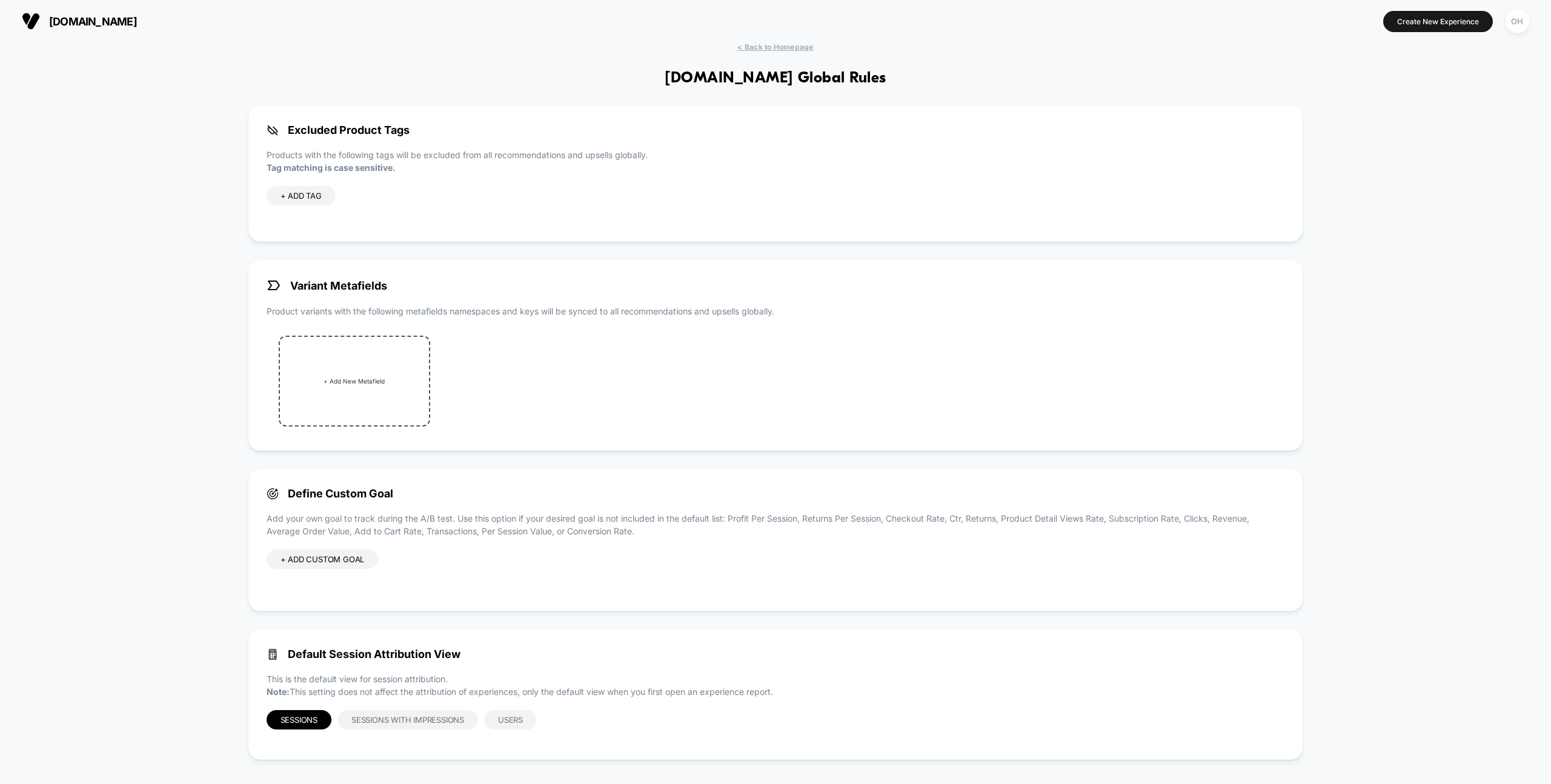
click at [1511, 32] on button "OH" at bounding box center [1518, 22] width 31 height 25
click at [1511, 30] on div "OH" at bounding box center [1518, 21] width 23 height 23
click at [1416, 106] on span "Connected Stores" at bounding box center [1444, 105] width 144 height 9
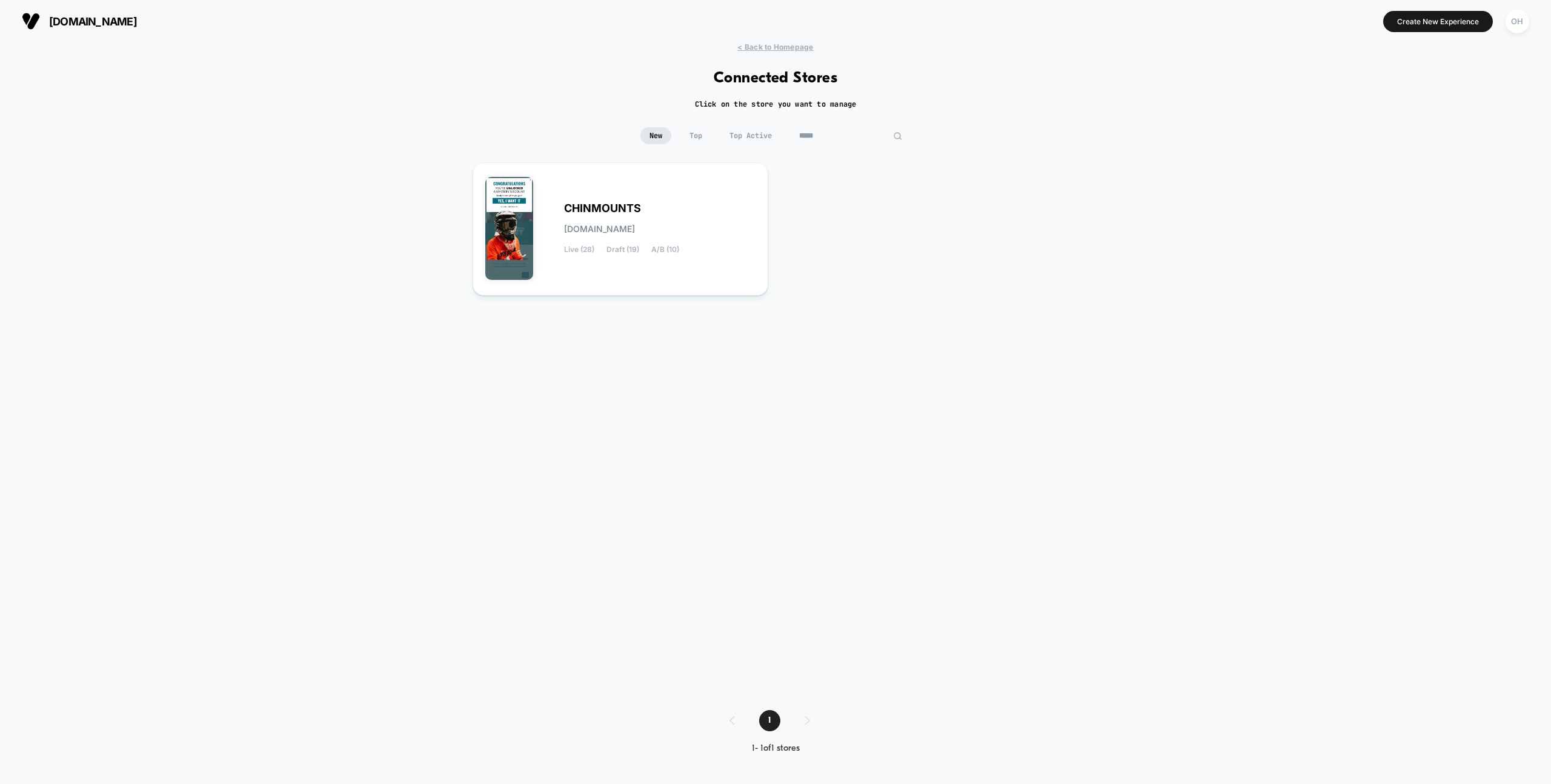
click at [853, 138] on input "*****" at bounding box center [851, 136] width 121 height 17
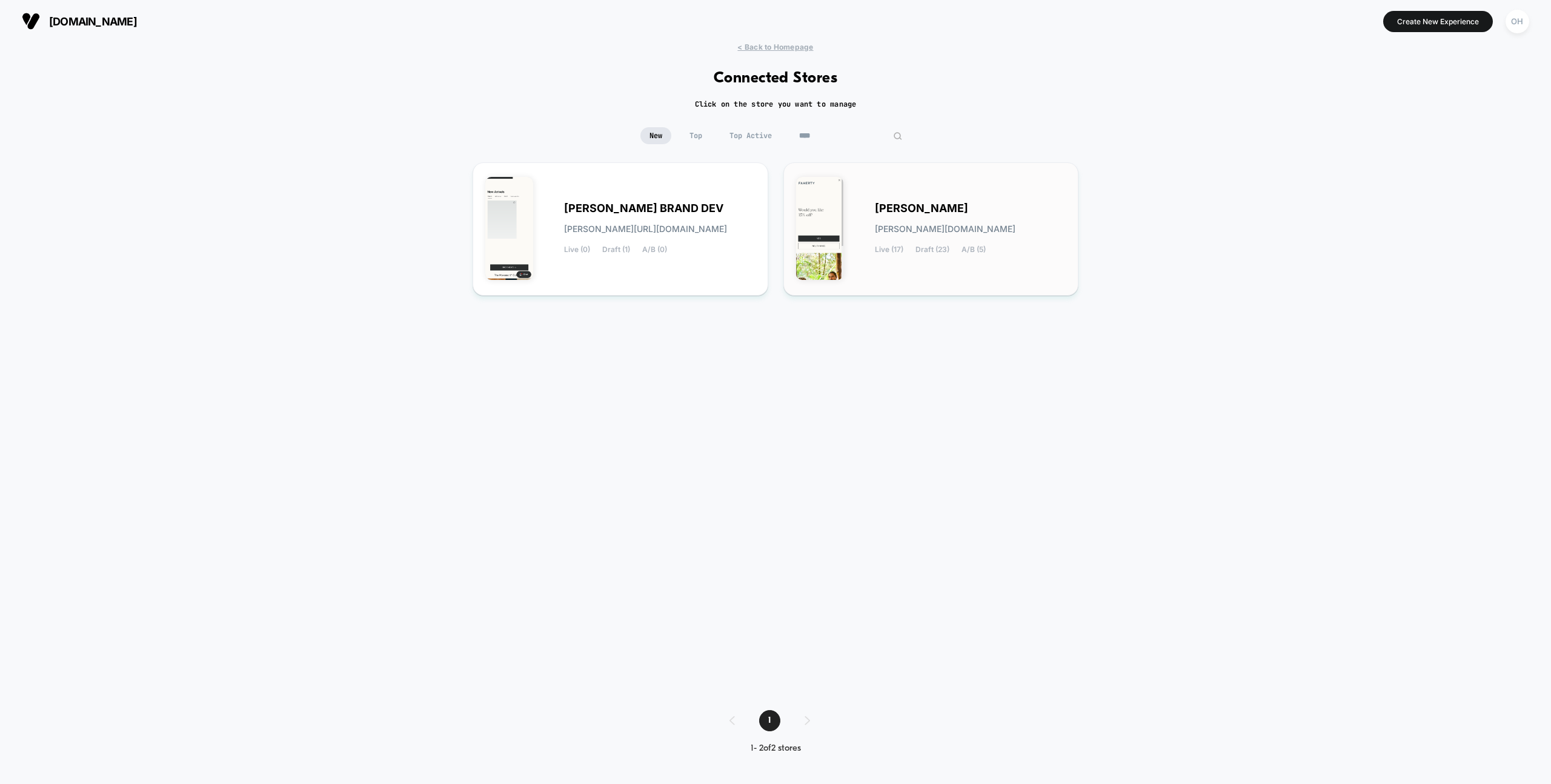
type input "****"
click at [880, 223] on div "[PERSON_NAME] [PERSON_NAME][DOMAIN_NAME] Live (17) Draft (23) A/B (5)" at bounding box center [971, 229] width 191 height 50
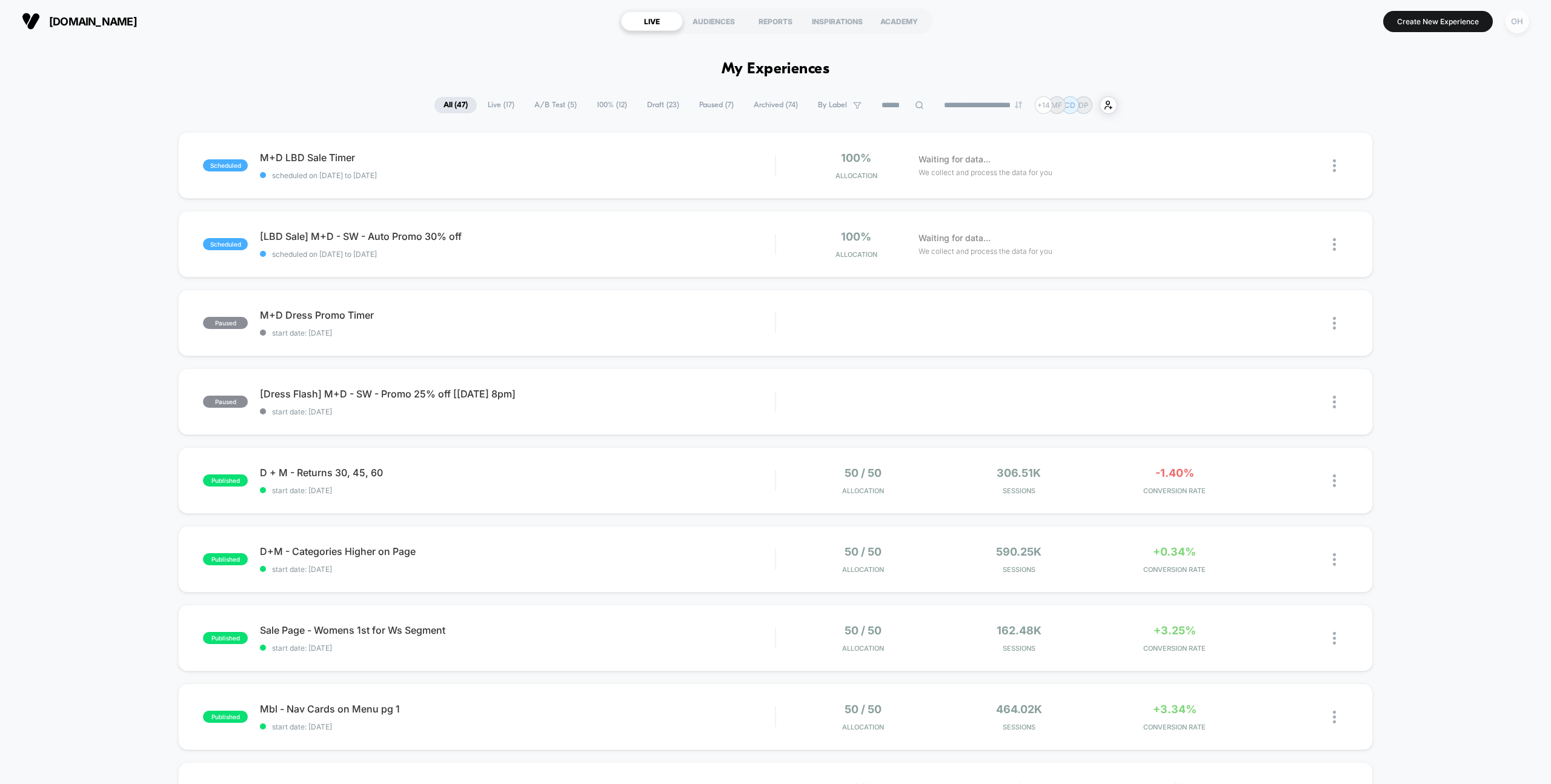
click at [1518, 18] on div "OH" at bounding box center [1518, 21] width 23 height 23
click at [1416, 221] on span "Global Rules" at bounding box center [1455, 221] width 123 height 9
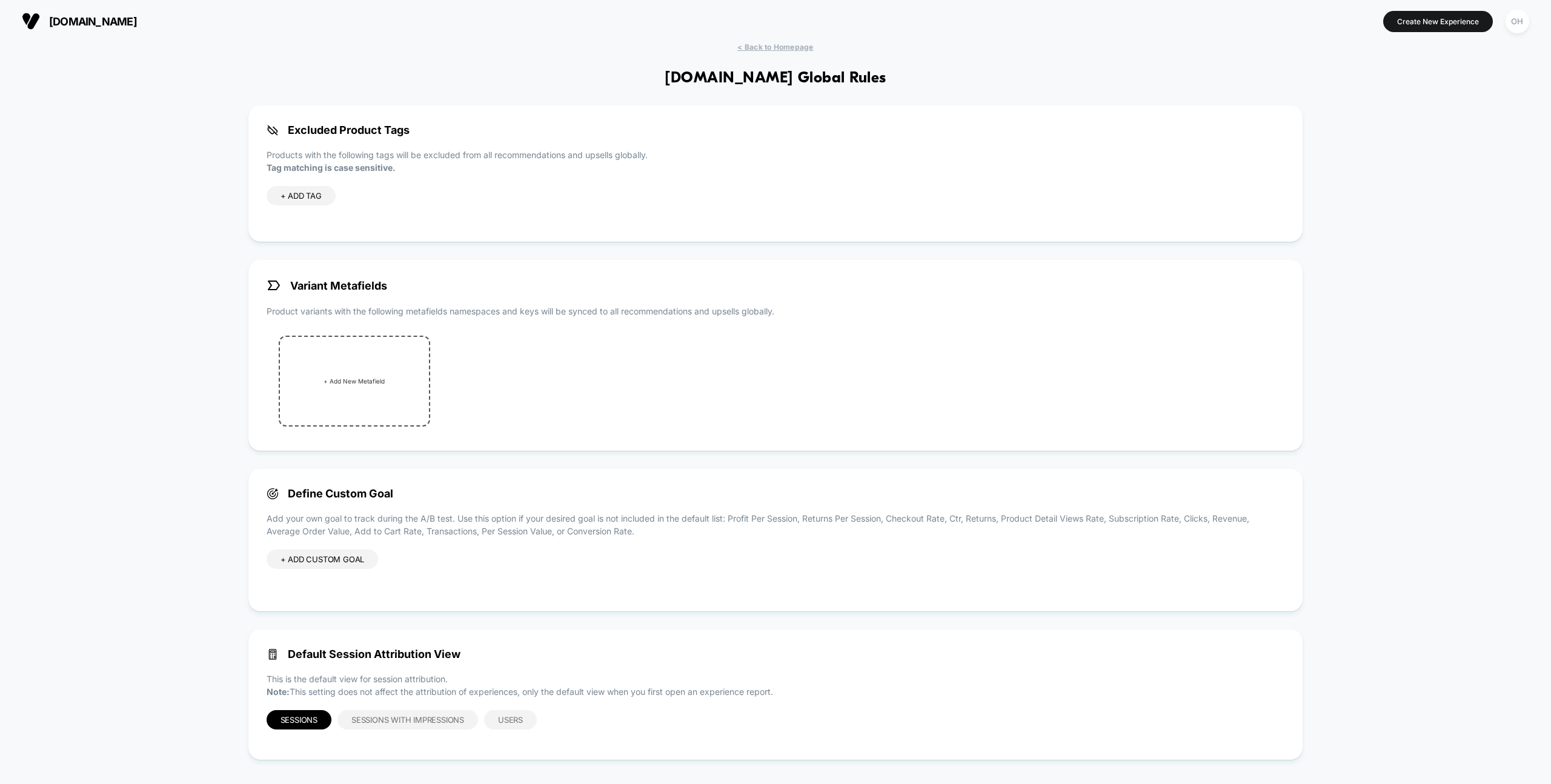
click at [767, 40] on div "[DOMAIN_NAME] Create New Experience OH" at bounding box center [776, 21] width 1551 height 43
click at [1535, 25] on div "[DOMAIN_NAME] Create New Experience OH" at bounding box center [776, 21] width 1551 height 43
click at [1522, 24] on div "OH" at bounding box center [1518, 21] width 23 height 23
click at [1401, 109] on span "Connected Stores" at bounding box center [1444, 105] width 144 height 9
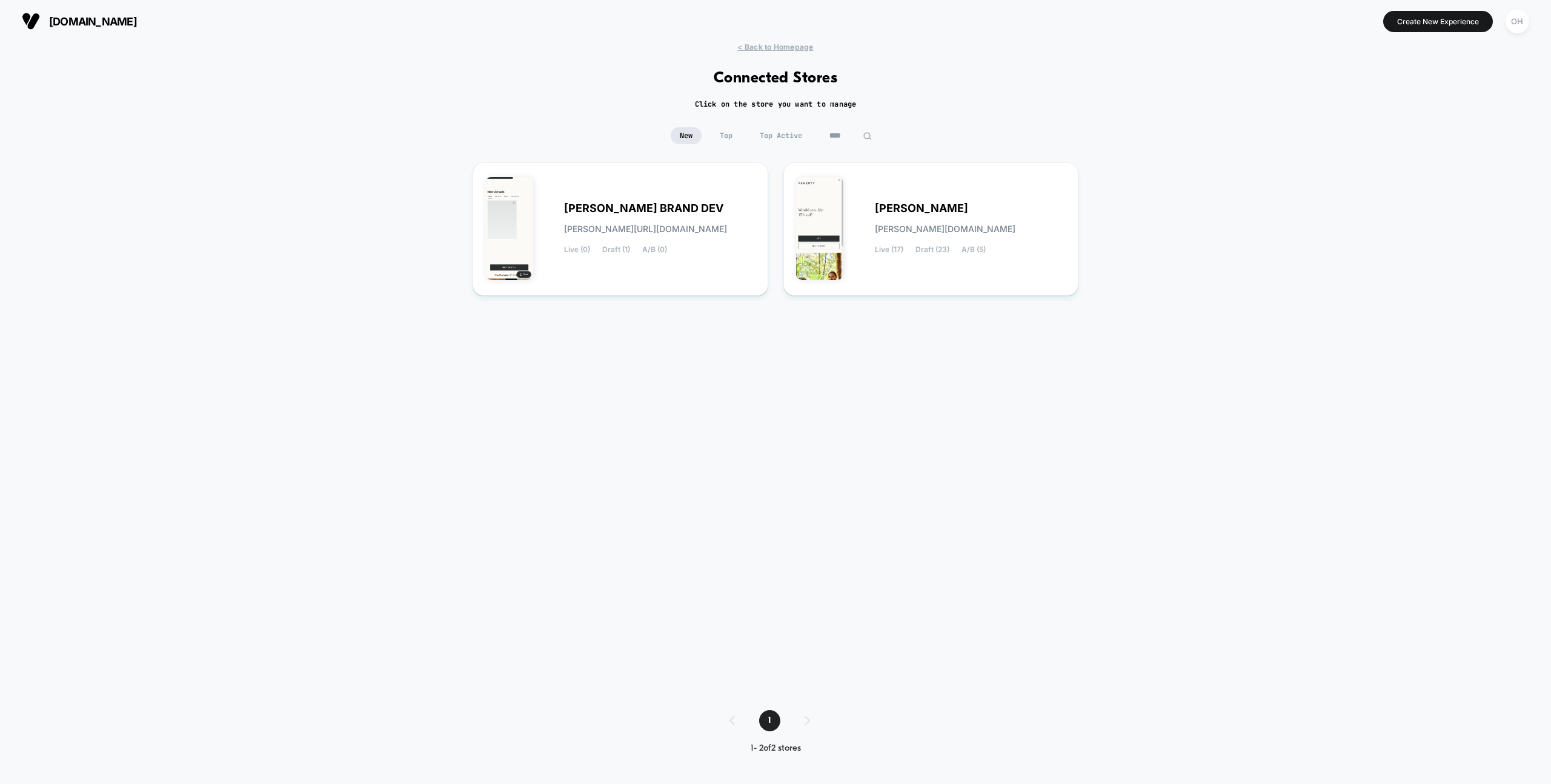
click at [842, 138] on input "****" at bounding box center [851, 136] width 61 height 17
click at [852, 137] on input "****" at bounding box center [851, 136] width 121 height 17
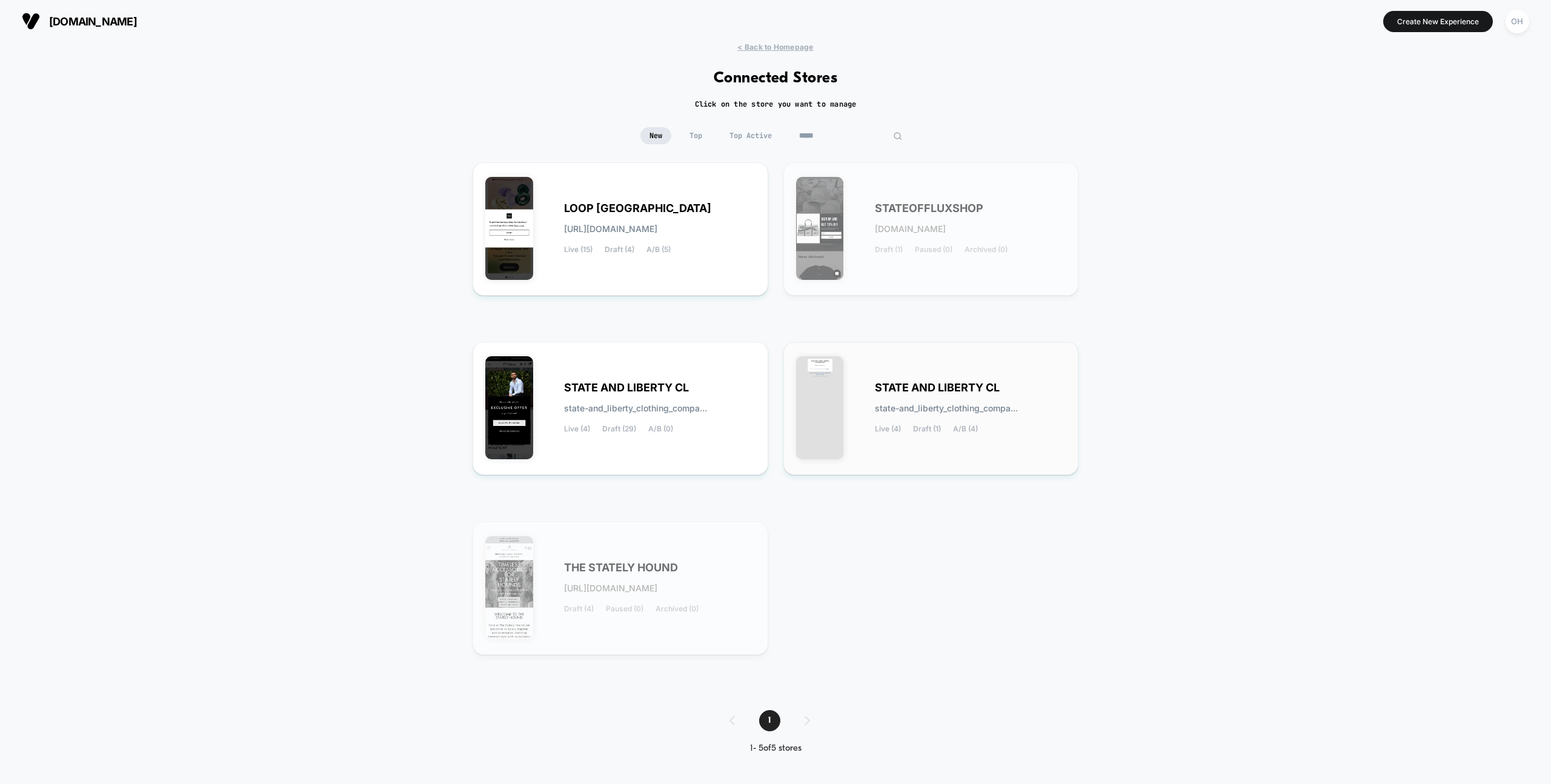
type input "*****"
click at [924, 459] on div "STATE AND LIBERTY CL state-and_liberty_clothing_compa... Live (4) Draft (1) A/B…" at bounding box center [931, 408] width 270 height 108
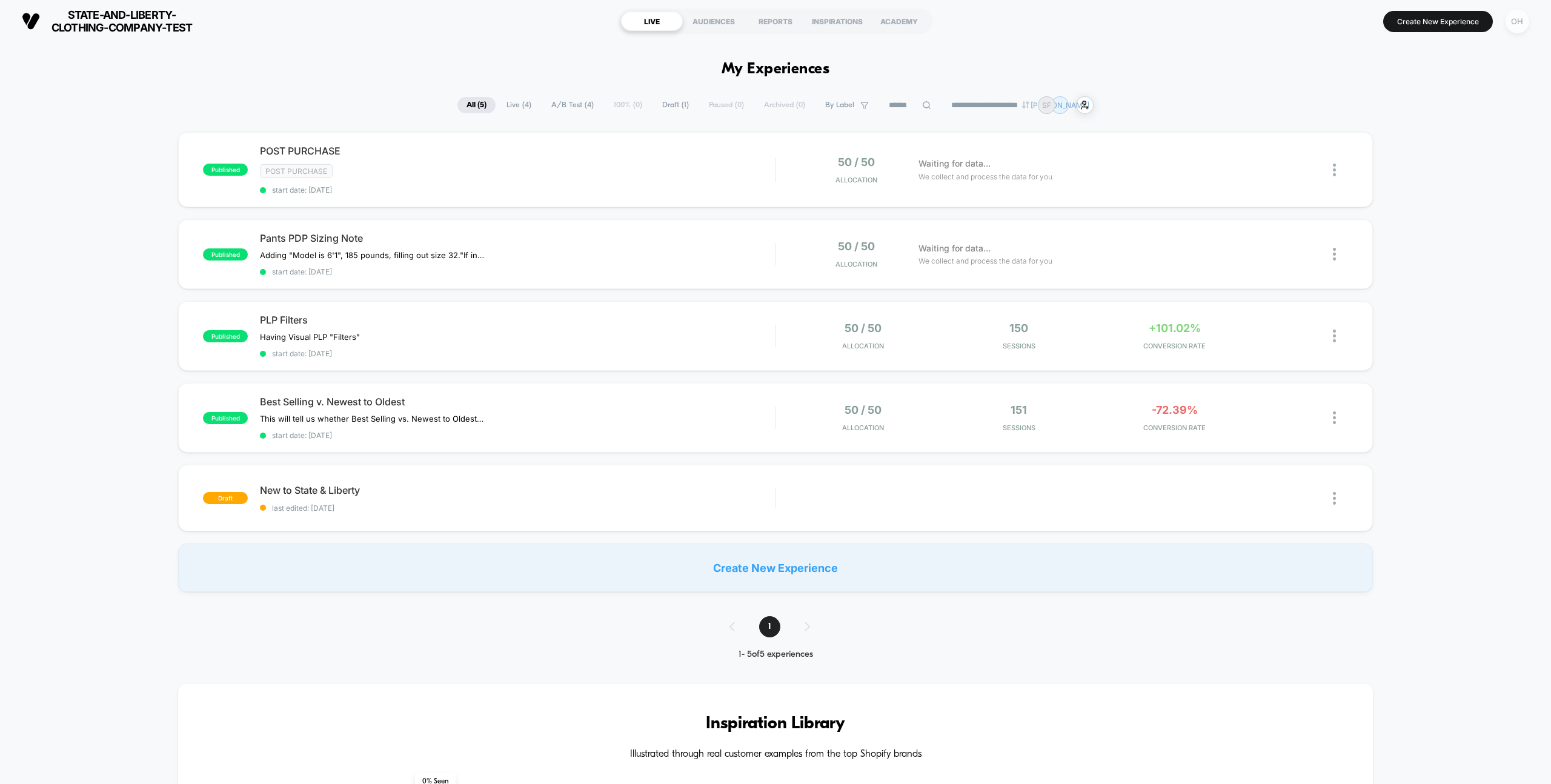
click at [1520, 26] on div "OH" at bounding box center [1518, 21] width 23 height 23
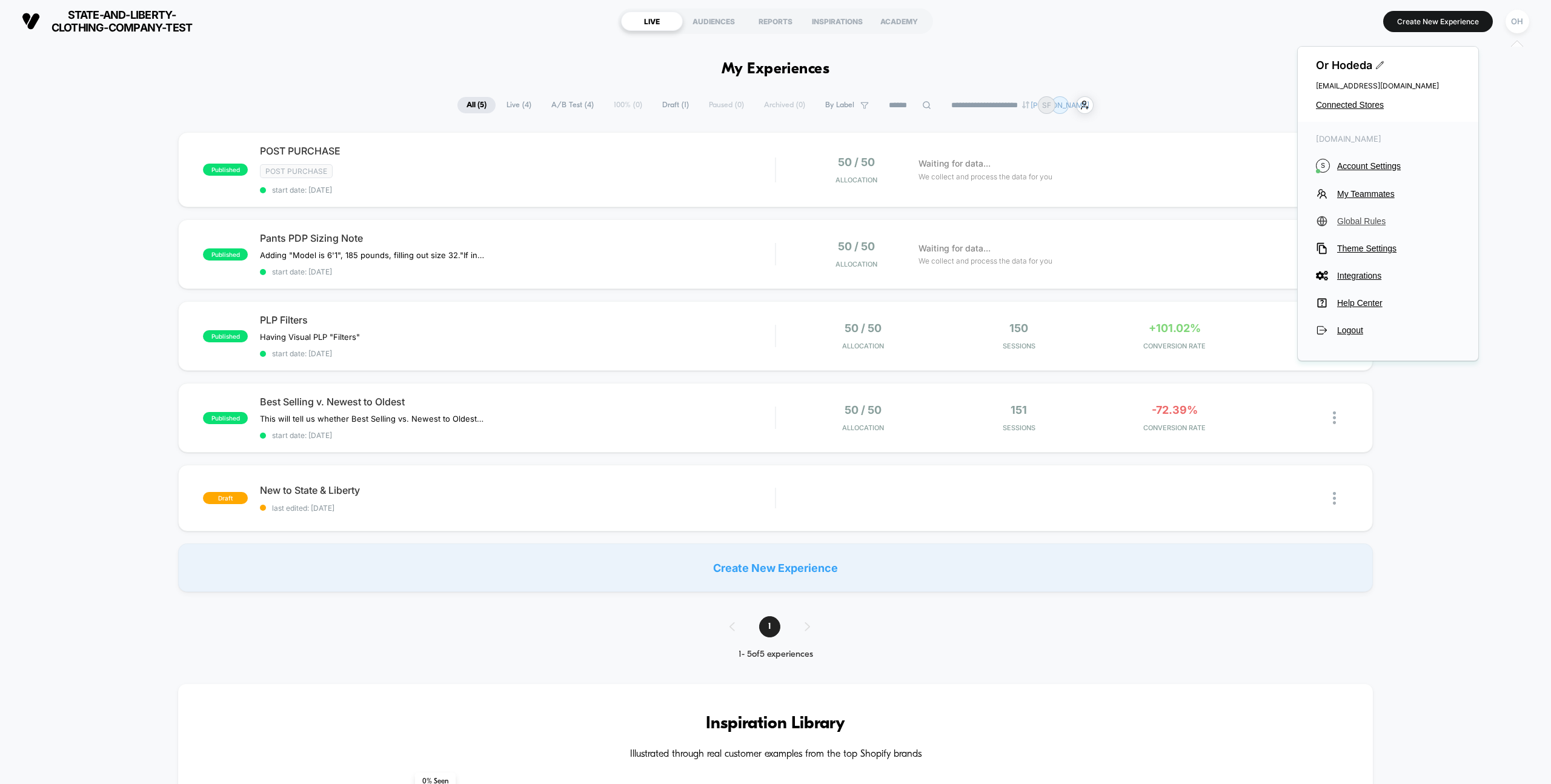
click at [1376, 219] on span "Global Rules" at bounding box center [1399, 221] width 123 height 9
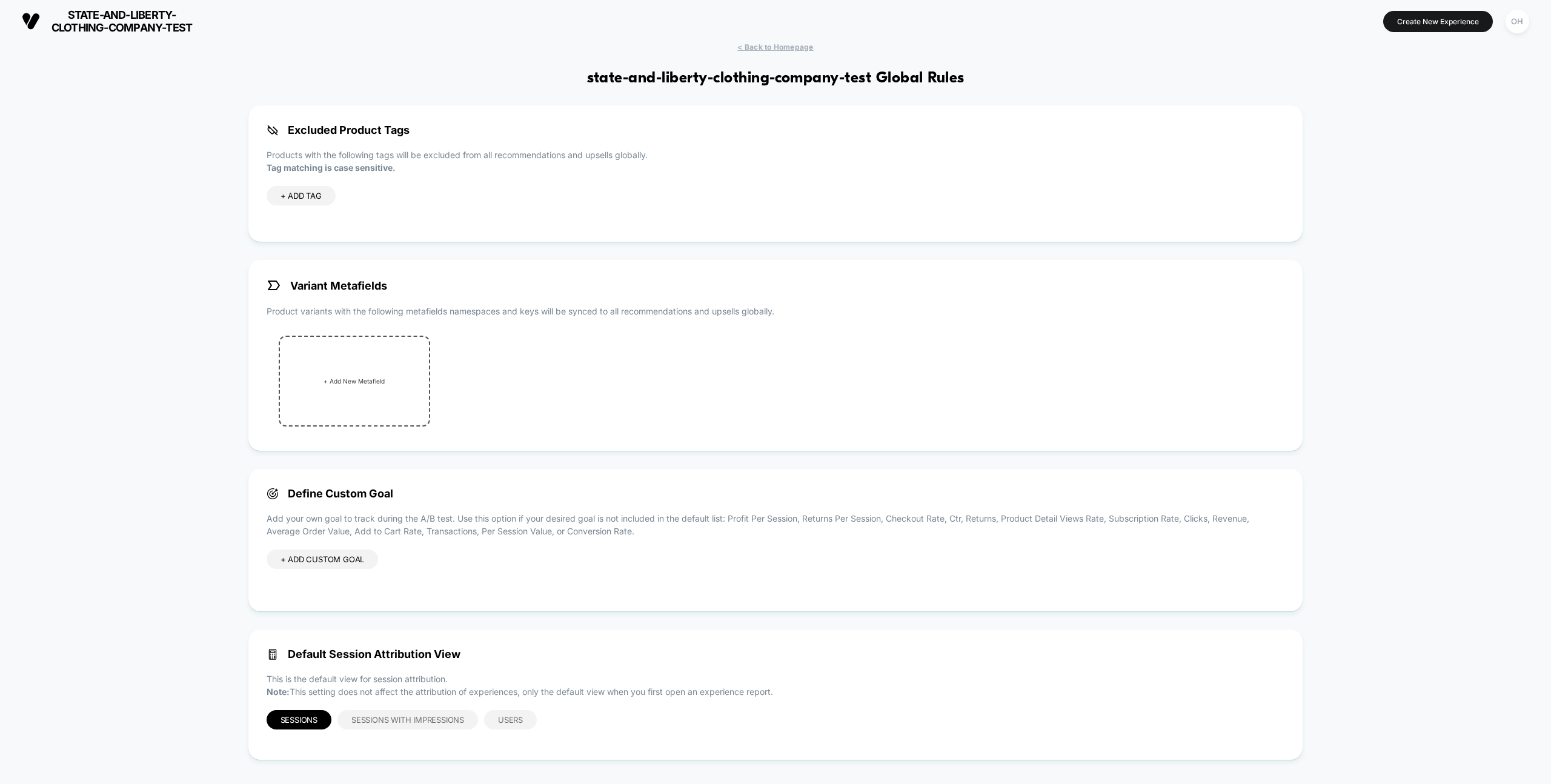
drag, startPoint x: 1514, startPoint y: 15, endPoint x: 1490, endPoint y: 34, distance: 30.6
click at [1514, 15] on div "OH" at bounding box center [1518, 21] width 23 height 23
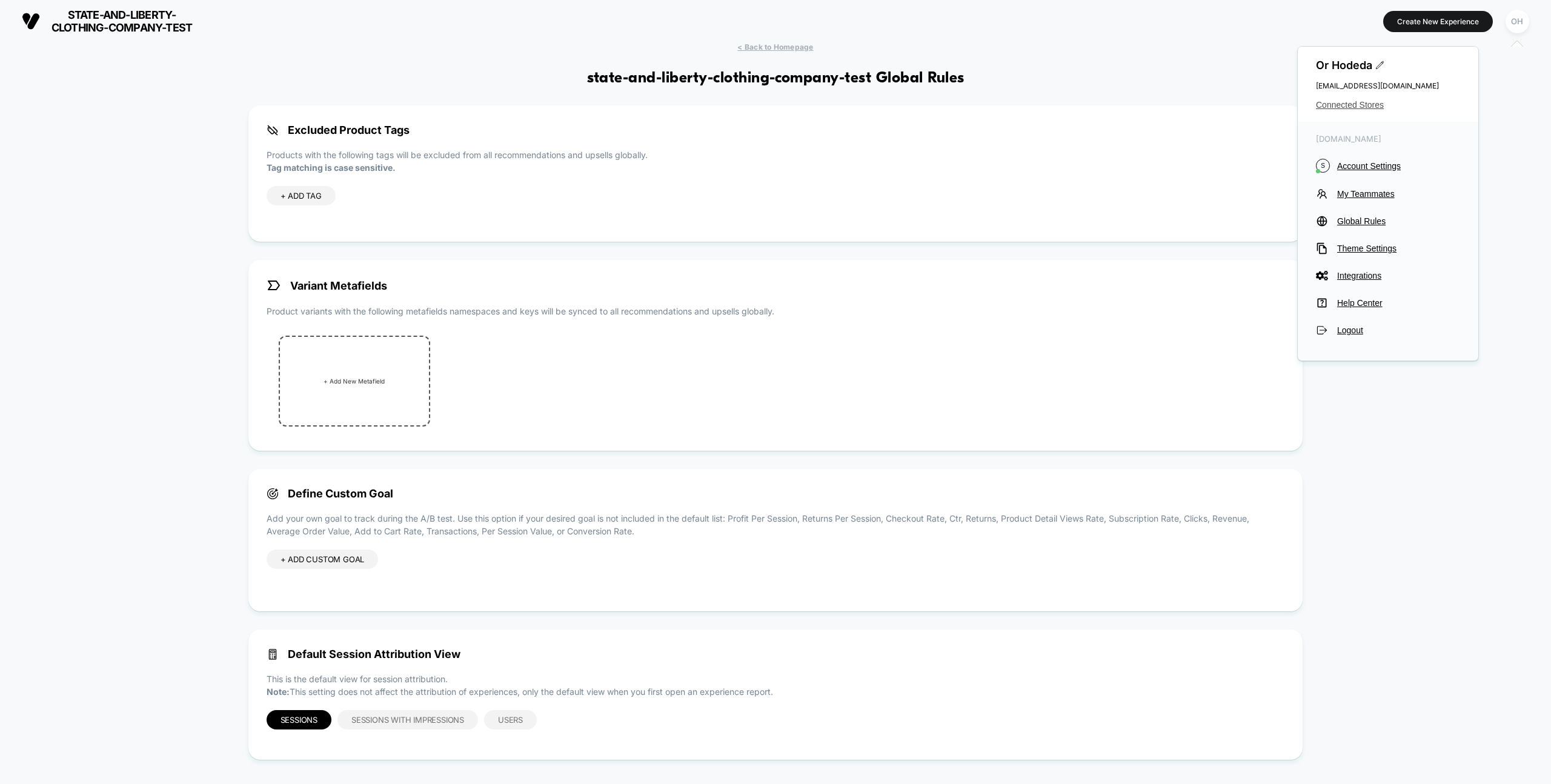
click at [1355, 106] on span "Connected Stores" at bounding box center [1388, 105] width 144 height 9
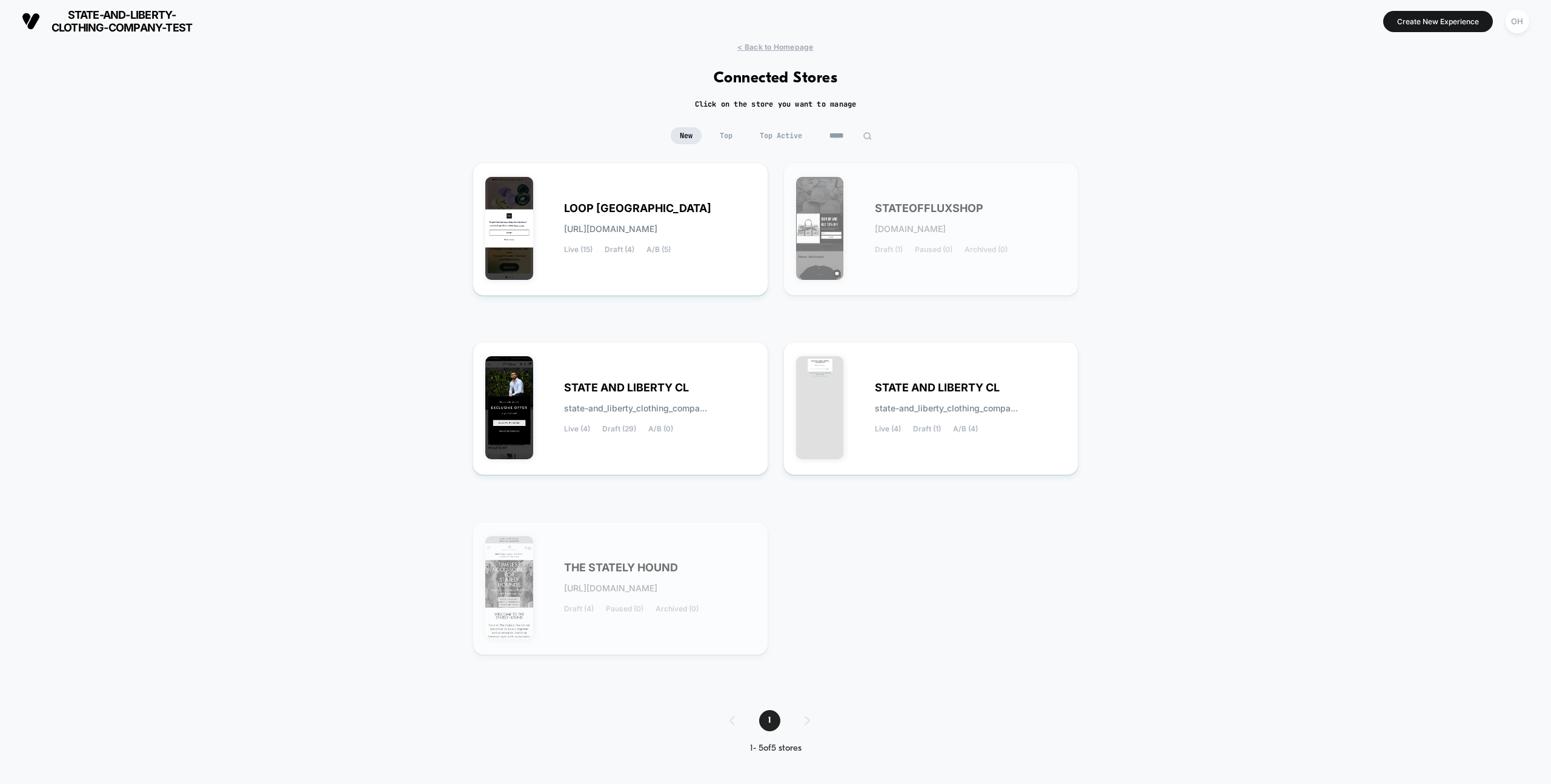
click at [855, 135] on input "*****" at bounding box center [851, 136] width 61 height 17
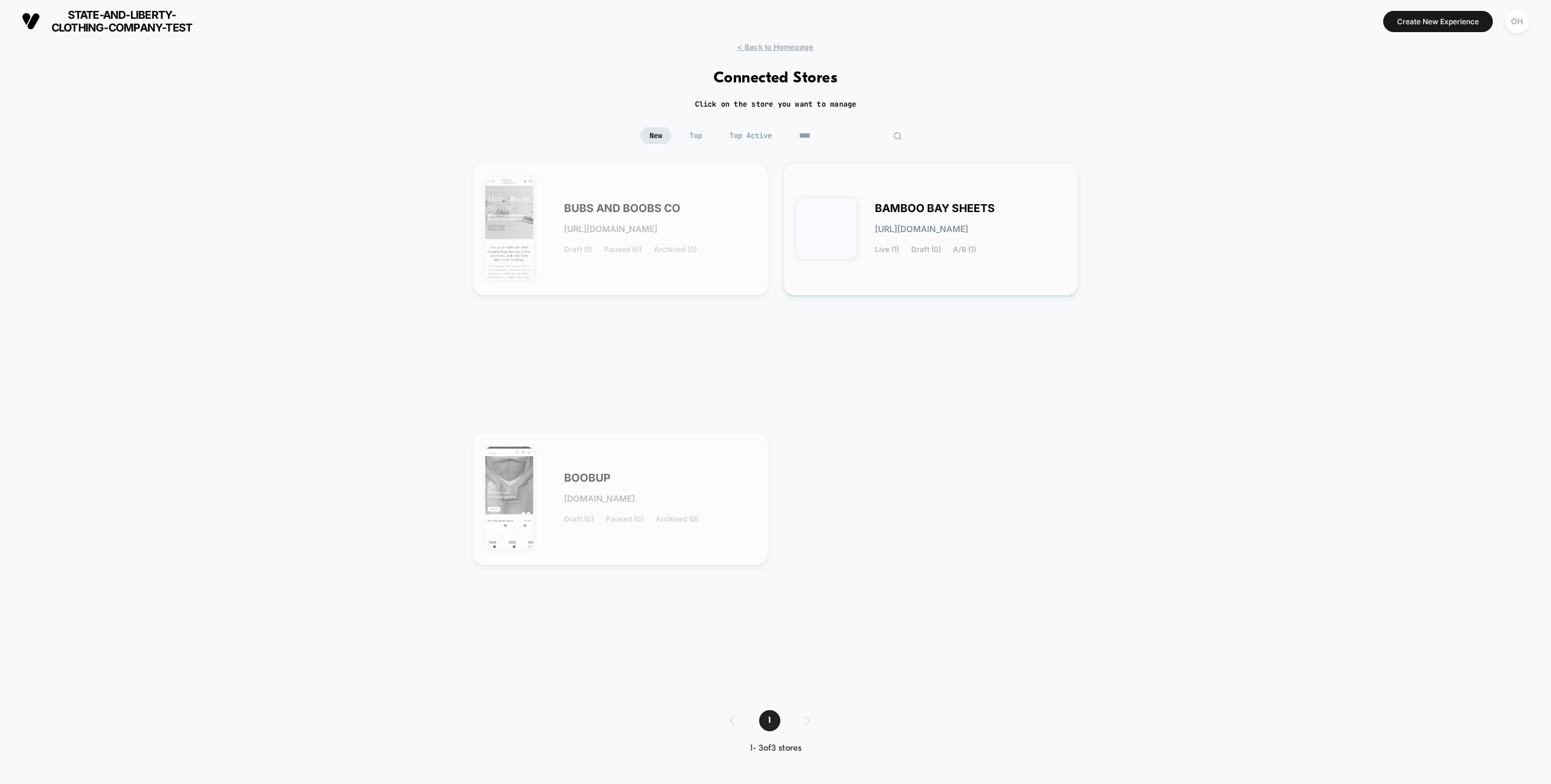
type input "****"
click at [1013, 218] on div "BAMBOO BAY SHEETS [URL][DOMAIN_NAME] Live (1) Draft (0) A/B (1)" at bounding box center [971, 229] width 191 height 50
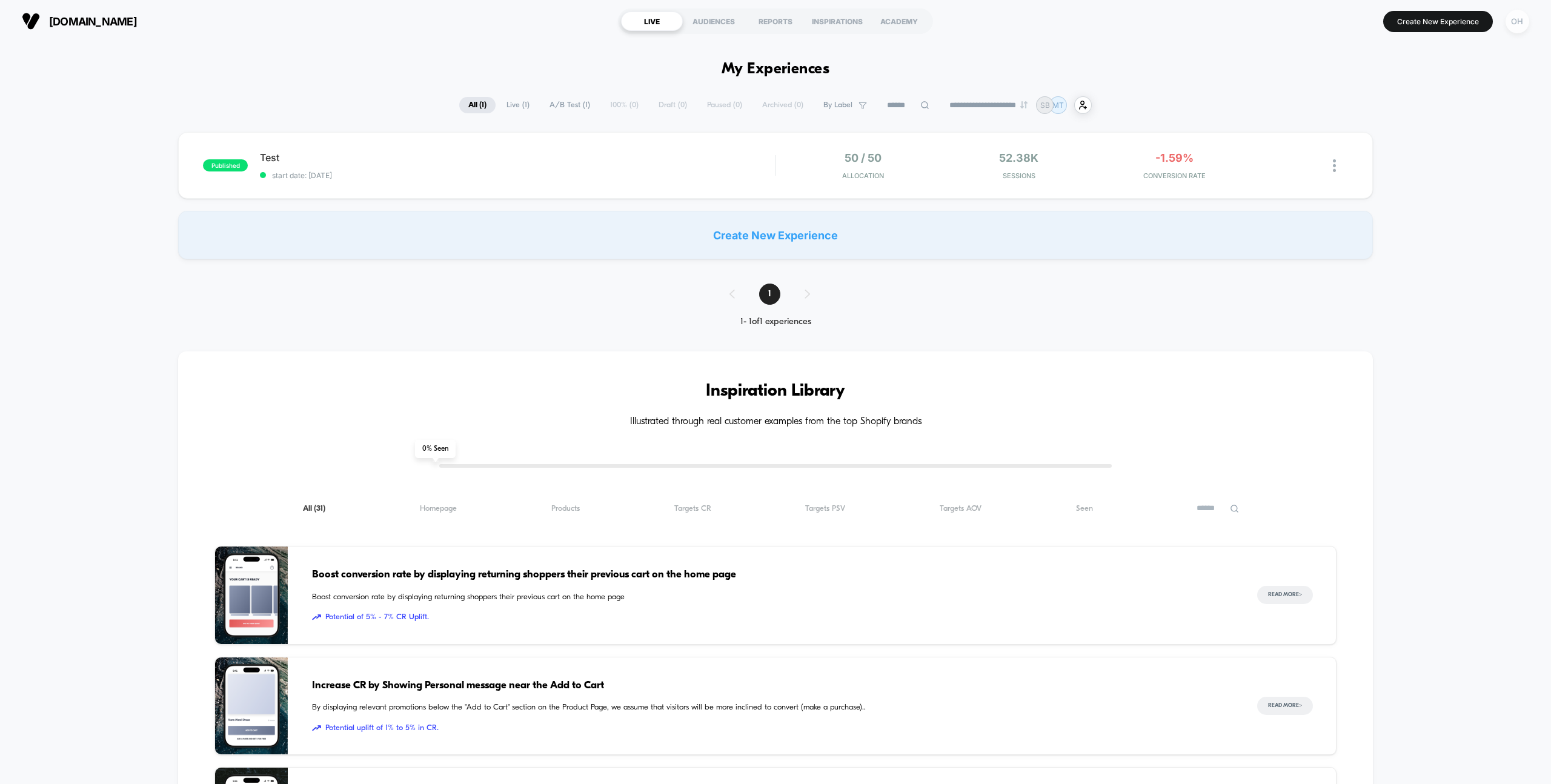
click at [1514, 26] on div "OH" at bounding box center [1518, 21] width 23 height 23
click at [1437, 221] on span "Global Rules" at bounding box center [1455, 221] width 123 height 9
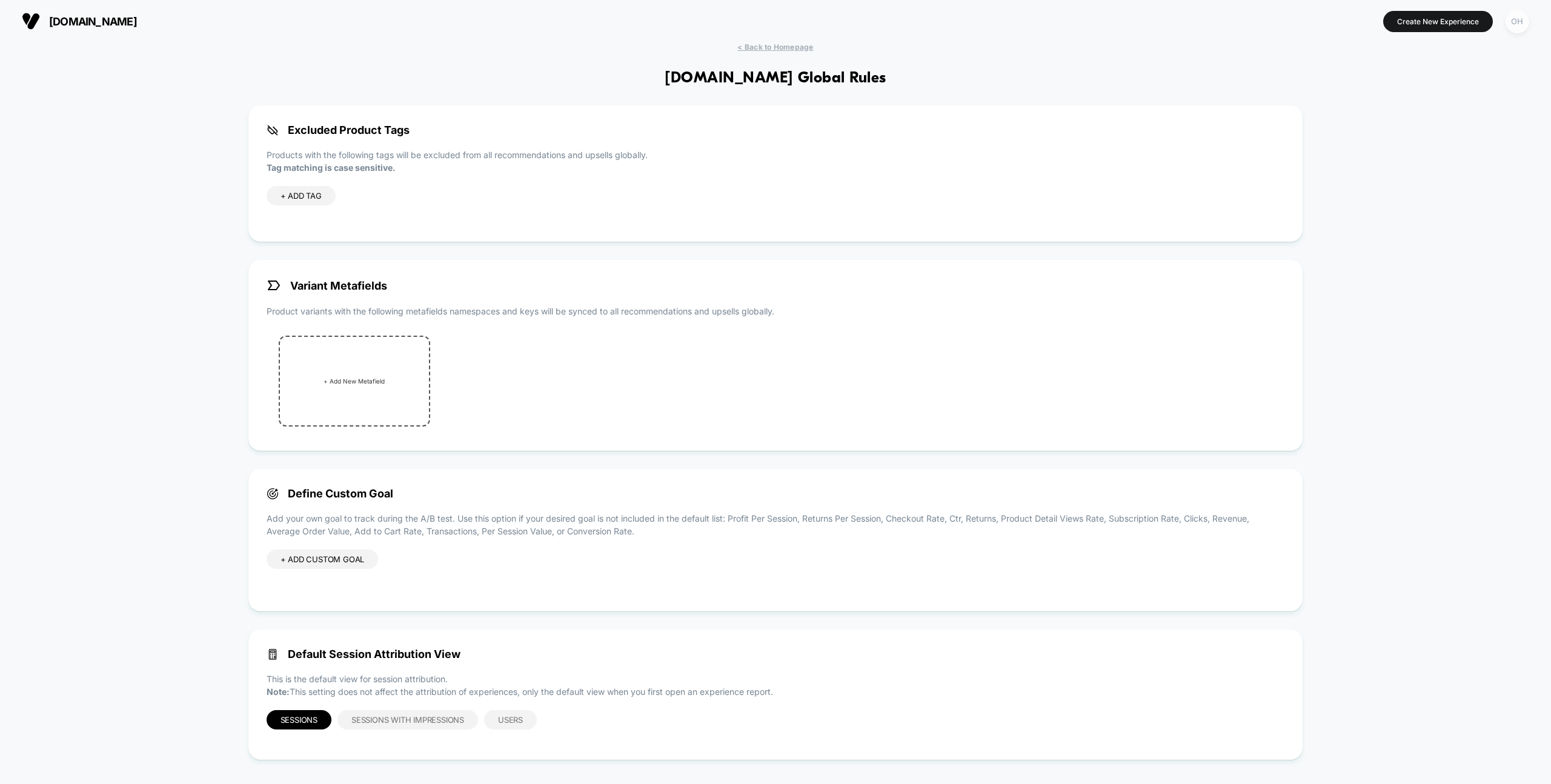
click at [1511, 19] on div "OH" at bounding box center [1518, 21] width 23 height 23
click at [1388, 103] on span "Connected Stores" at bounding box center [1444, 105] width 144 height 9
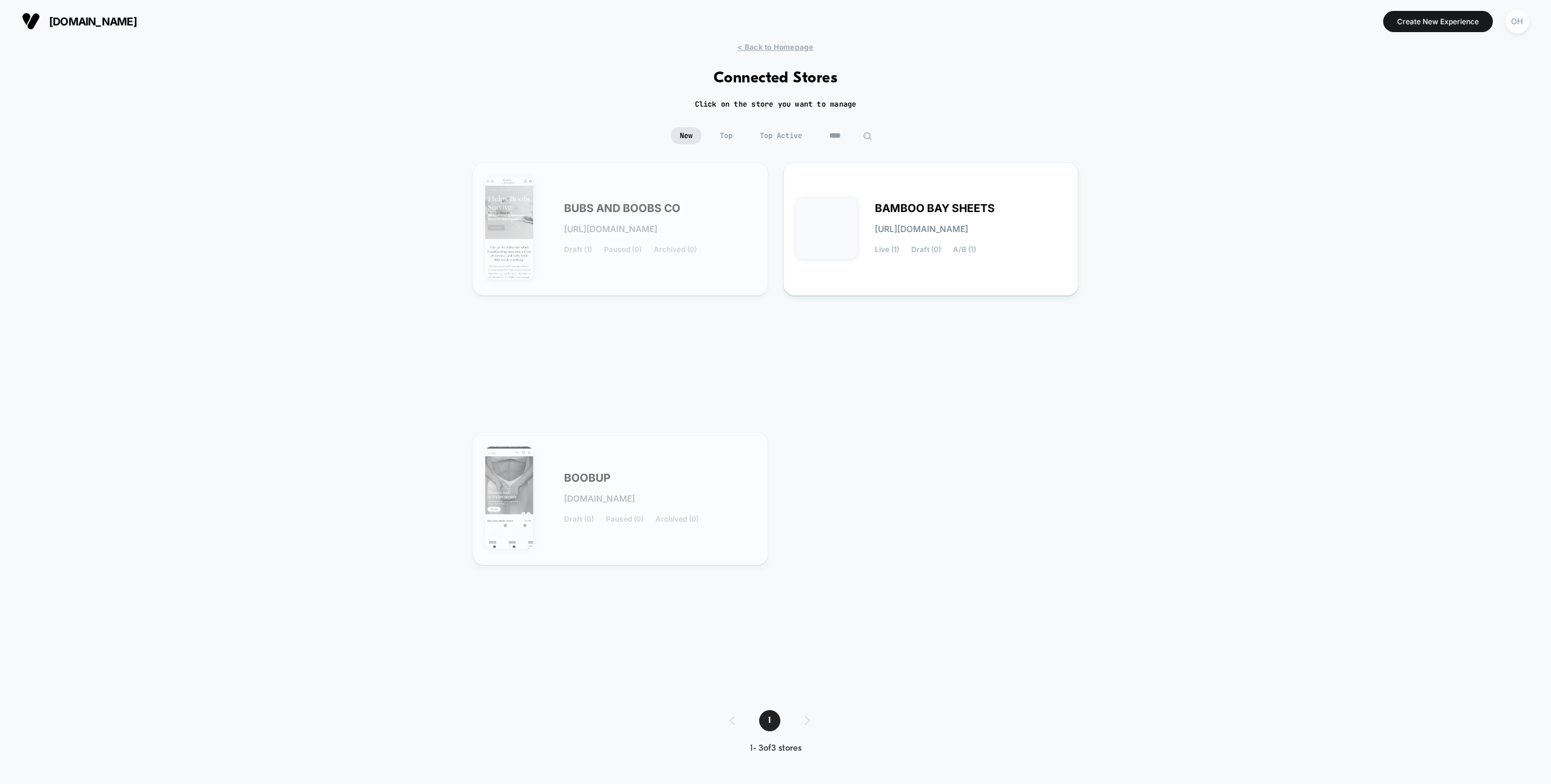
click at [842, 140] on input "****" at bounding box center [851, 136] width 61 height 17
click at [842, 140] on input "****" at bounding box center [851, 136] width 121 height 17
click at [860, 137] on input "****" at bounding box center [851, 136] width 121 height 17
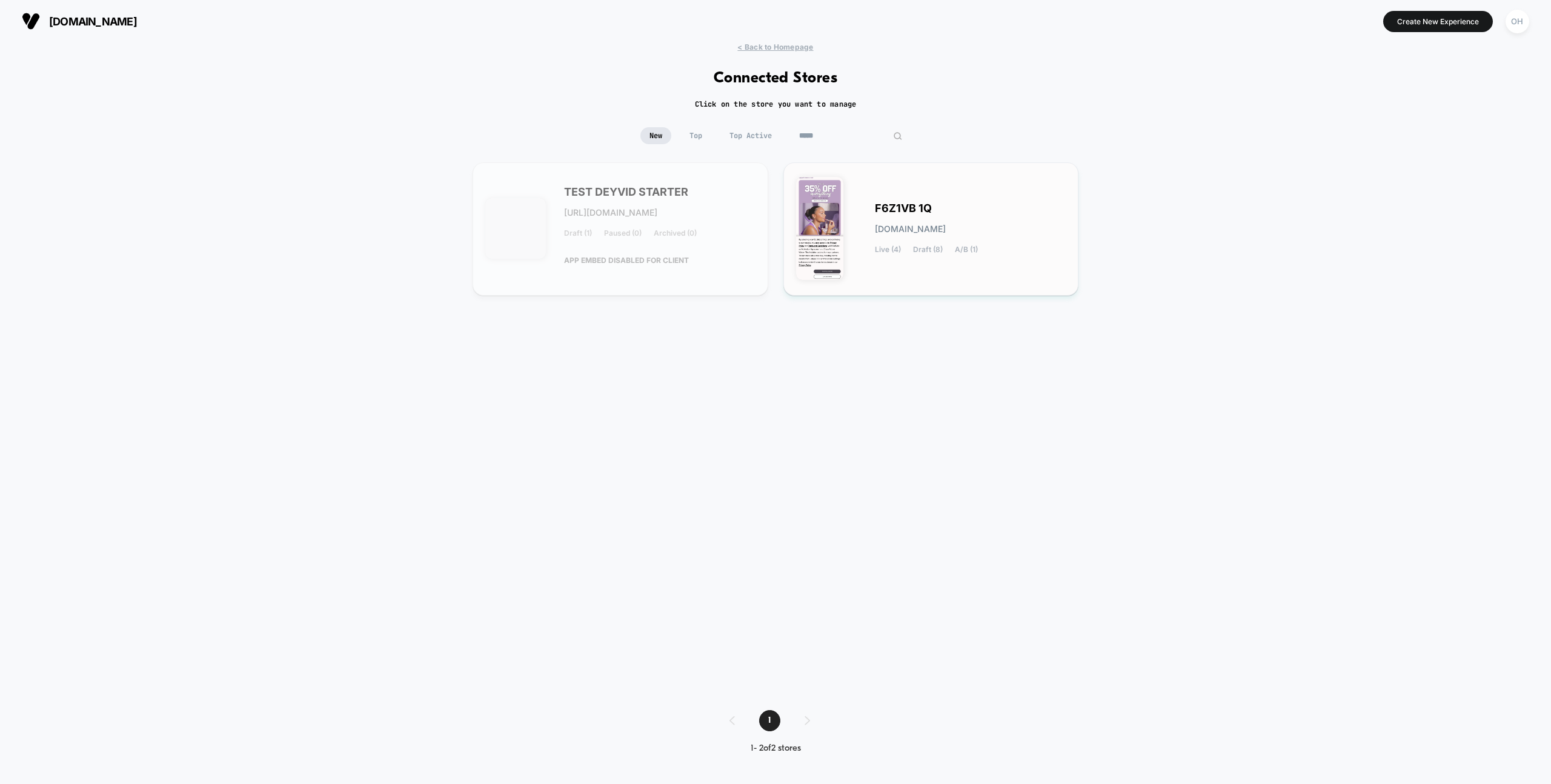
type input "*****"
click at [900, 210] on span "F6Z1VB 1Q" at bounding box center [903, 208] width 57 height 9
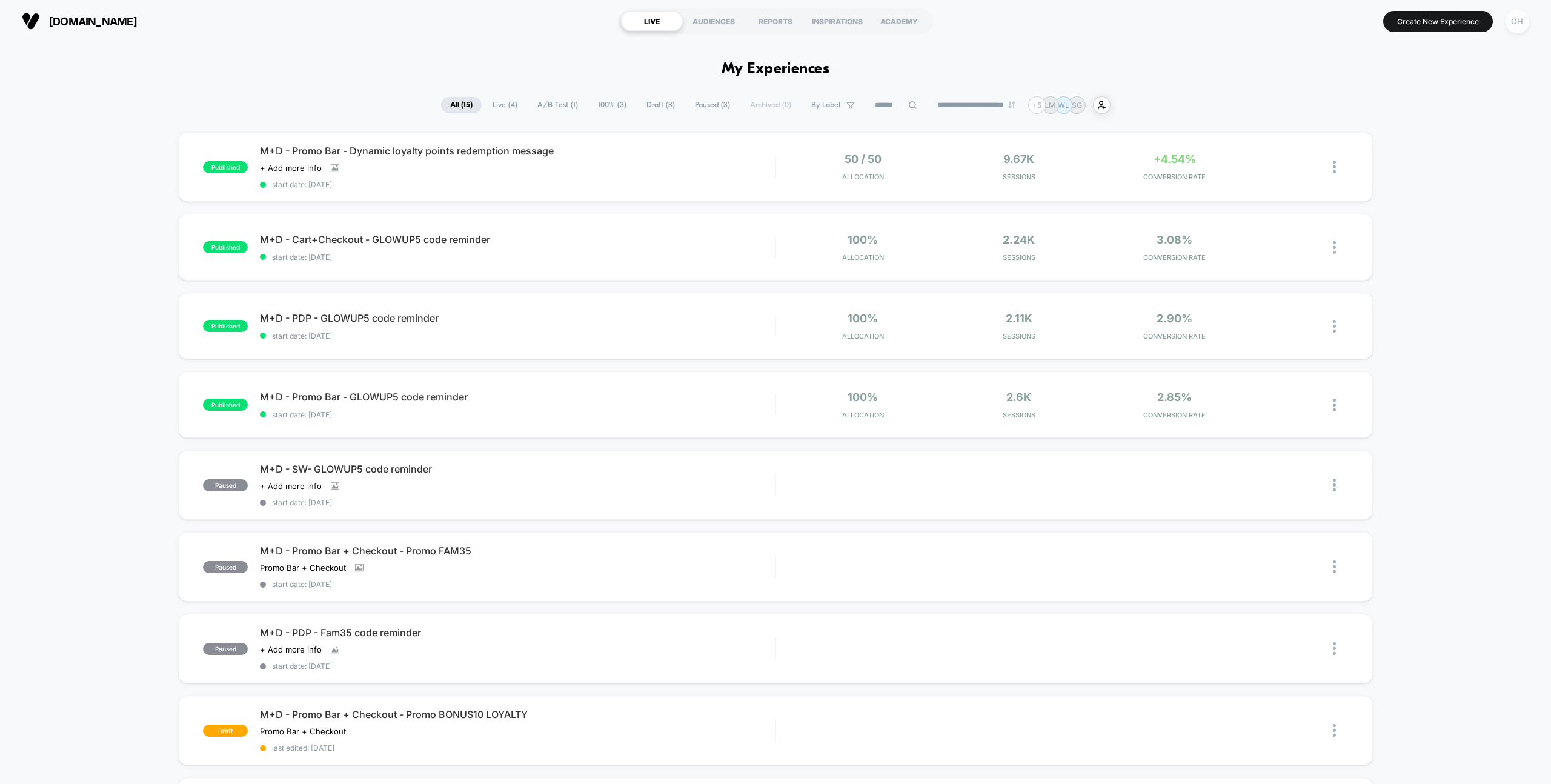
click at [1521, 23] on div "OH" at bounding box center [1518, 21] width 23 height 23
click at [1415, 216] on span "Global Rules" at bounding box center [1455, 221] width 123 height 9
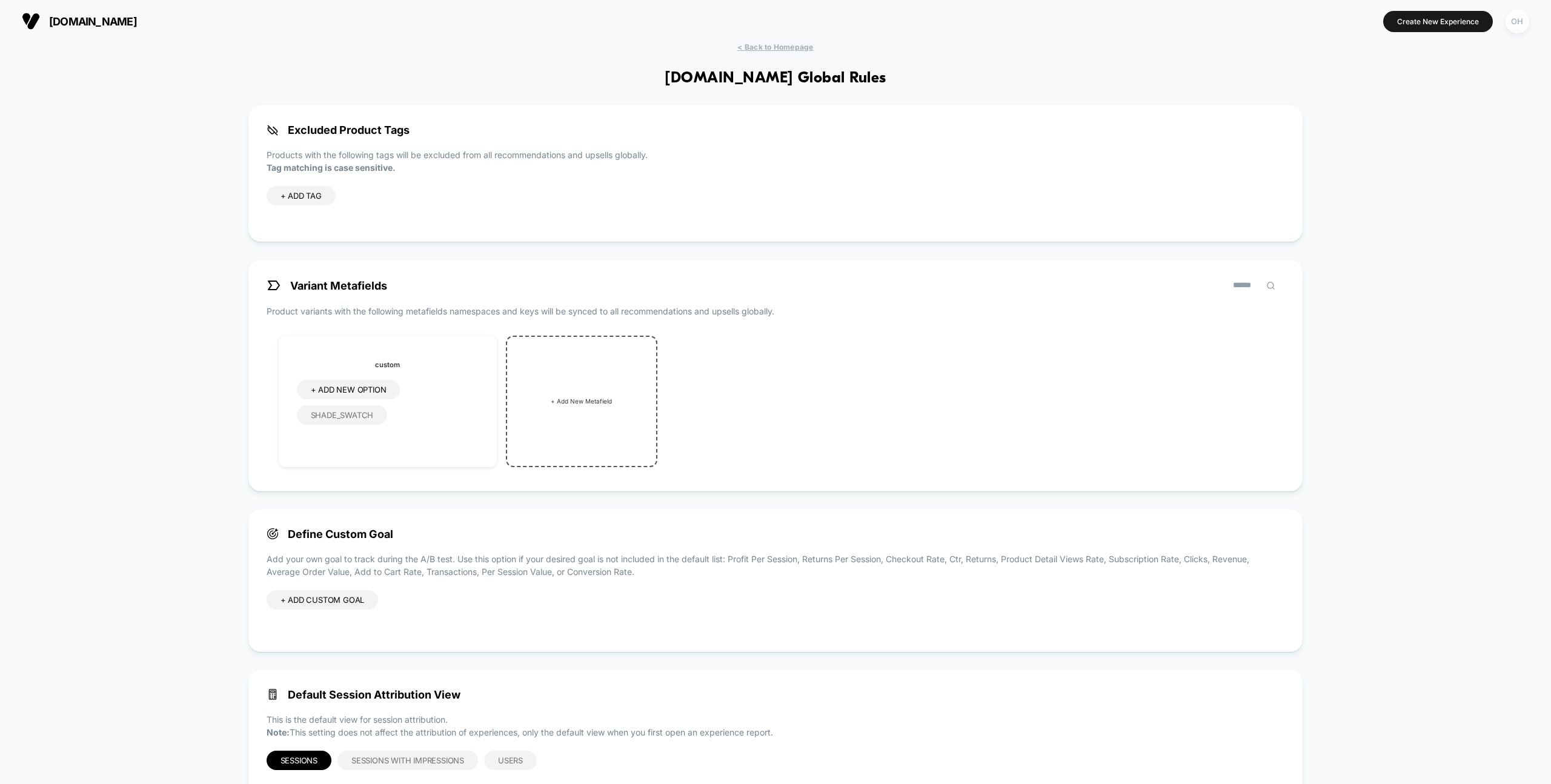
click at [1512, 28] on div "OH" at bounding box center [1518, 21] width 23 height 23
click at [1416, 103] on span "Connected Stores" at bounding box center [1444, 105] width 144 height 9
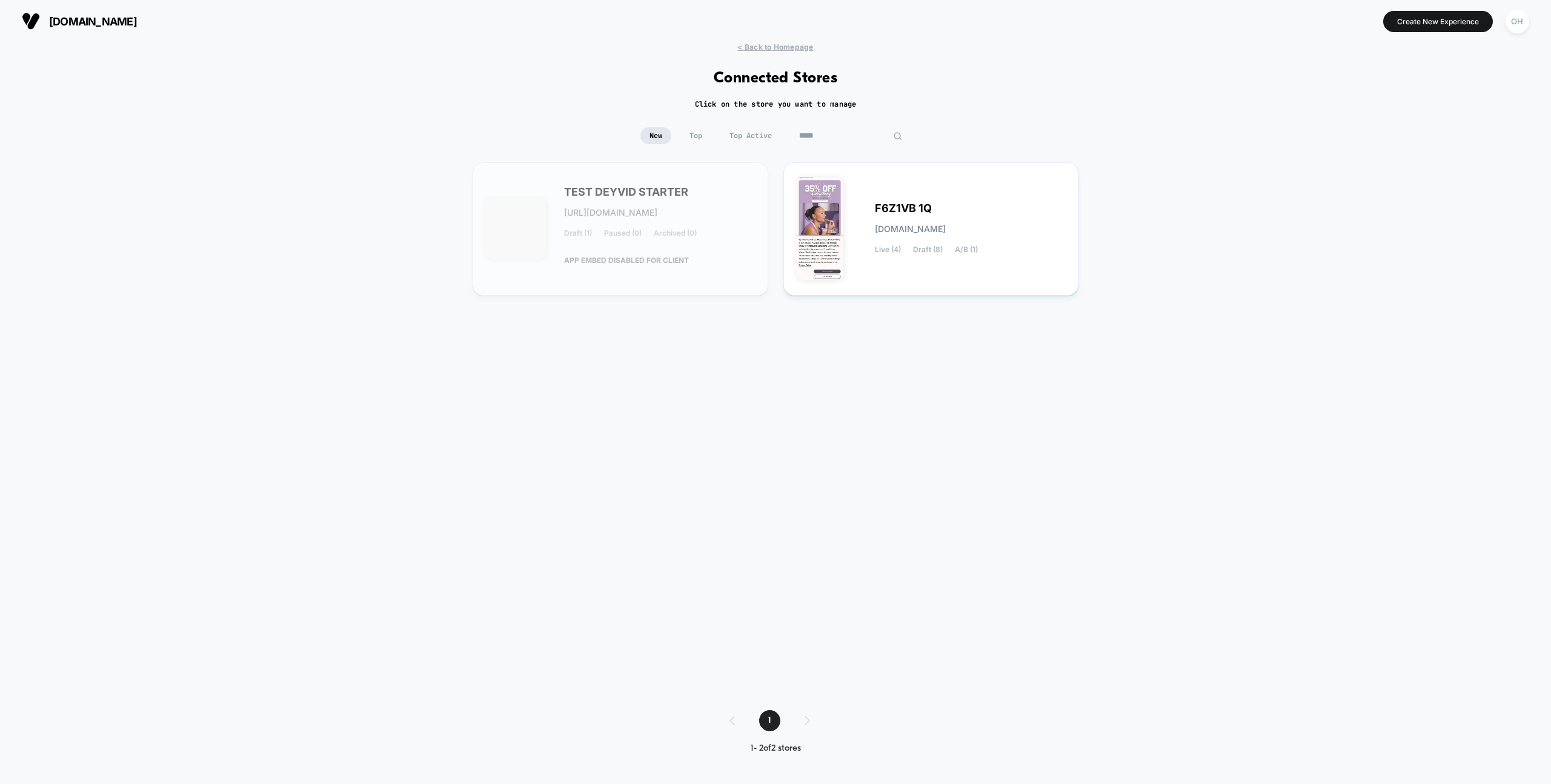
click at [850, 140] on input "*****" at bounding box center [851, 136] width 121 height 17
type input "*"
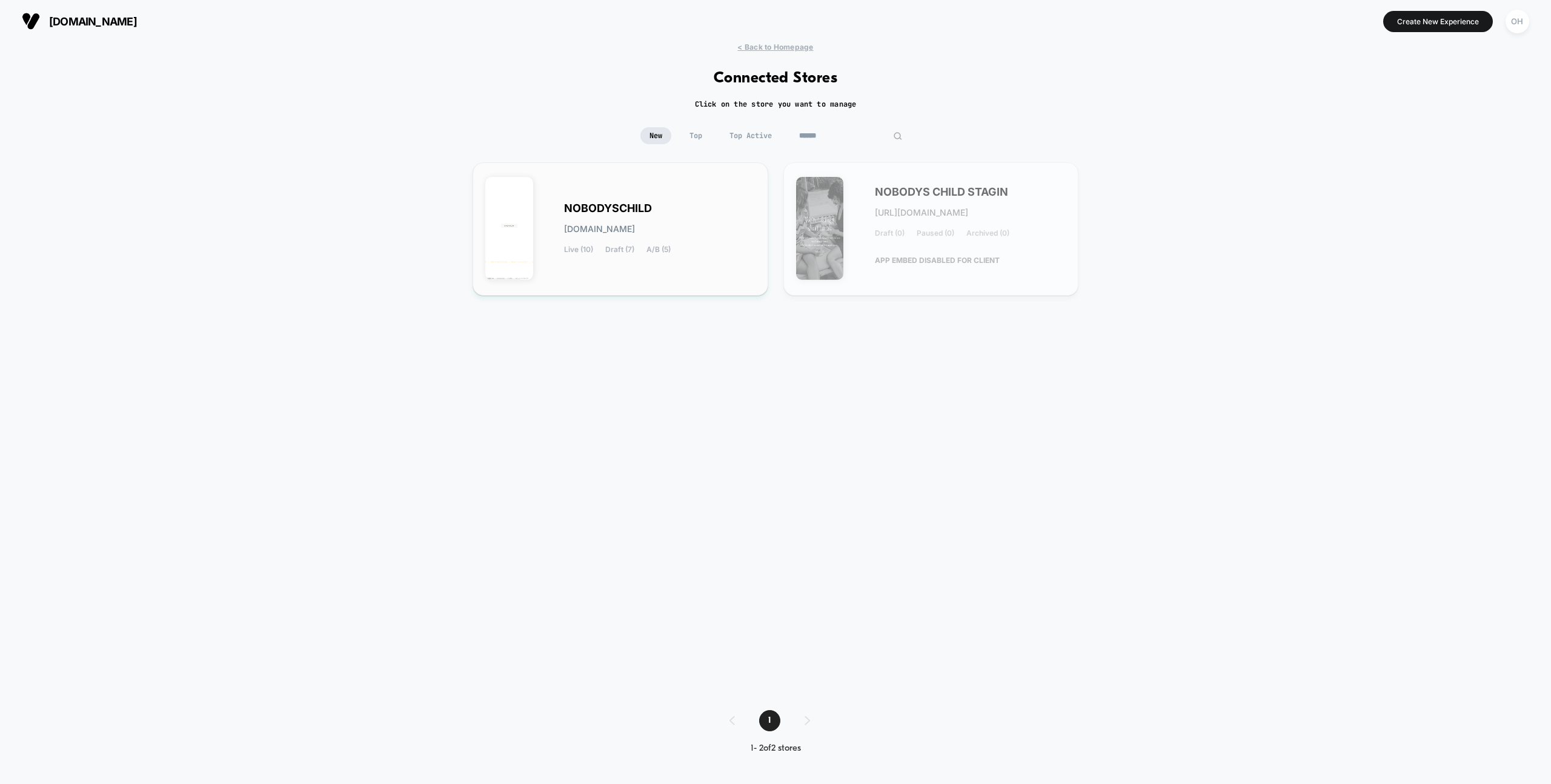
type input "******"
click at [660, 221] on div "NOBODYSCHILD [DOMAIN_NAME] Live (10) Draft (7) A/B (5)" at bounding box center [660, 229] width 191 height 50
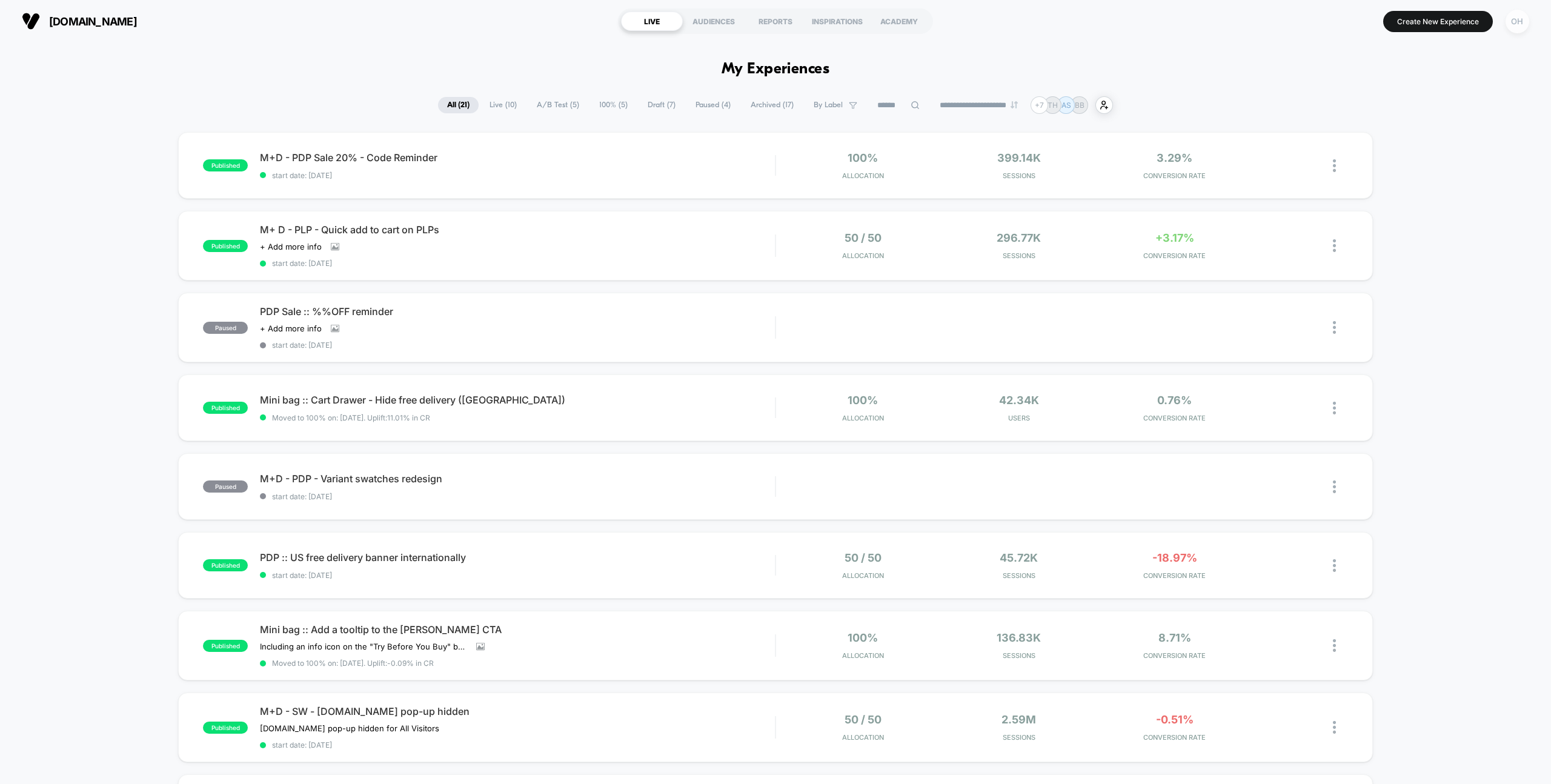
click at [1518, 27] on div "OH" at bounding box center [1518, 21] width 23 height 23
click at [1397, 217] on span "Global Rules" at bounding box center [1455, 221] width 123 height 9
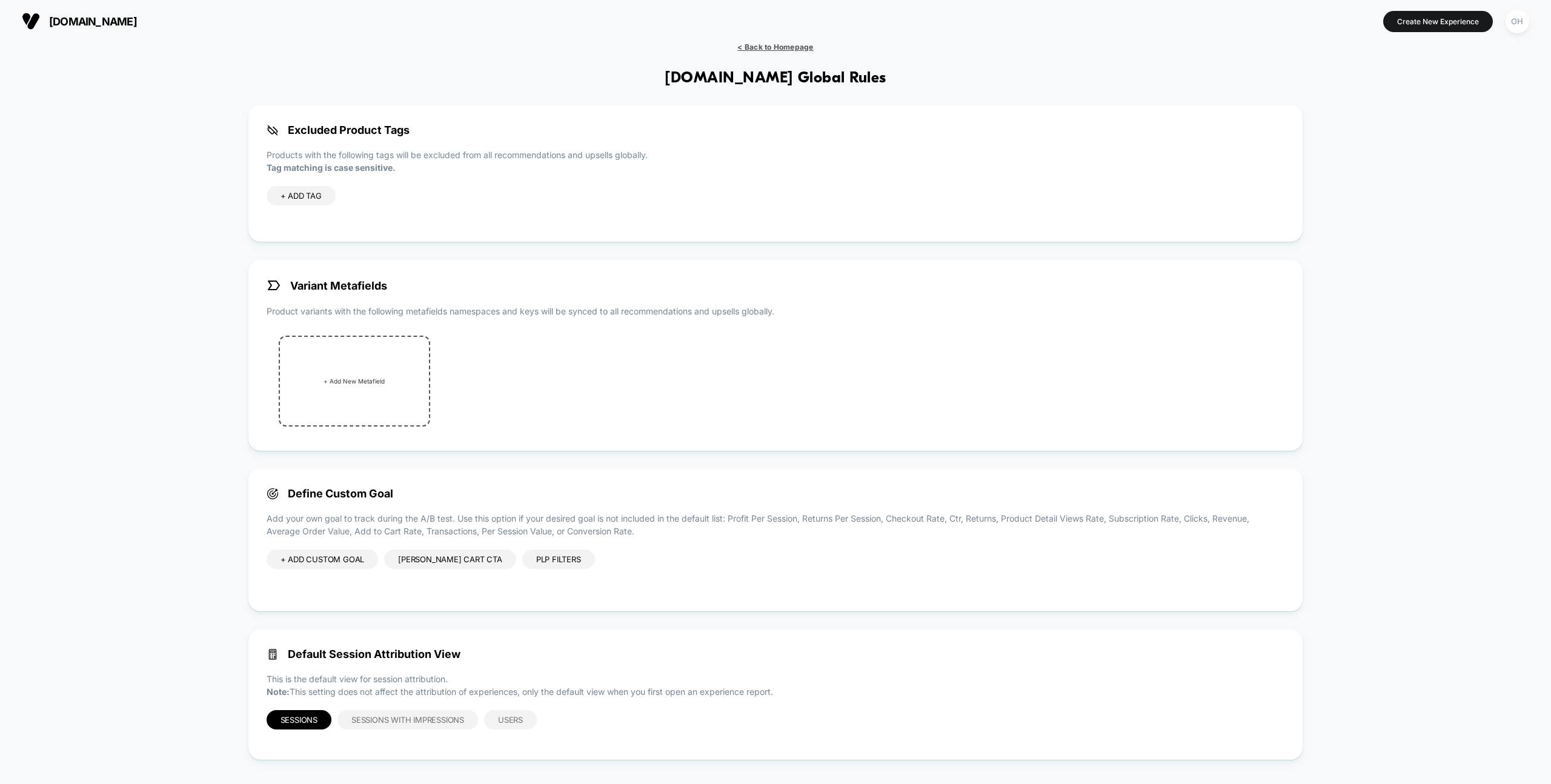
click at [758, 51] on span "< Back to Homepage" at bounding box center [775, 47] width 75 height 9
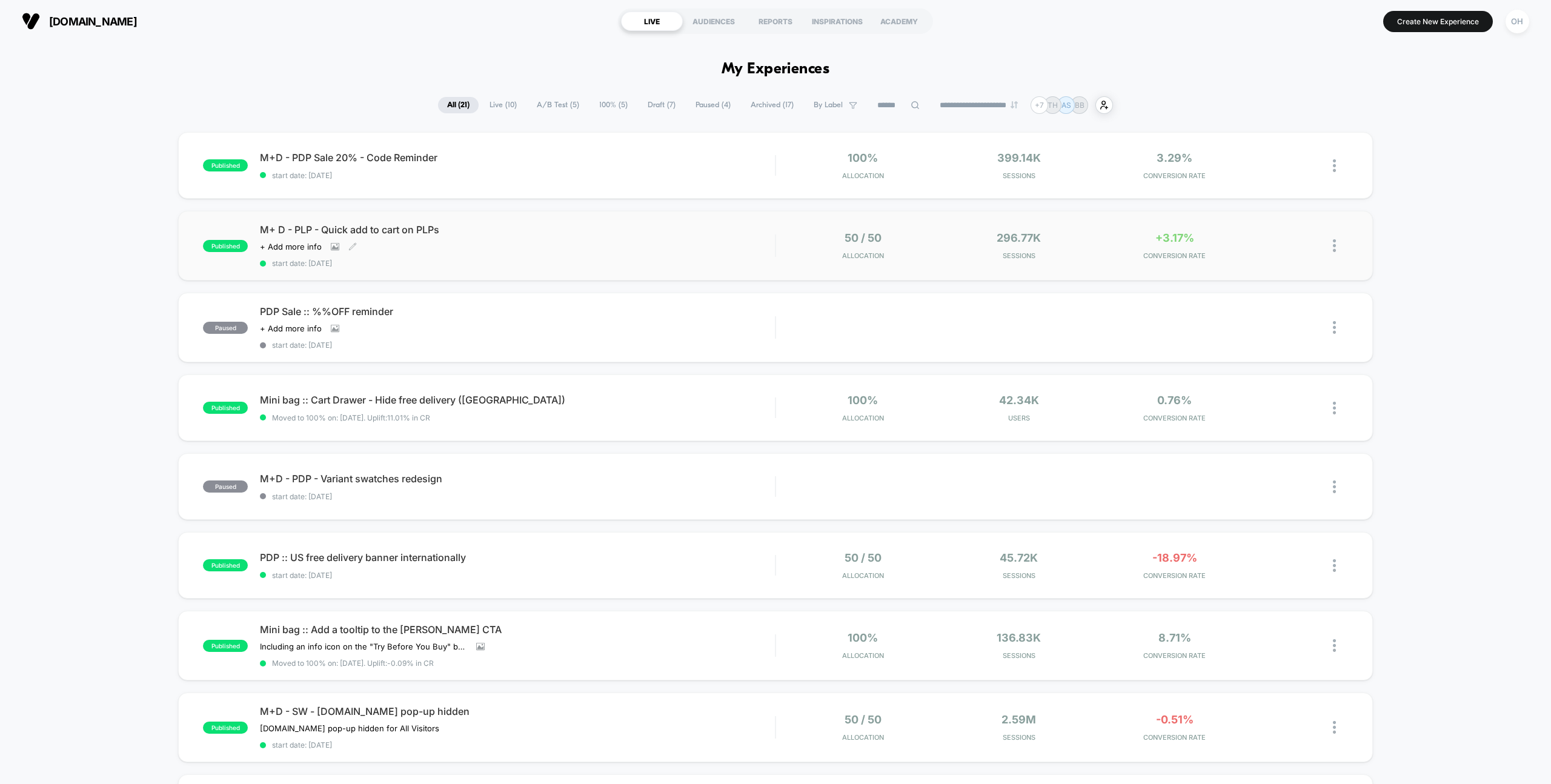
click at [678, 238] on div "M+ D - PLP - Quick add to cart on PLPs Click to view images Click to edit exper…" at bounding box center [517, 245] width 515 height 44
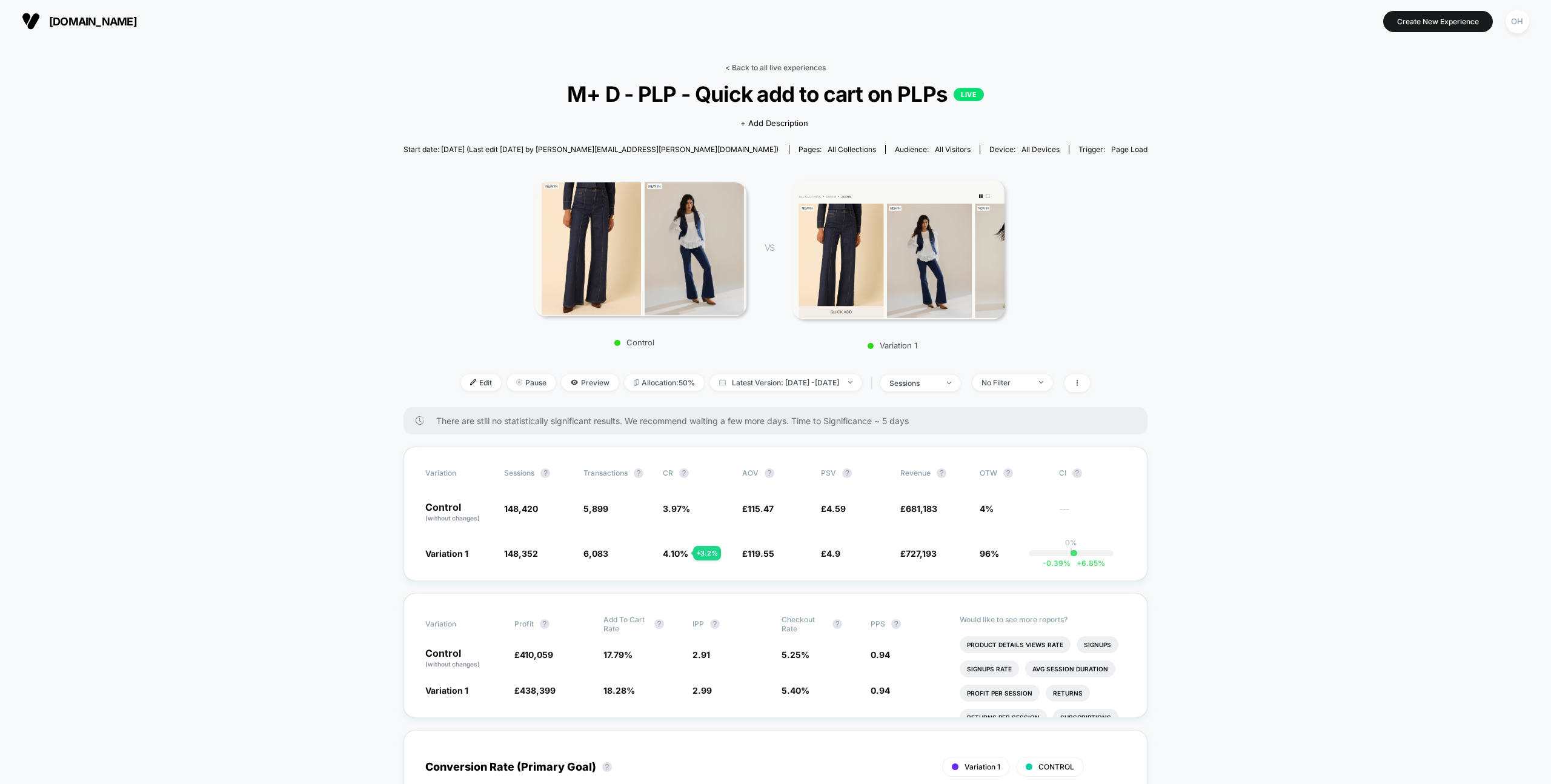
click at [766, 63] on link "< Back to all live experiences" at bounding box center [775, 68] width 100 height 9
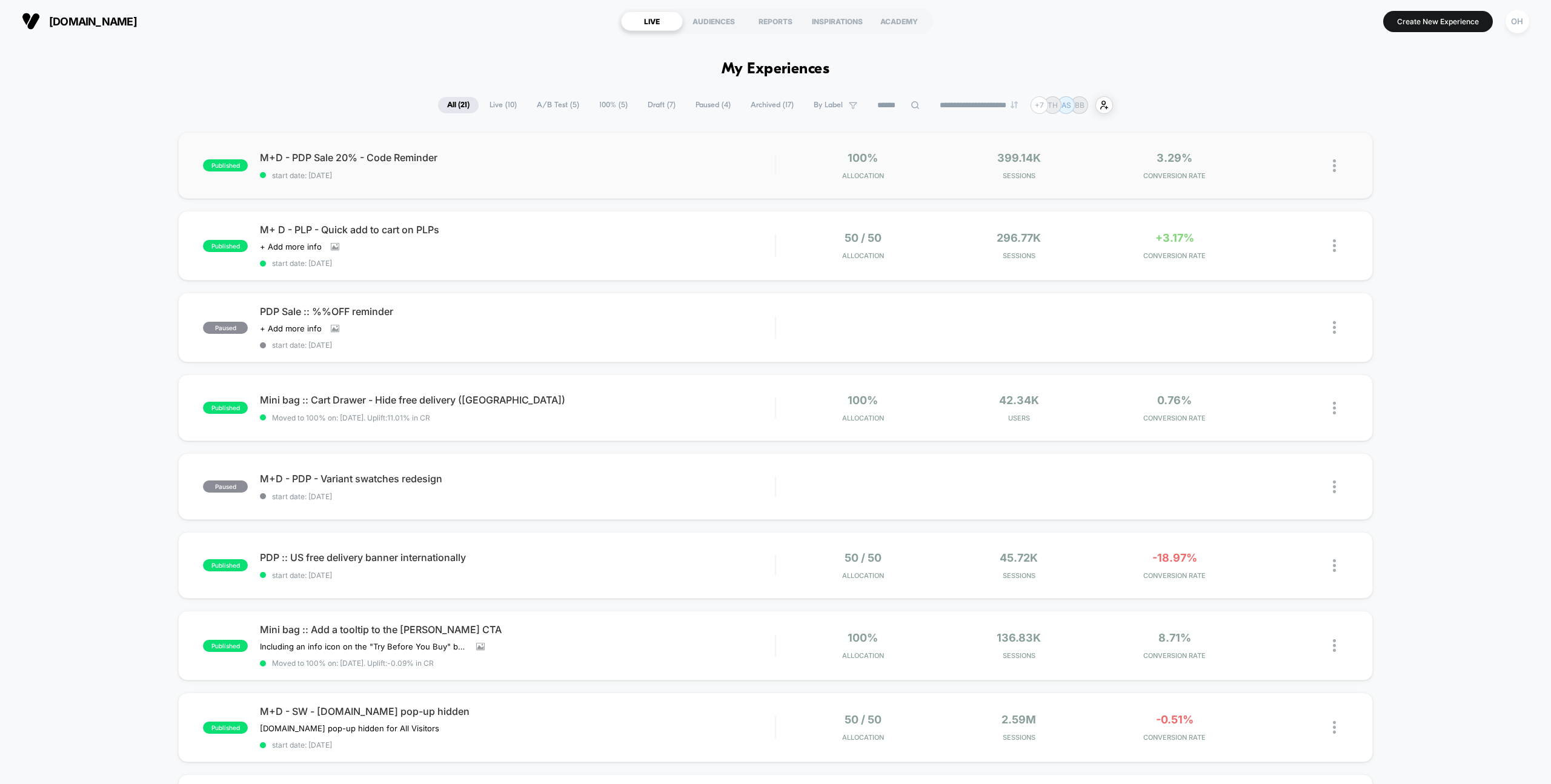
click at [547, 147] on div "published M+D - PDP Sale 20% - Code Reminder start date: [DATE] 100% Allocation…" at bounding box center [775, 166] width 1194 height 67
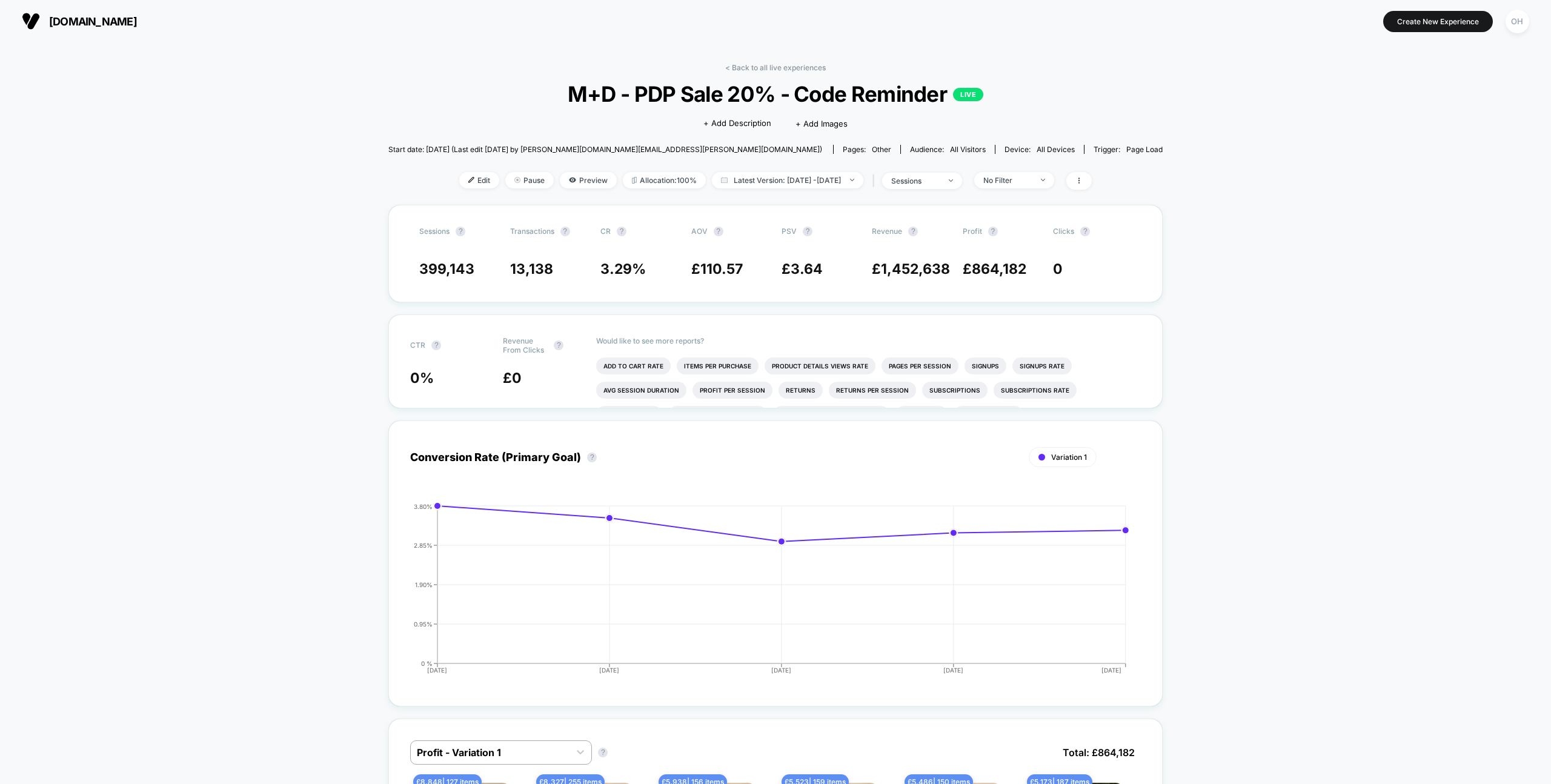
drag, startPoint x: 807, startPoint y: 66, endPoint x: 629, endPoint y: 37, distance: 180.3
click at [808, 66] on link "< Back to all live experiences" at bounding box center [775, 68] width 100 height 9
